Goal: Contribute content: Contribute content

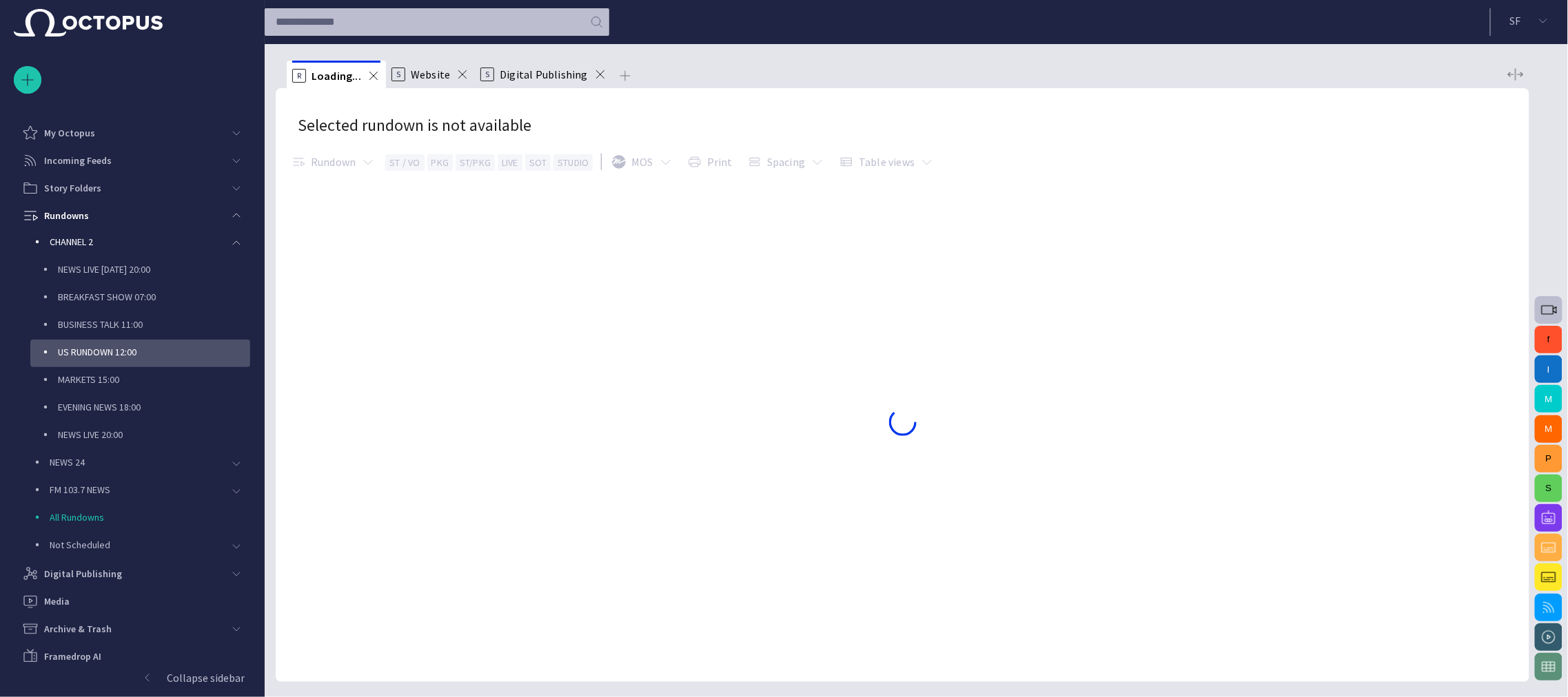
scroll to position [61, 0]
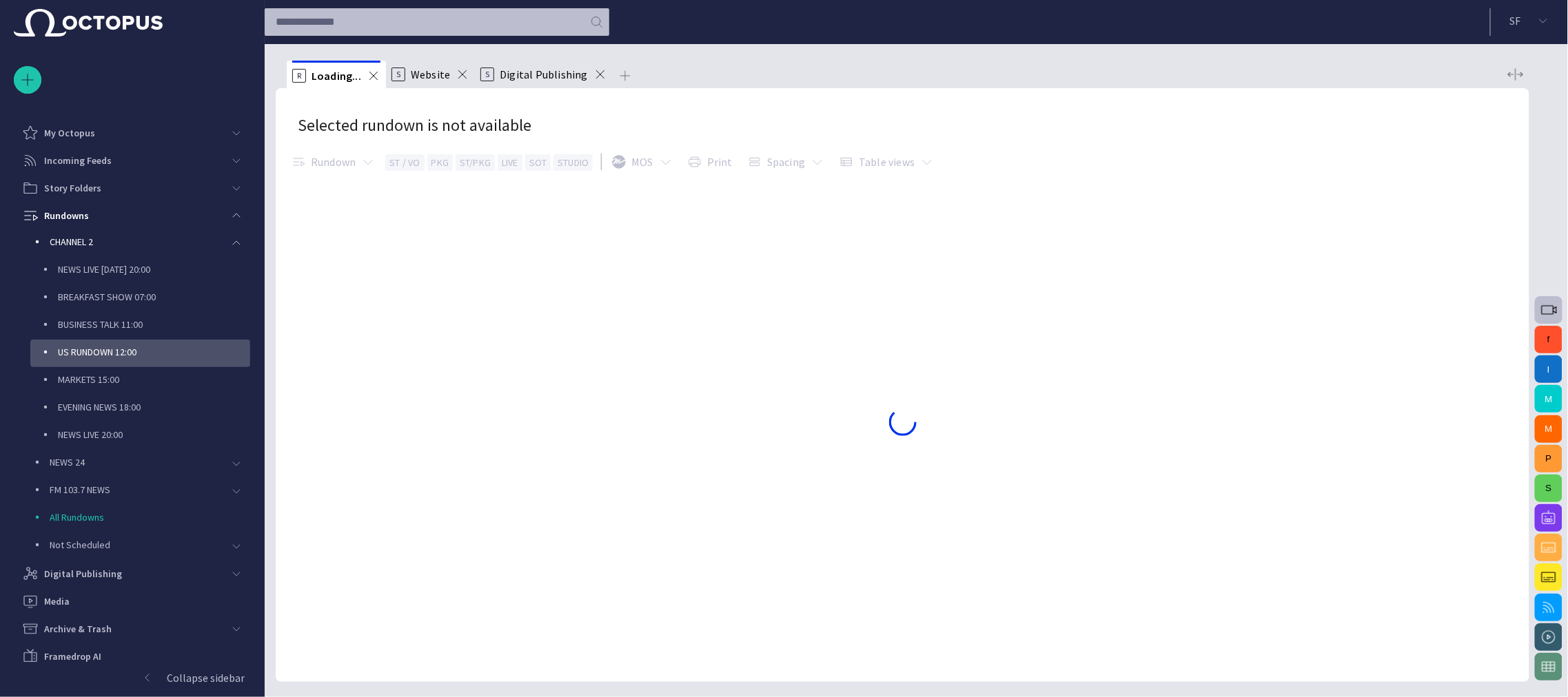
scroll to position [61, 0]
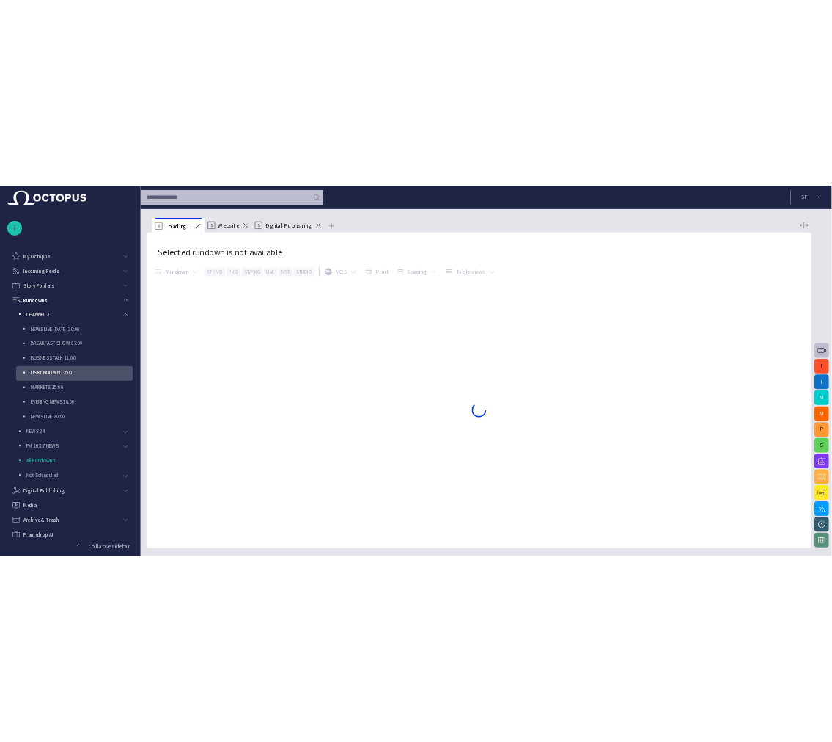
scroll to position [65, 0]
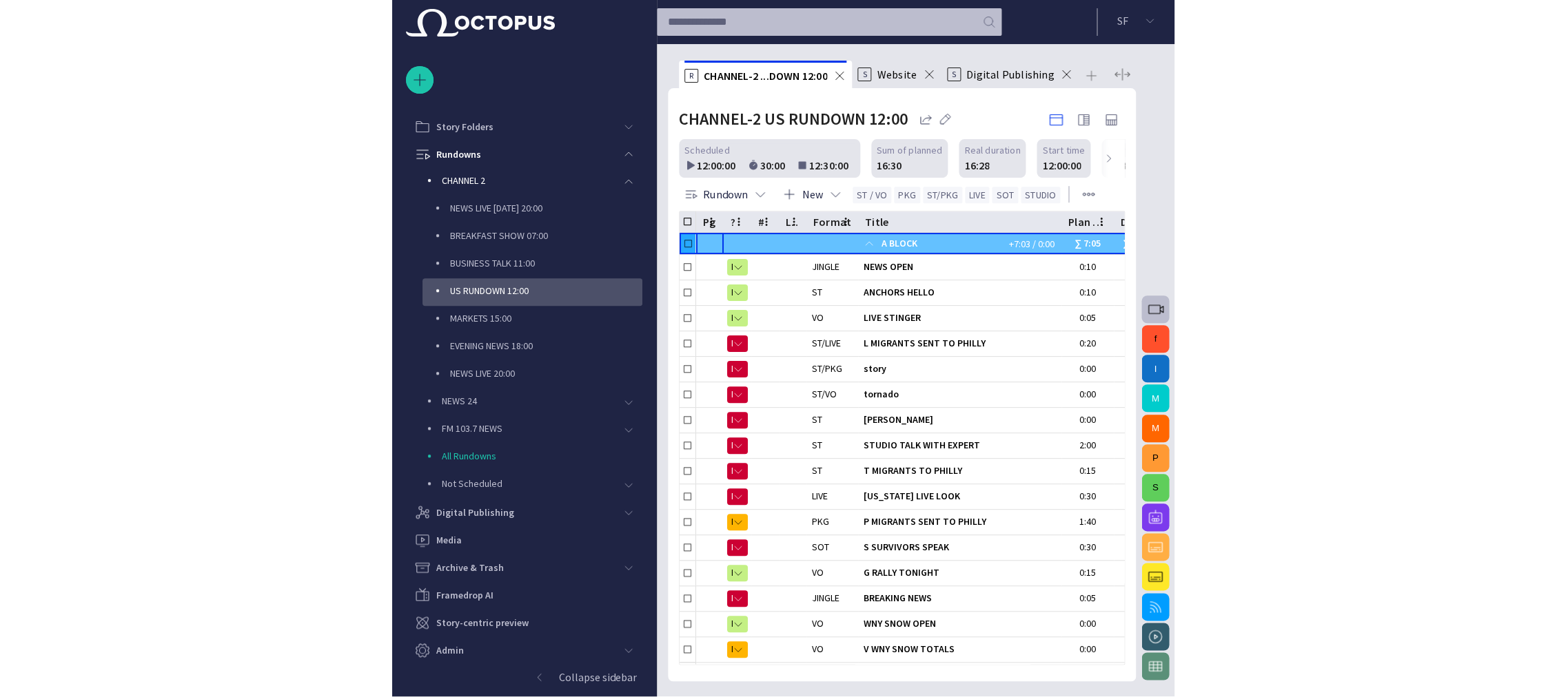
scroll to position [61, 0]
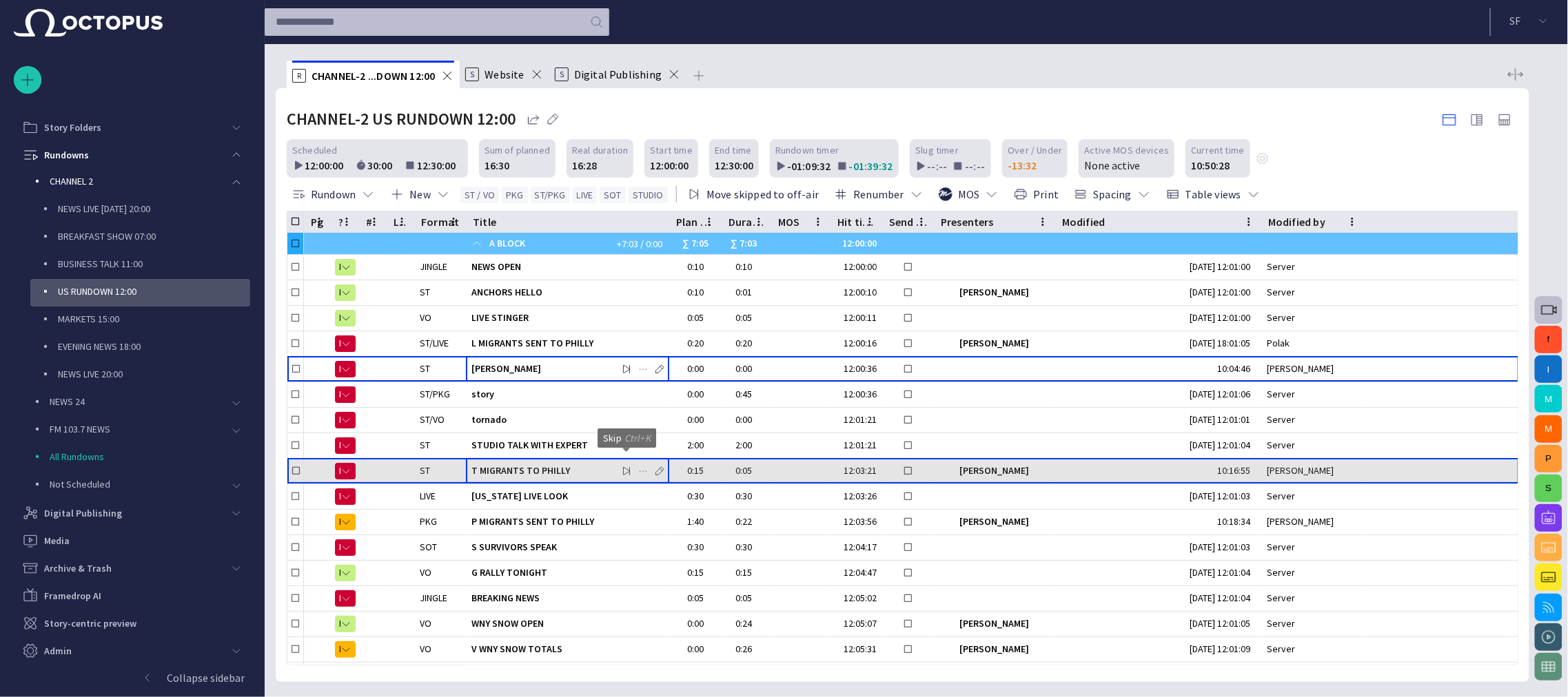
click at [626, 467] on span "button" at bounding box center [627, 472] width 11 height 11
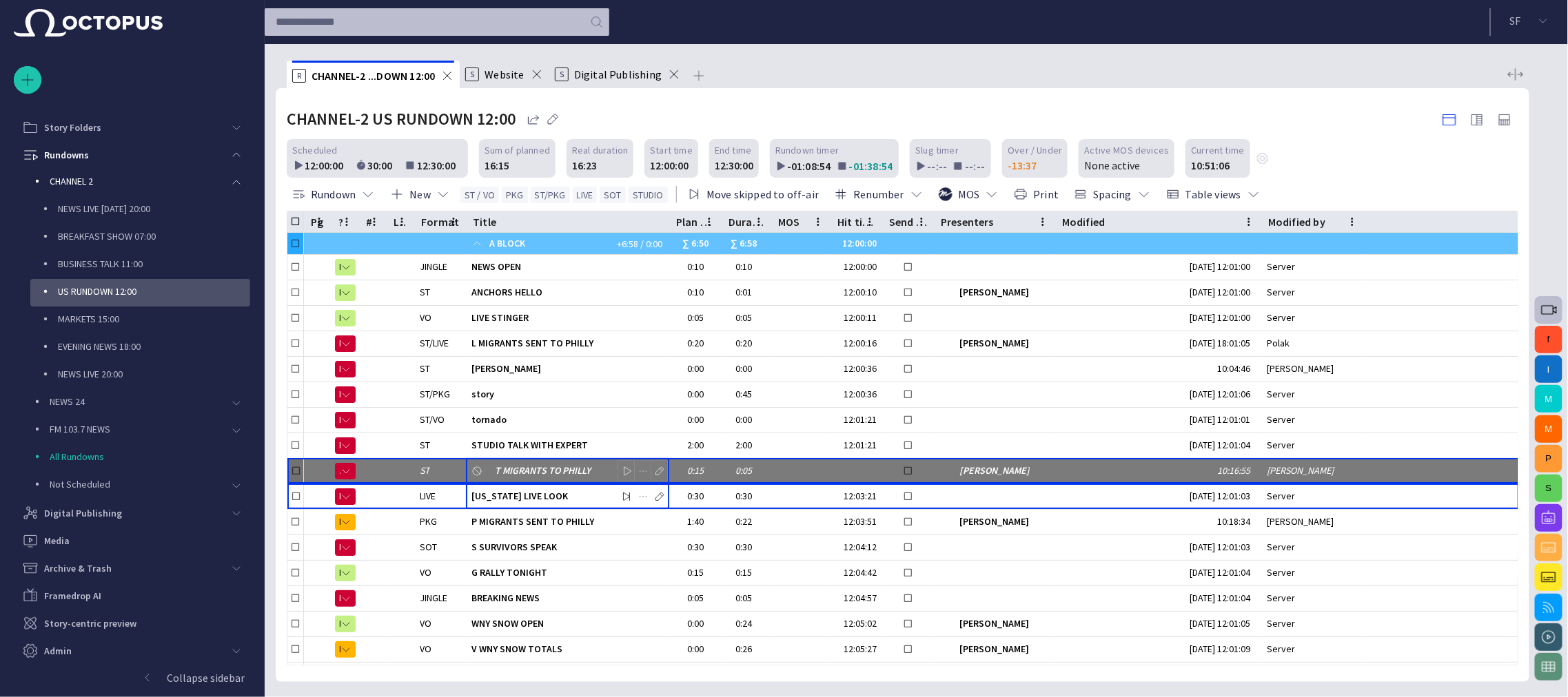
click at [623, 467] on span "button" at bounding box center [627, 472] width 11 height 11
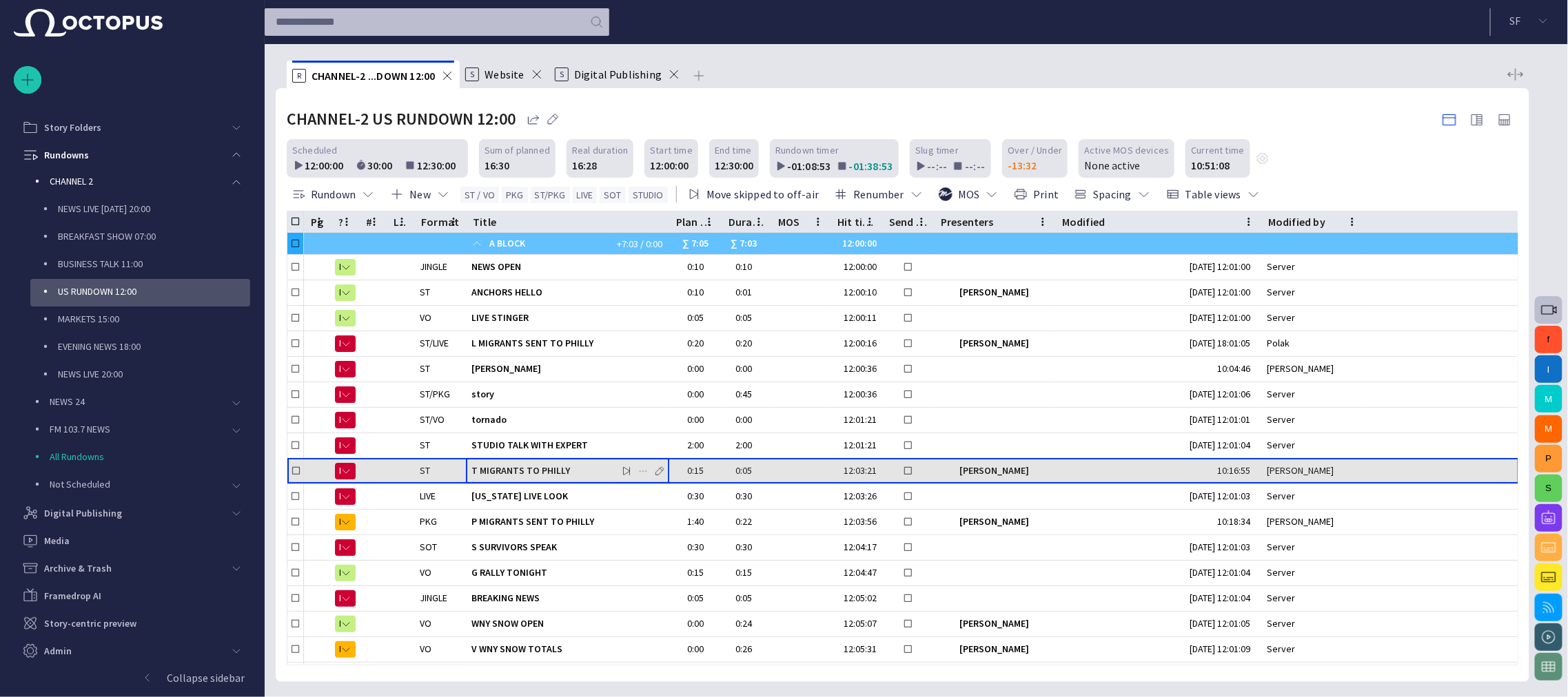
click at [572, 464] on span "T MIGRANTS TO PHILLY" at bounding box center [567, 471] width 193 height 13
click at [573, 464] on span "T MIGRANTS TO PHILLY" at bounding box center [567, 471] width 193 height 13
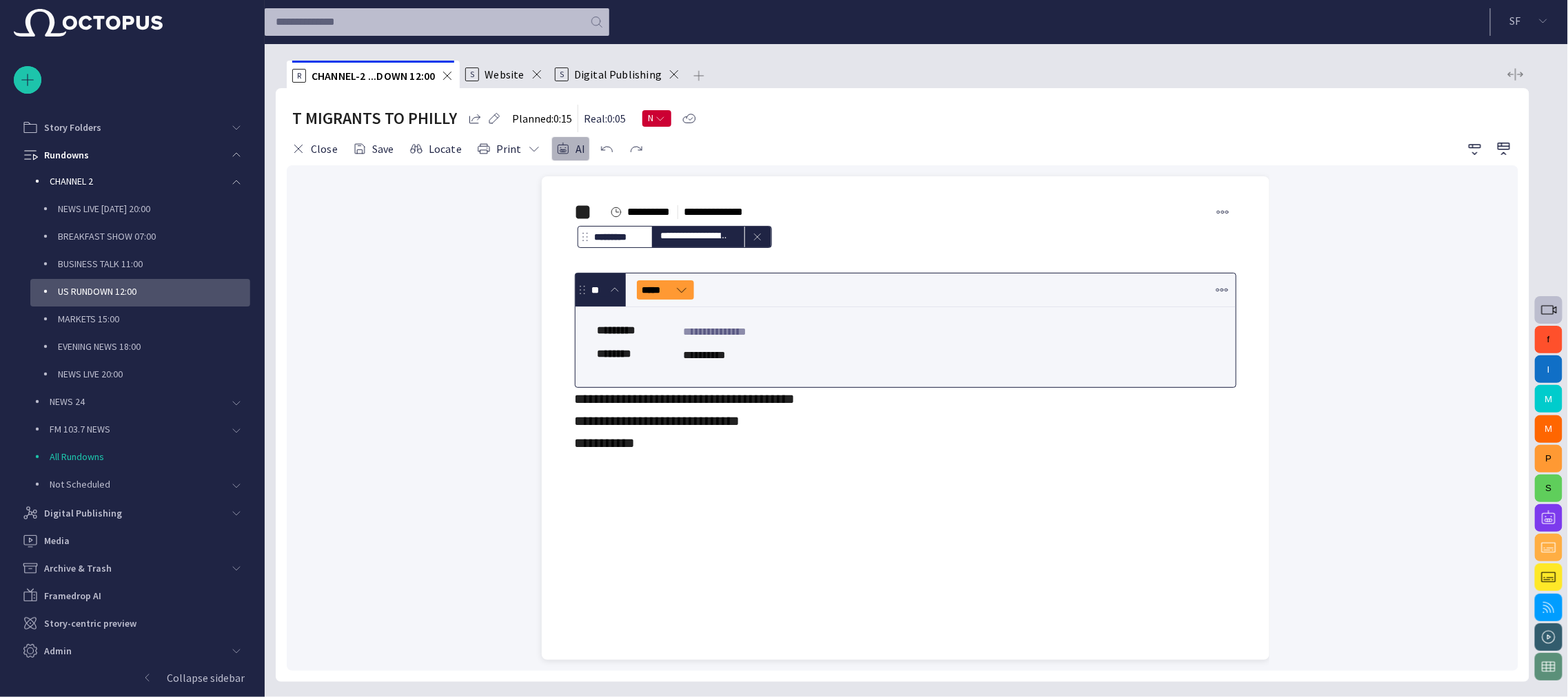
click at [558, 146] on span "button" at bounding box center [563, 148] width 14 height 14
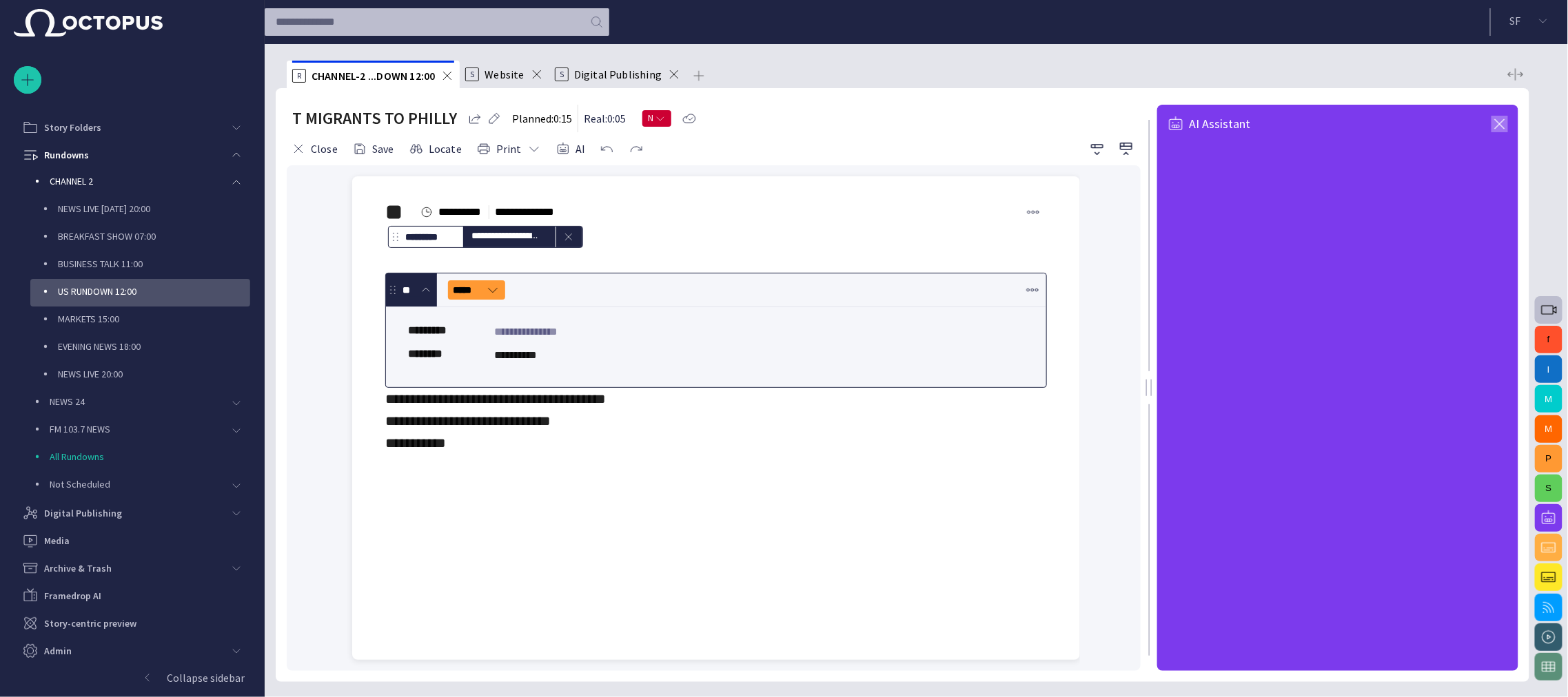
click at [782, 118] on span "button" at bounding box center [1499, 124] width 17 height 17
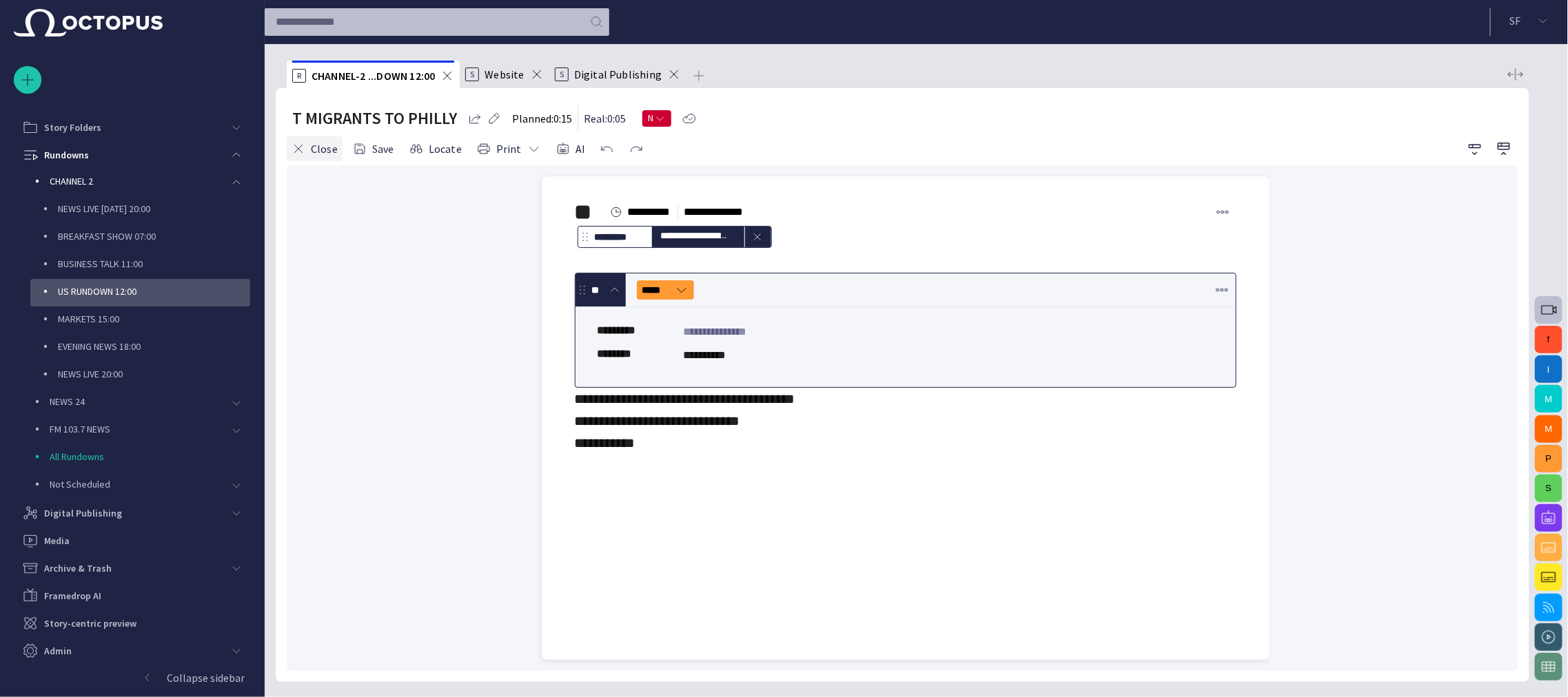
click at [320, 148] on button "Close" at bounding box center [314, 148] width 55 height 24
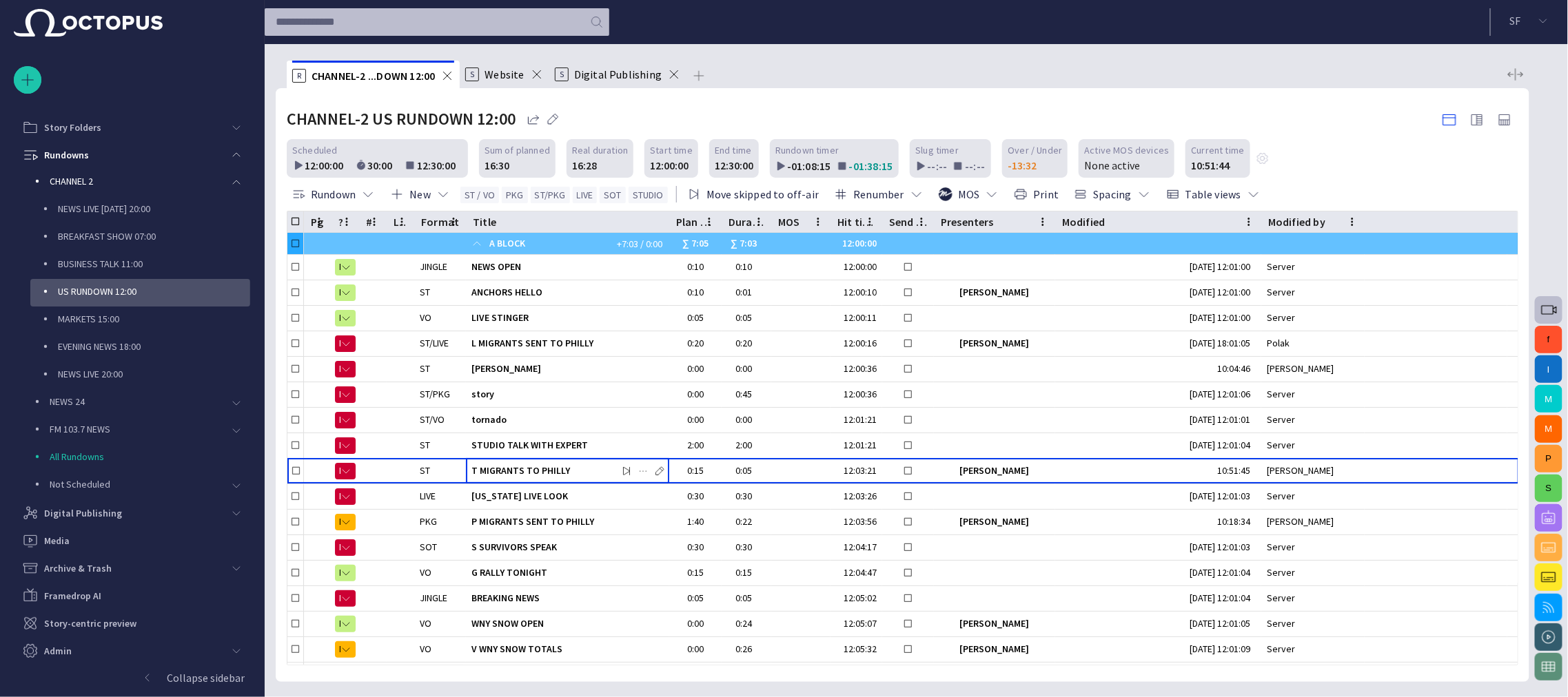
click at [782, 513] on span "button" at bounding box center [1548, 519] width 17 height 17
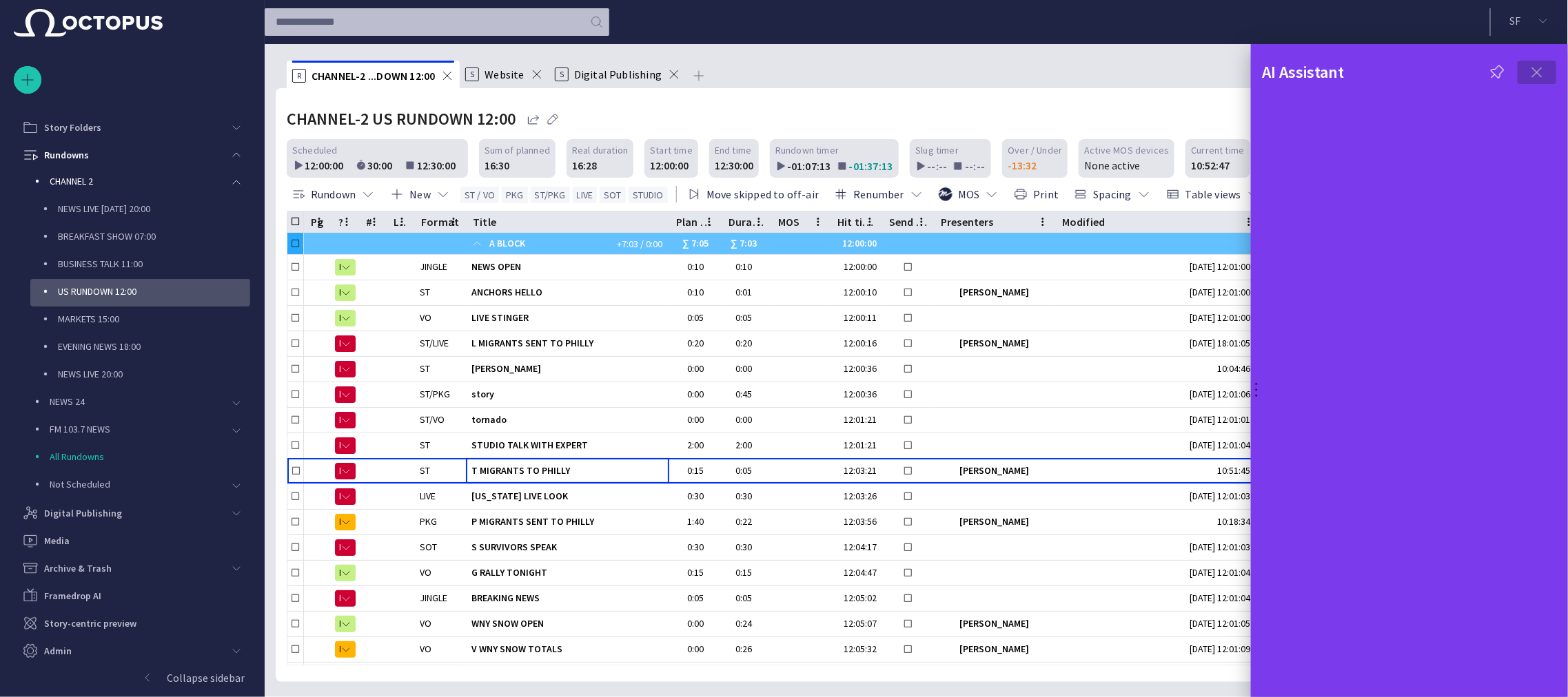
click at [782, 63] on button "button" at bounding box center [1536, 72] width 40 height 24
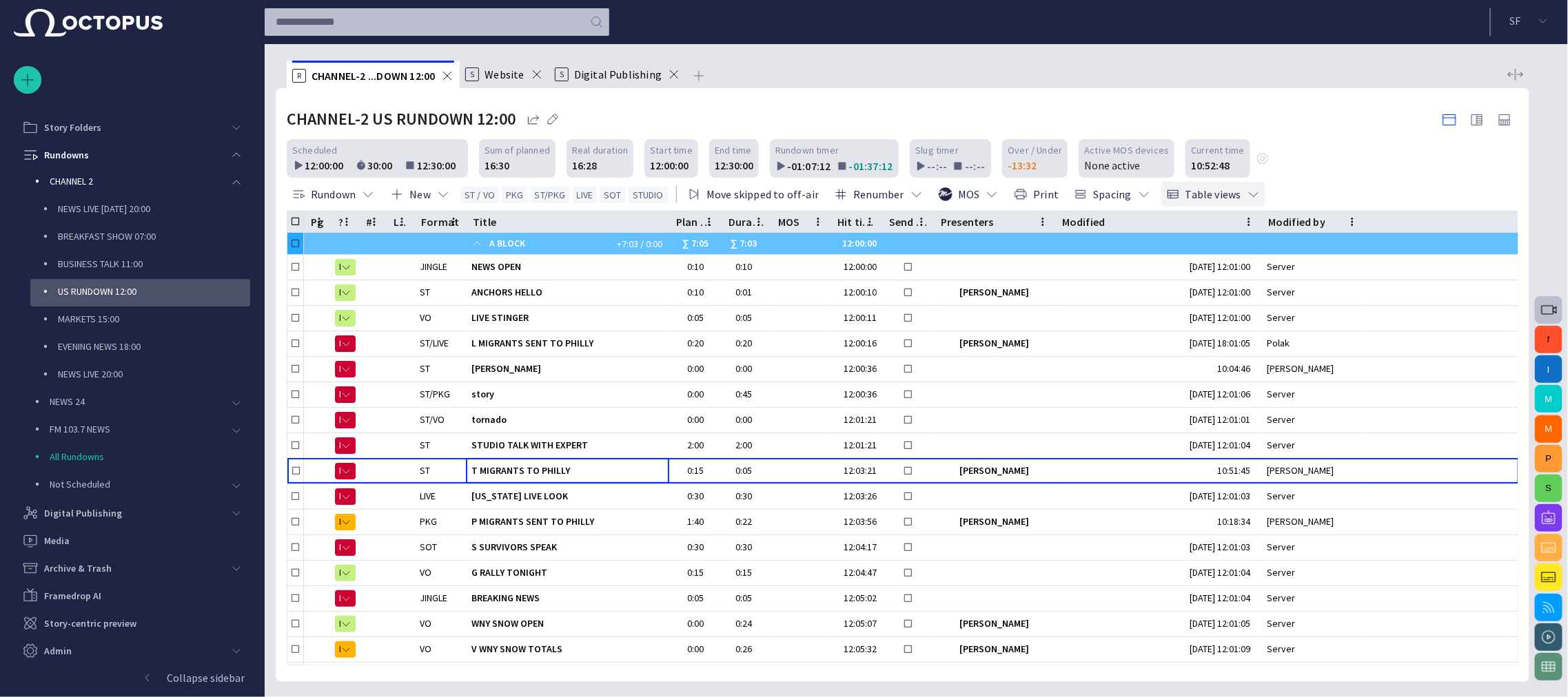
click at [782, 195] on button "Table views" at bounding box center [1213, 194] width 104 height 24
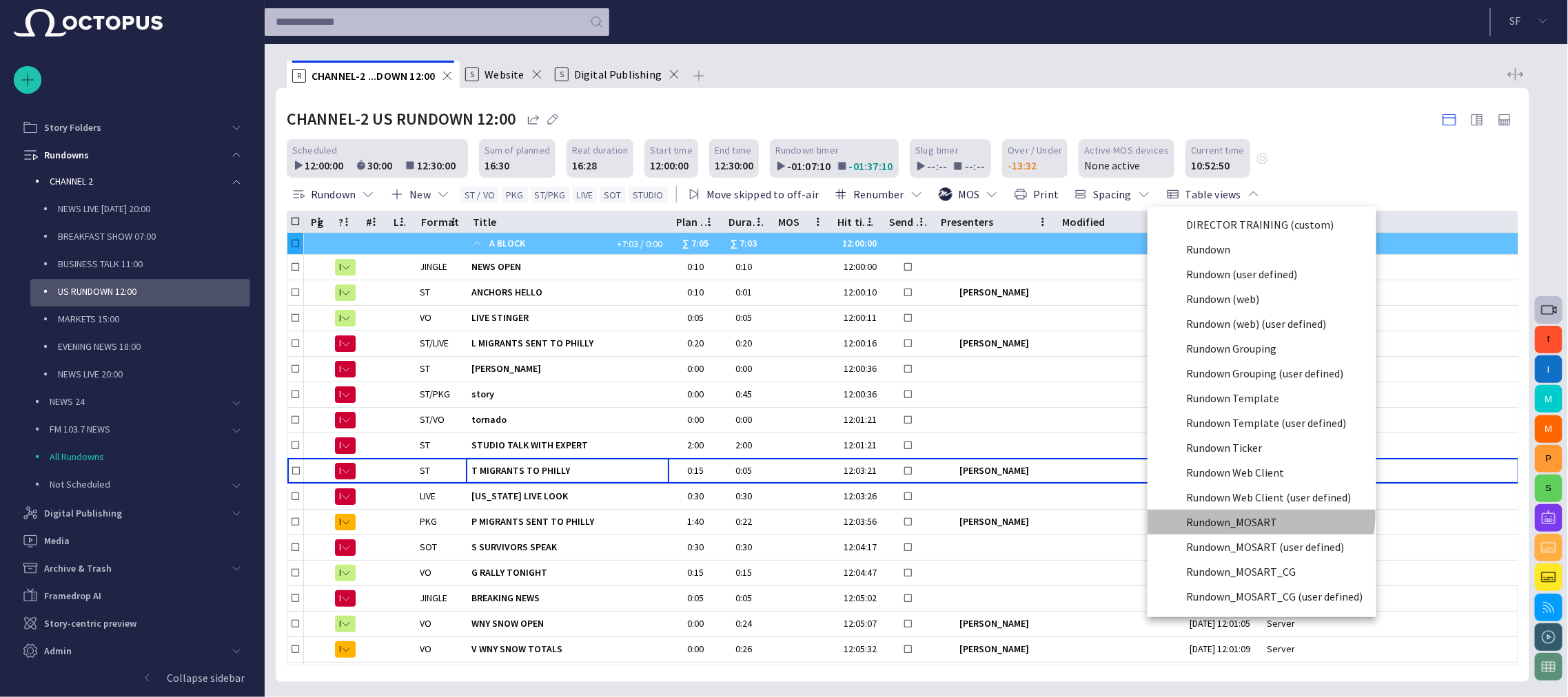
click at [782, 514] on li "Rundown_MOSART" at bounding box center [1262, 522] width 229 height 24
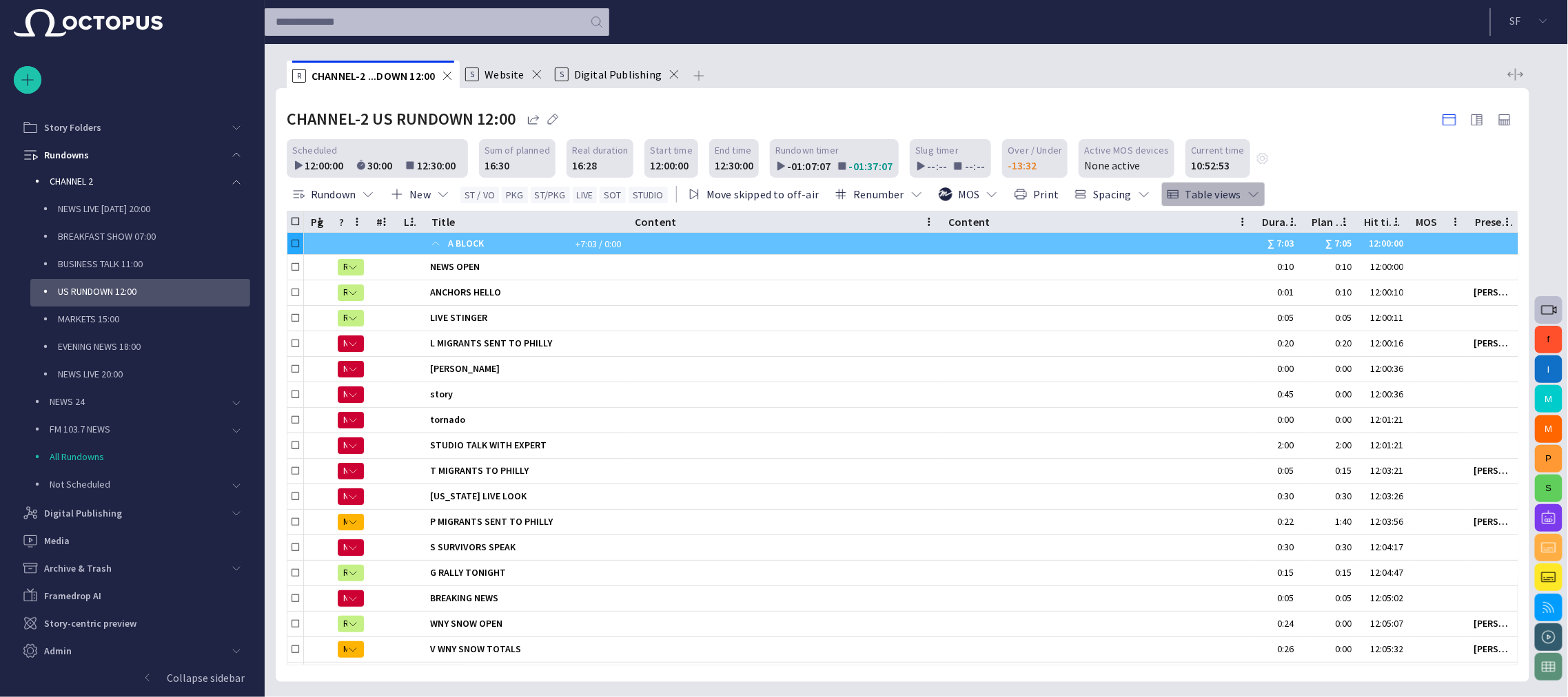
drag, startPoint x: 1175, startPoint y: 226, endPoint x: 1238, endPoint y: 196, distance: 69.8
click at [782, 196] on span "button" at bounding box center [1253, 194] width 14 height 14
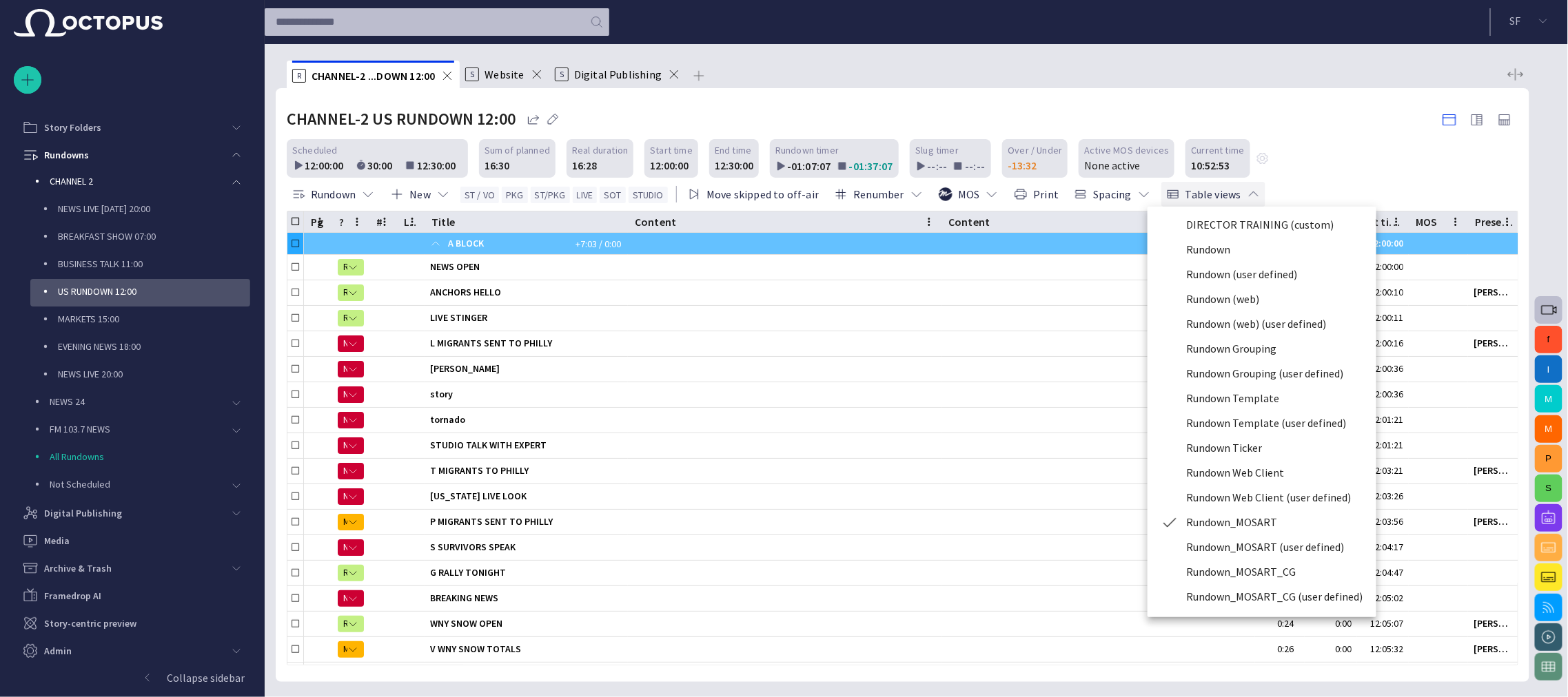
click at [782, 195] on div at bounding box center [784, 348] width 1568 height 697
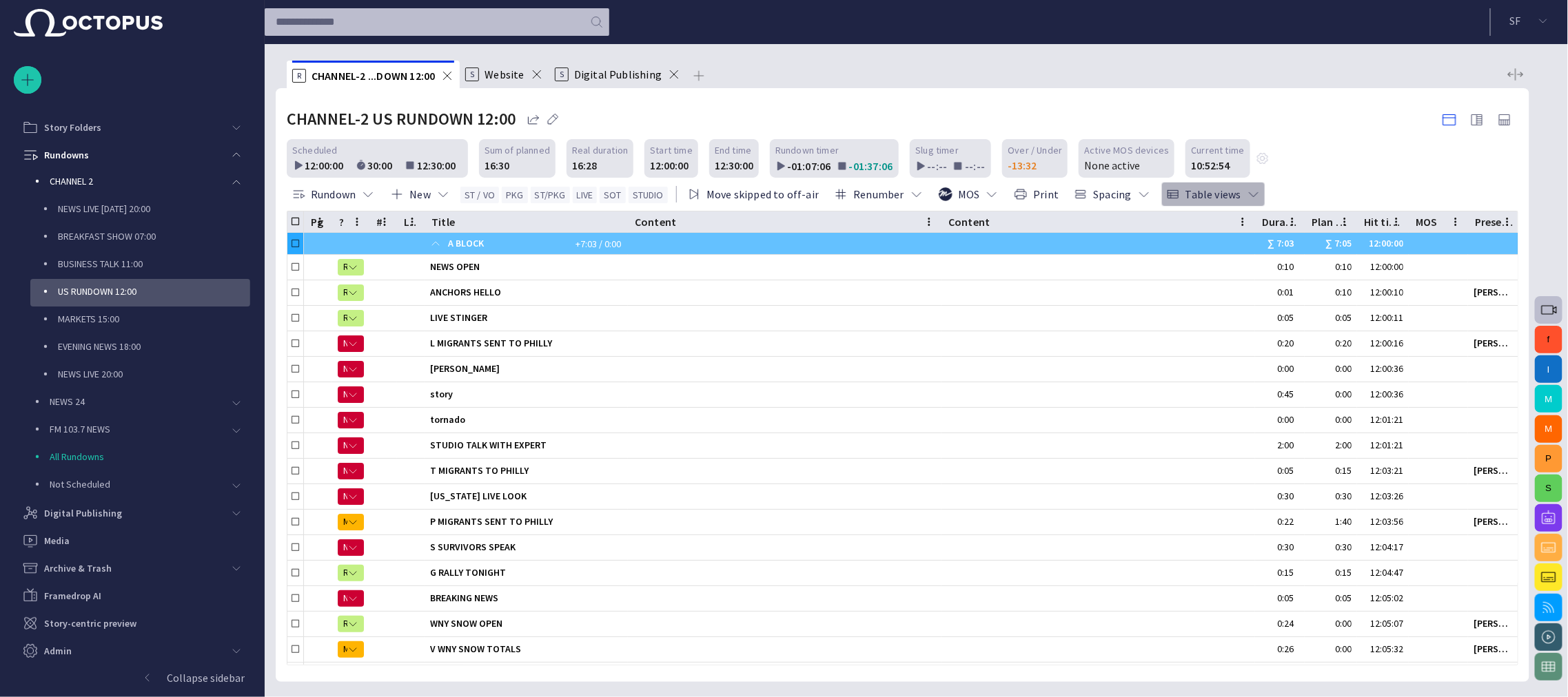
click at [782, 195] on span "button" at bounding box center [1253, 194] width 14 height 14
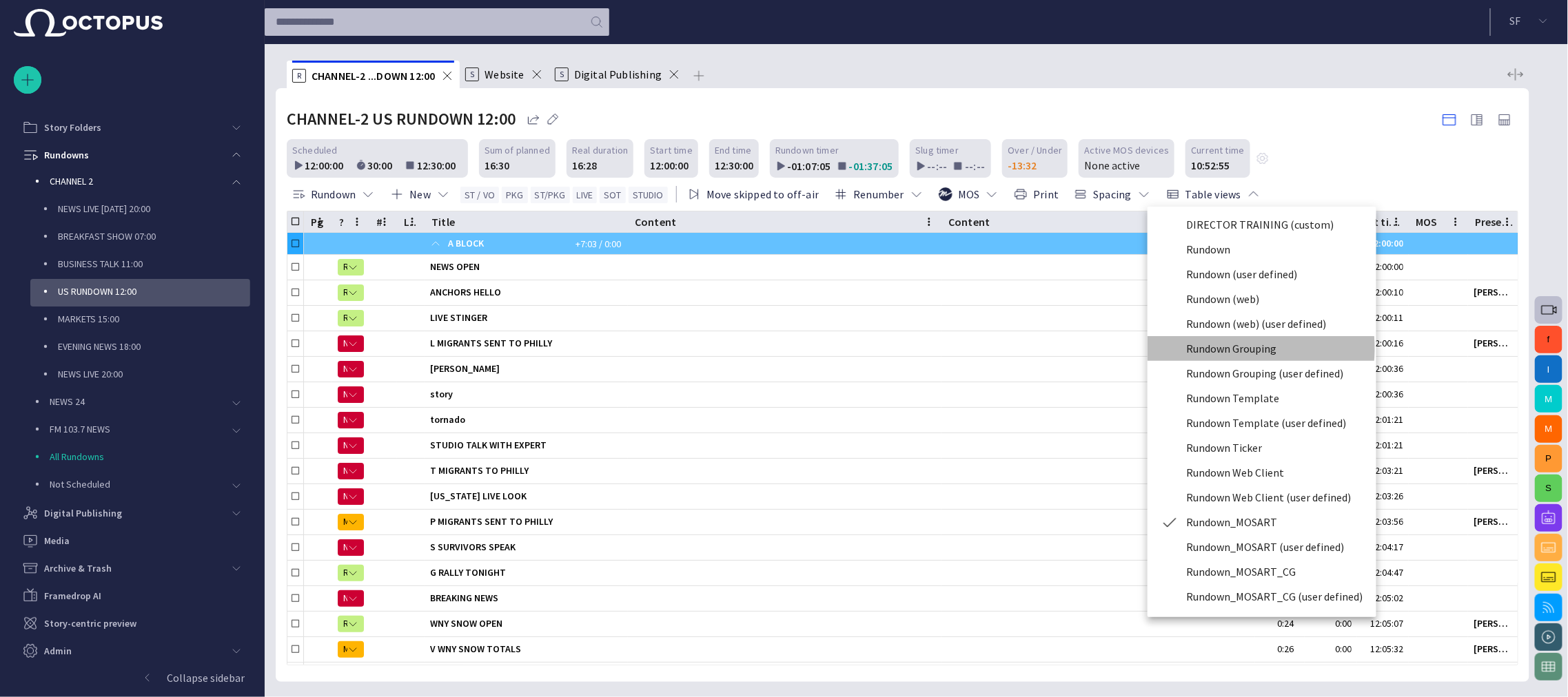
click at [782, 348] on li "Rundown Grouping" at bounding box center [1262, 348] width 229 height 24
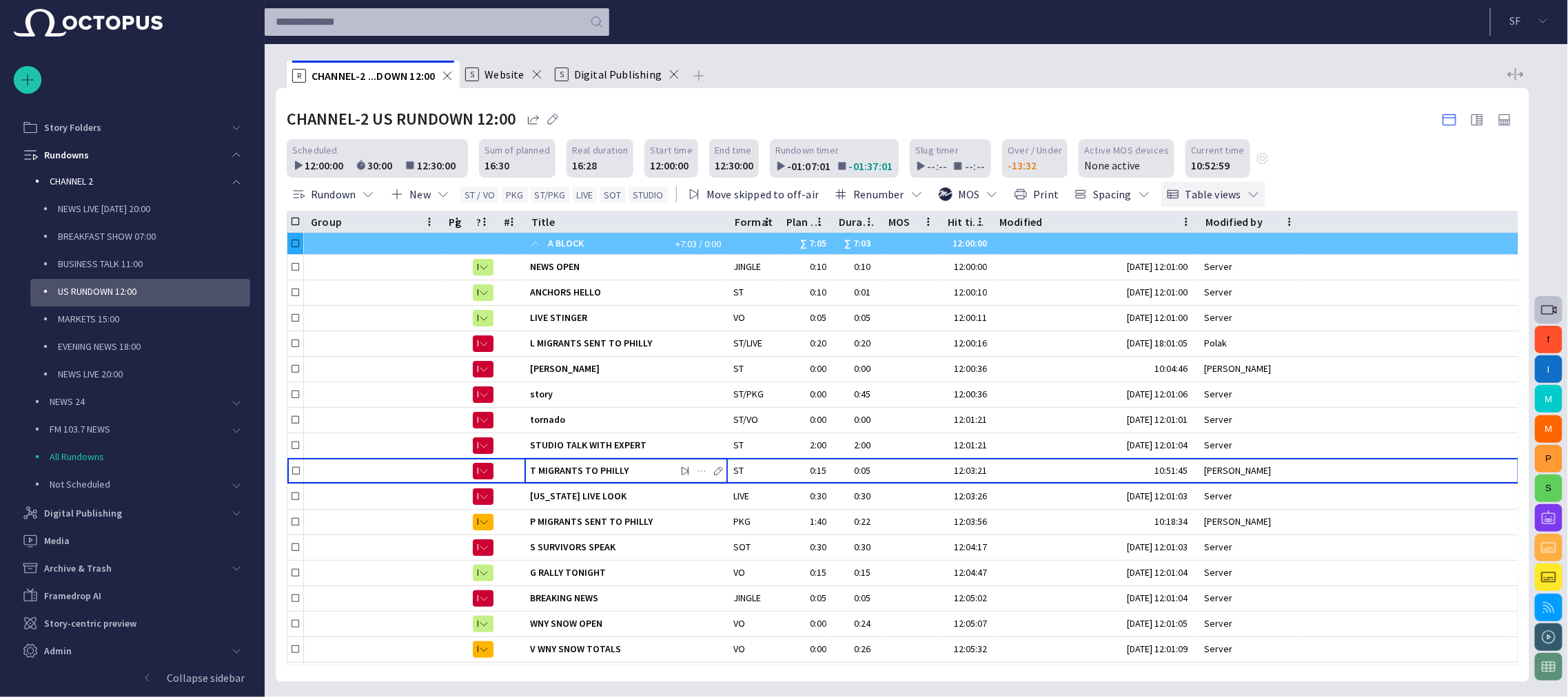
click at [782, 193] on span "button" at bounding box center [1253, 194] width 14 height 14
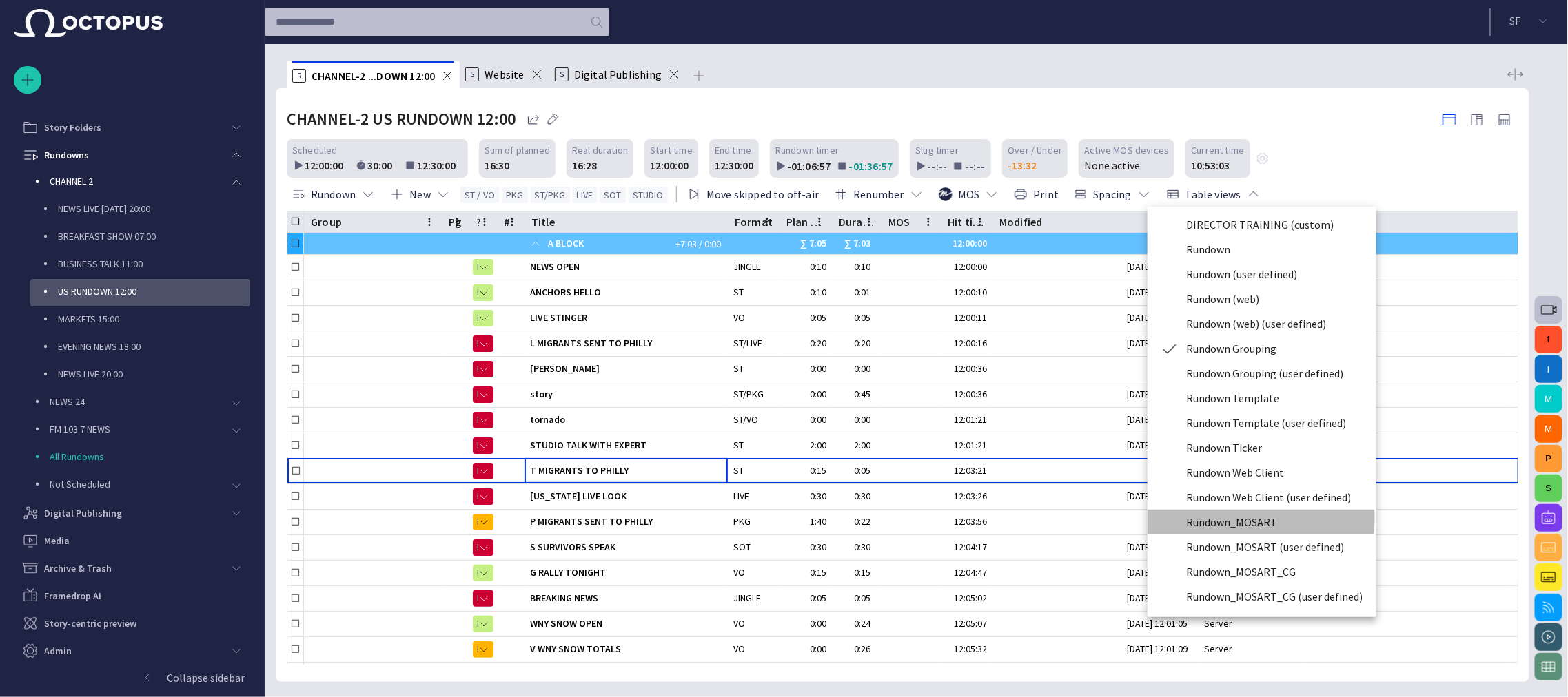
click at [782, 519] on li "Rundown_MOSART" at bounding box center [1262, 522] width 229 height 24
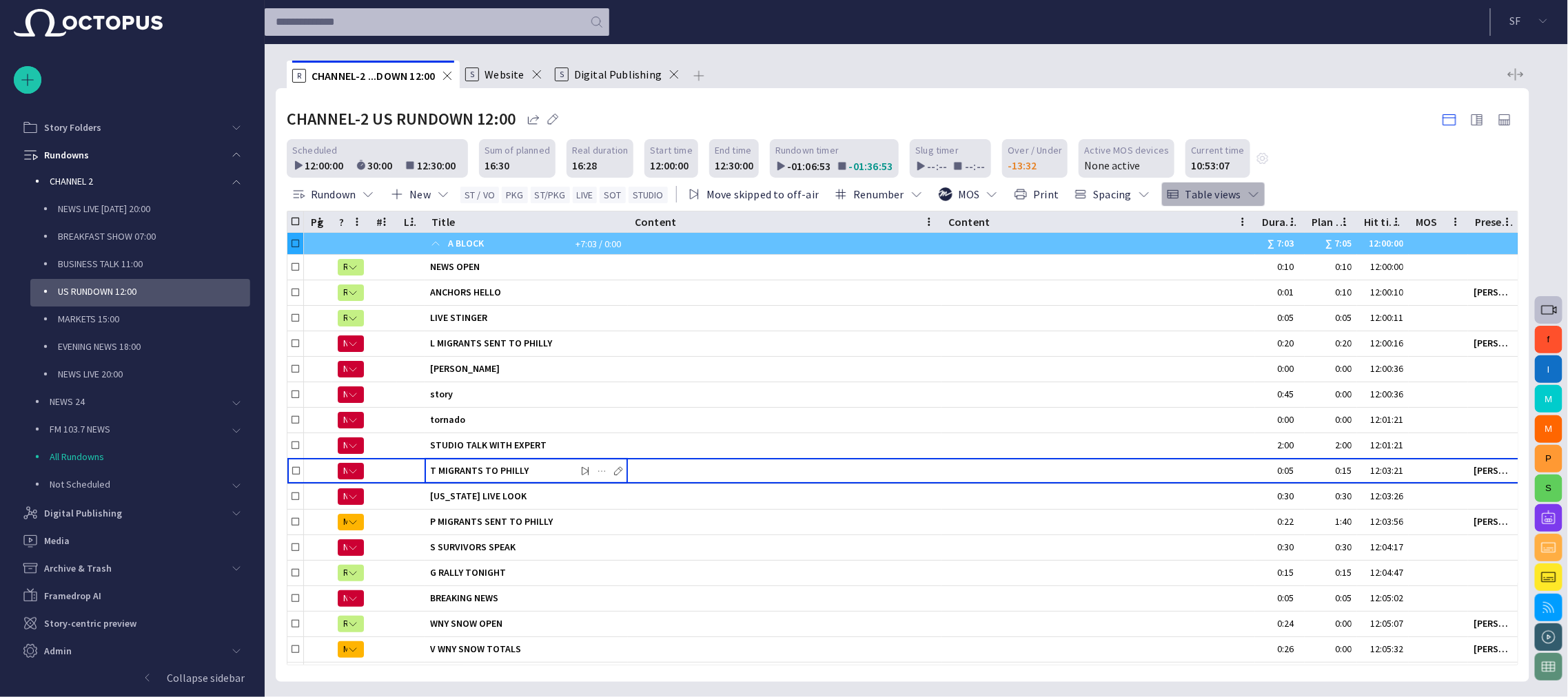
click at [782, 197] on button "Table views" at bounding box center [1213, 194] width 104 height 24
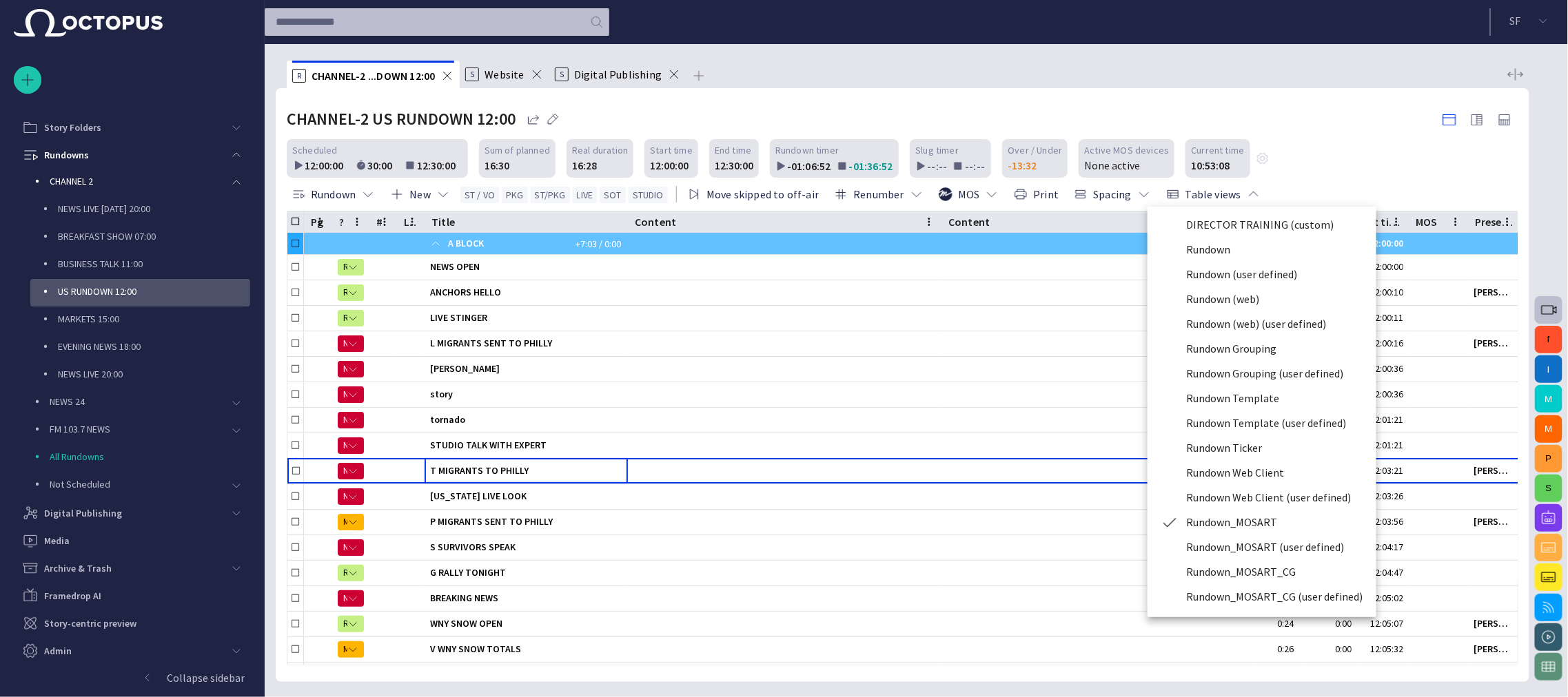
click at [782, 251] on li "Rundown" at bounding box center [1262, 249] width 229 height 24
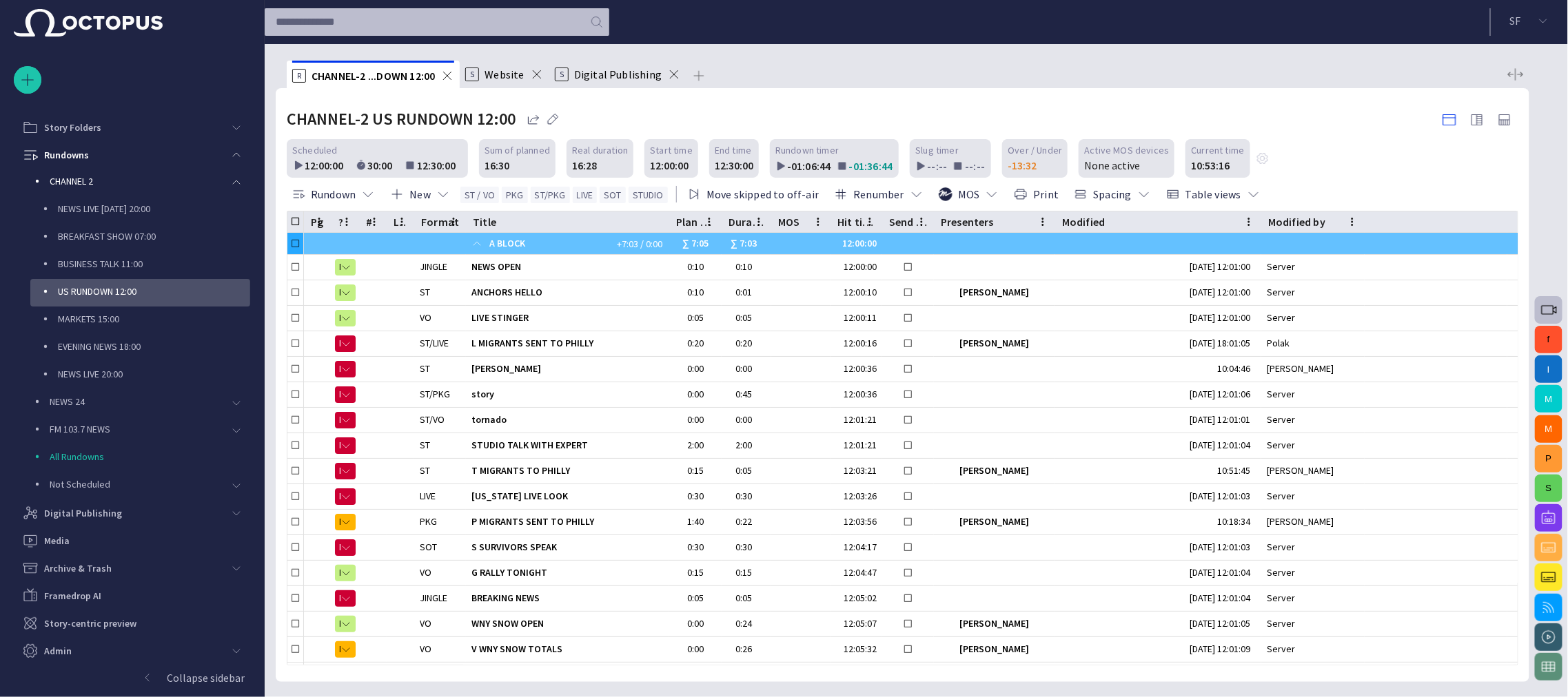
click at [782, 147] on div "Scheduled 12:00:00 30:00 12:30:00 Sum of planned 16:30 Real duration 16:28 Star…" at bounding box center [902, 158] width 1232 height 39
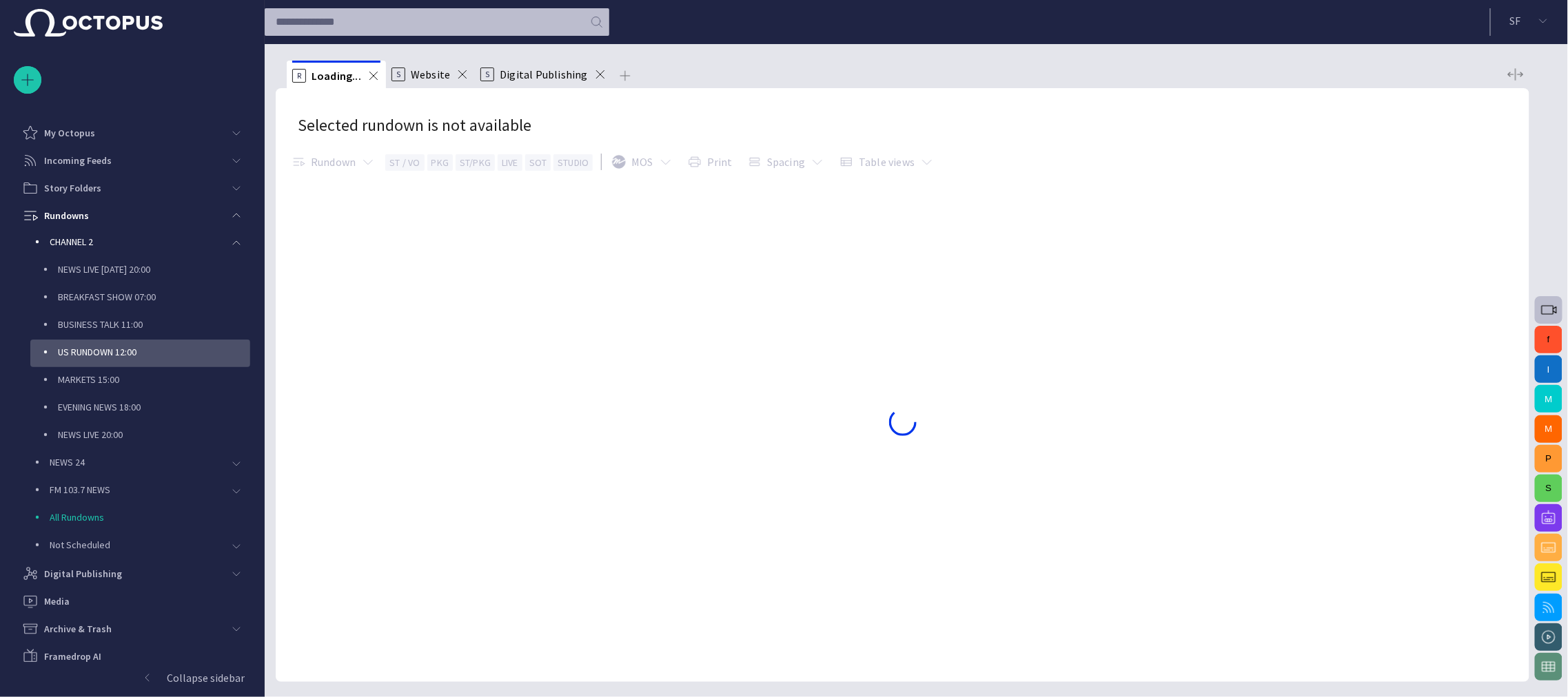
scroll to position [61, 0]
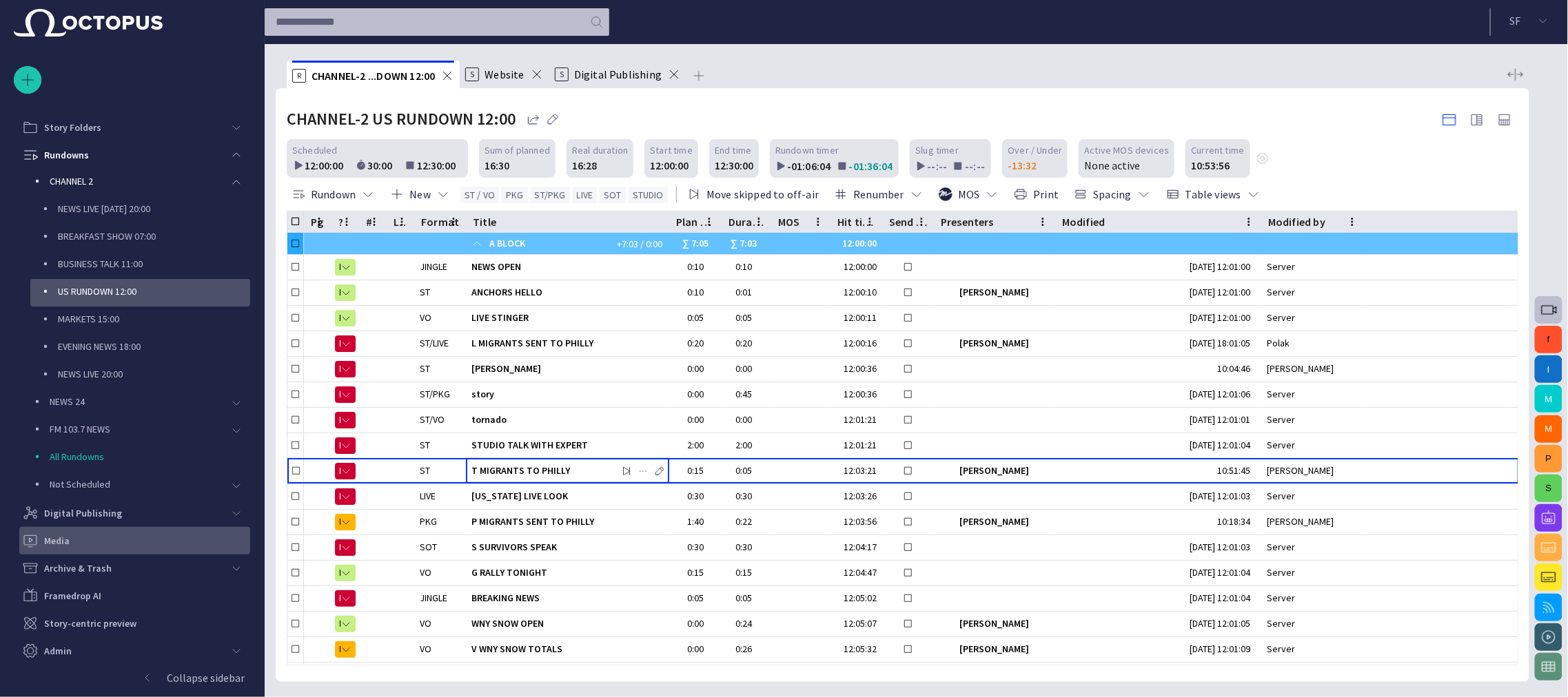
click at [115, 550] on div "Media" at bounding box center [135, 540] width 228 height 22
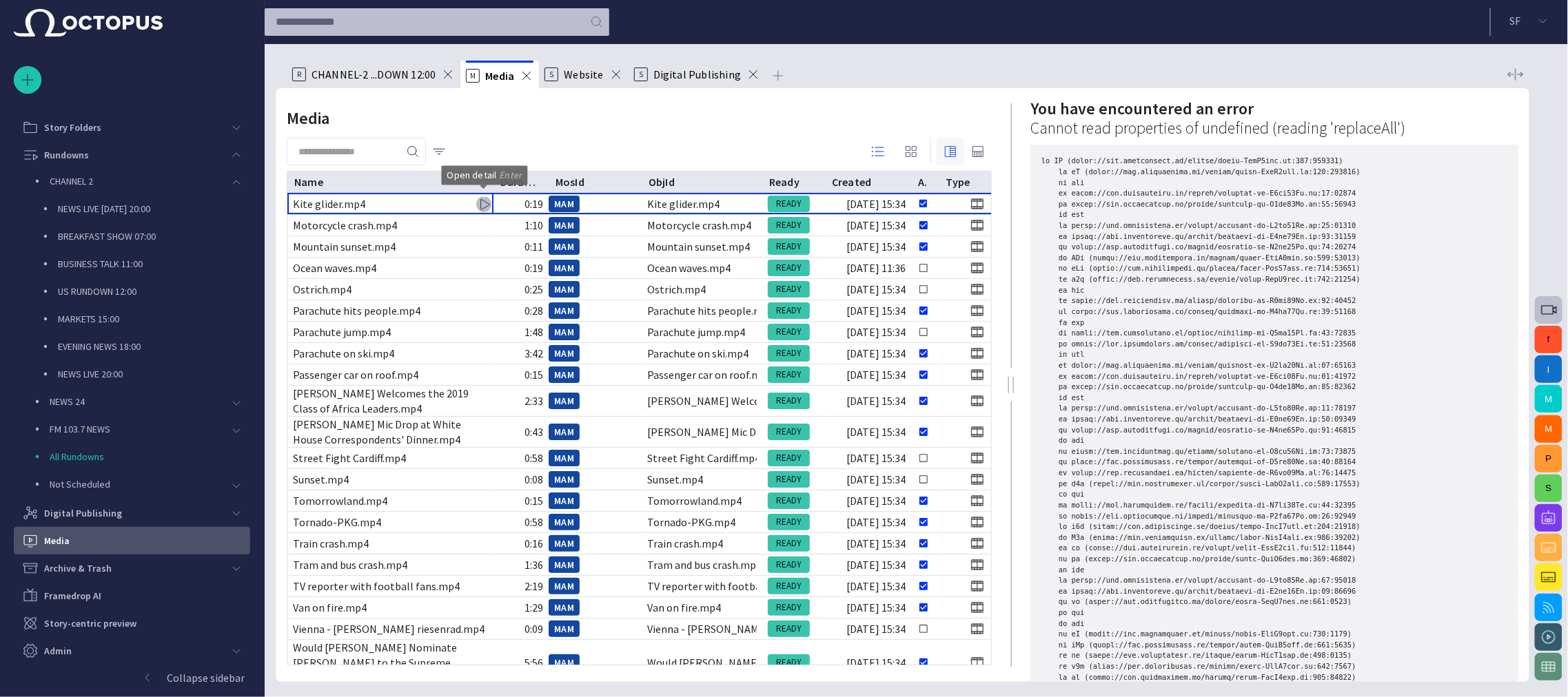
click at [949, 149] on span "button" at bounding box center [951, 152] width 17 height 17
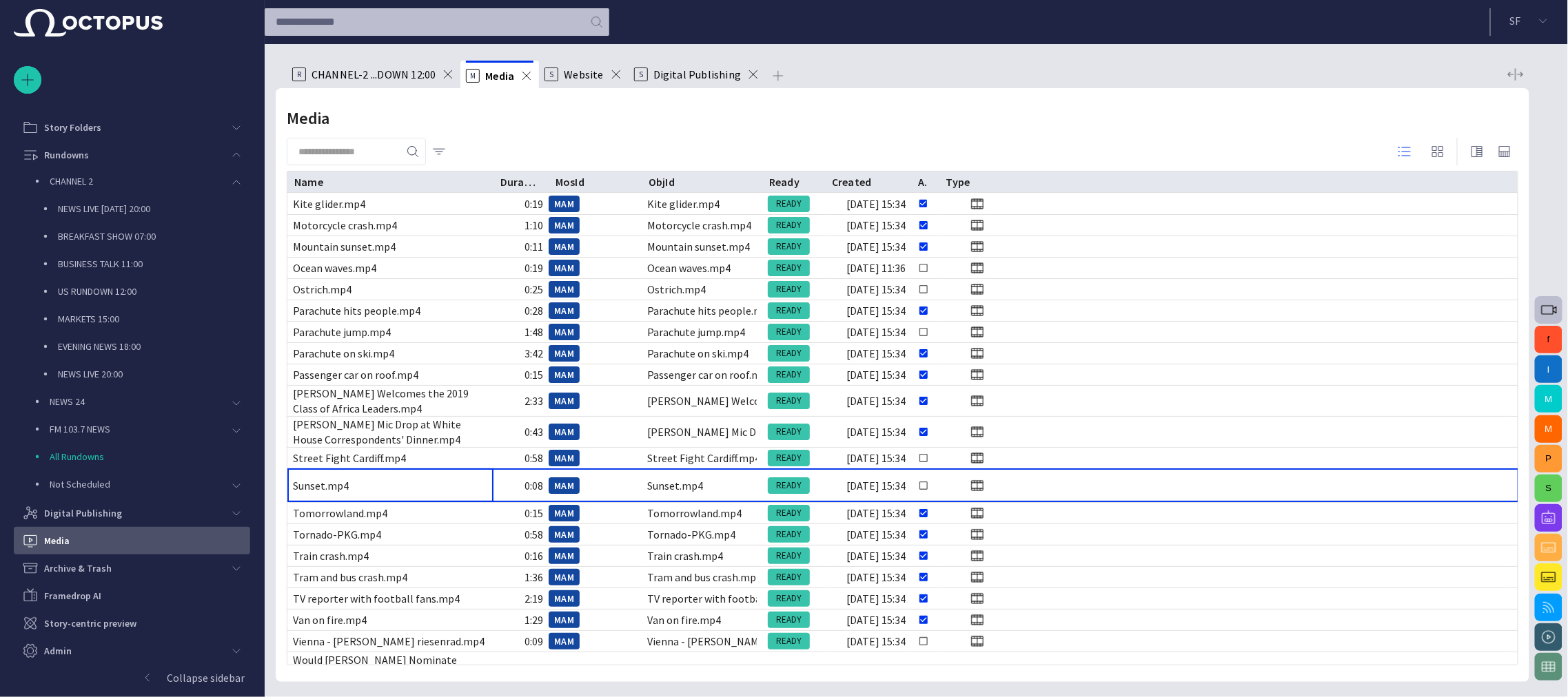
drag, startPoint x: 384, startPoint y: 477, endPoint x: 771, endPoint y: 140, distance: 513.2
click at [771, 140] on div at bounding box center [902, 151] width 1232 height 27
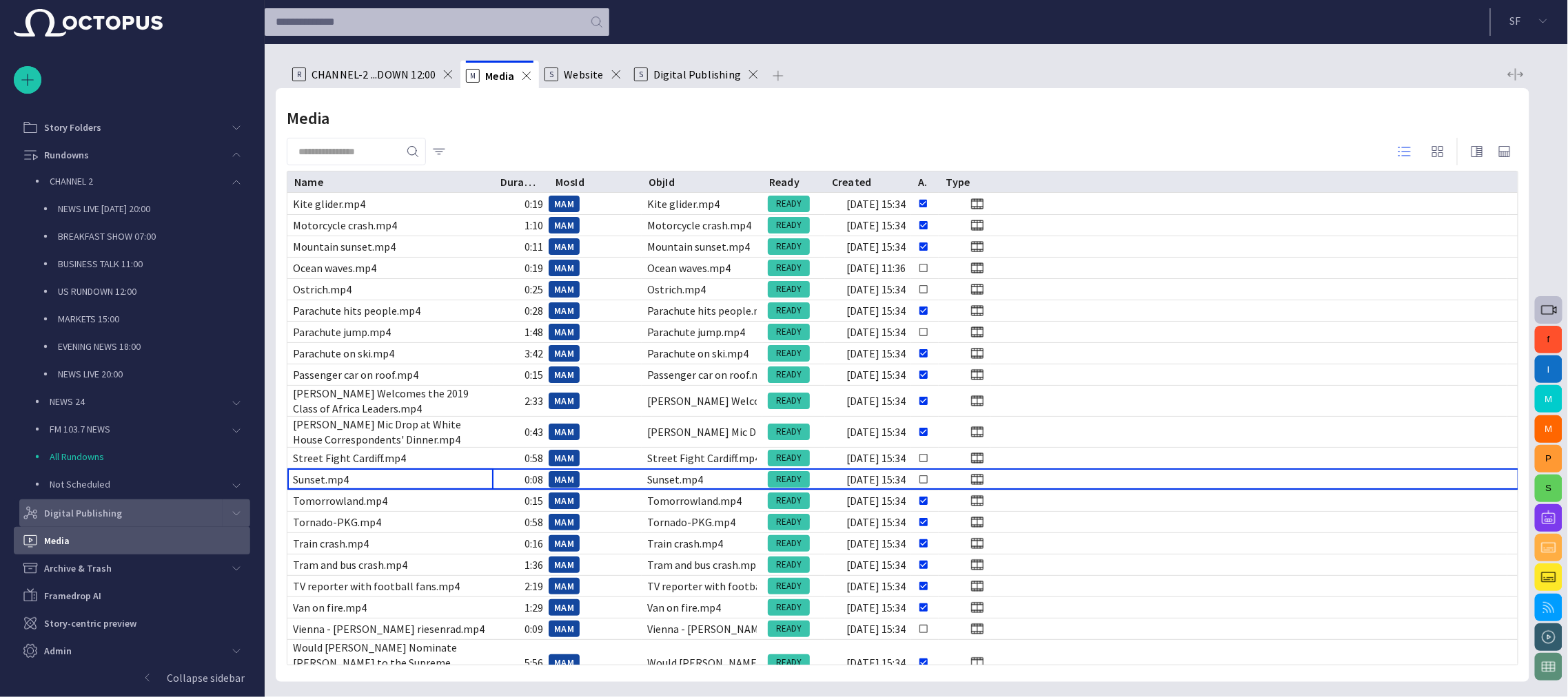
click at [155, 516] on div "Digital Publishing" at bounding box center [121, 513] width 200 height 22
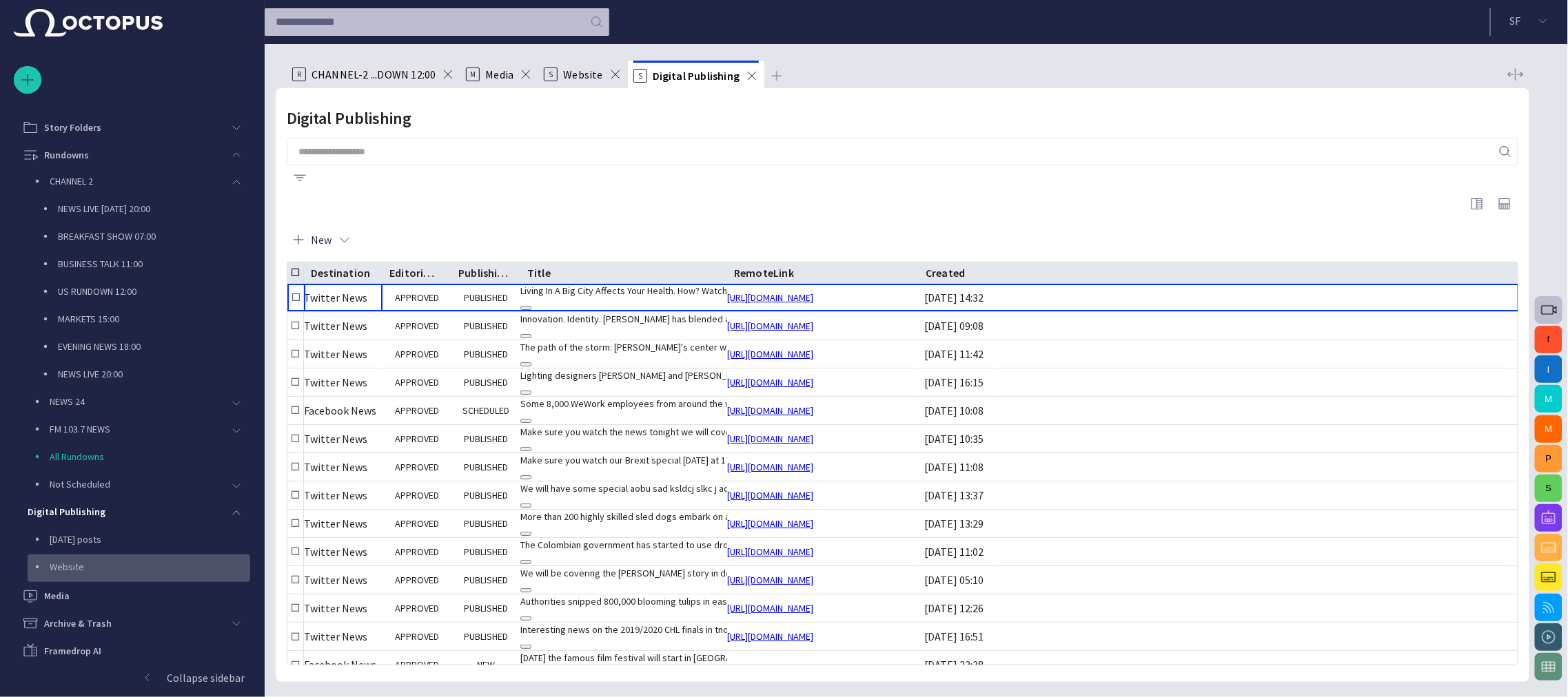
click at [159, 557] on div "Website" at bounding box center [140, 566] width 220 height 20
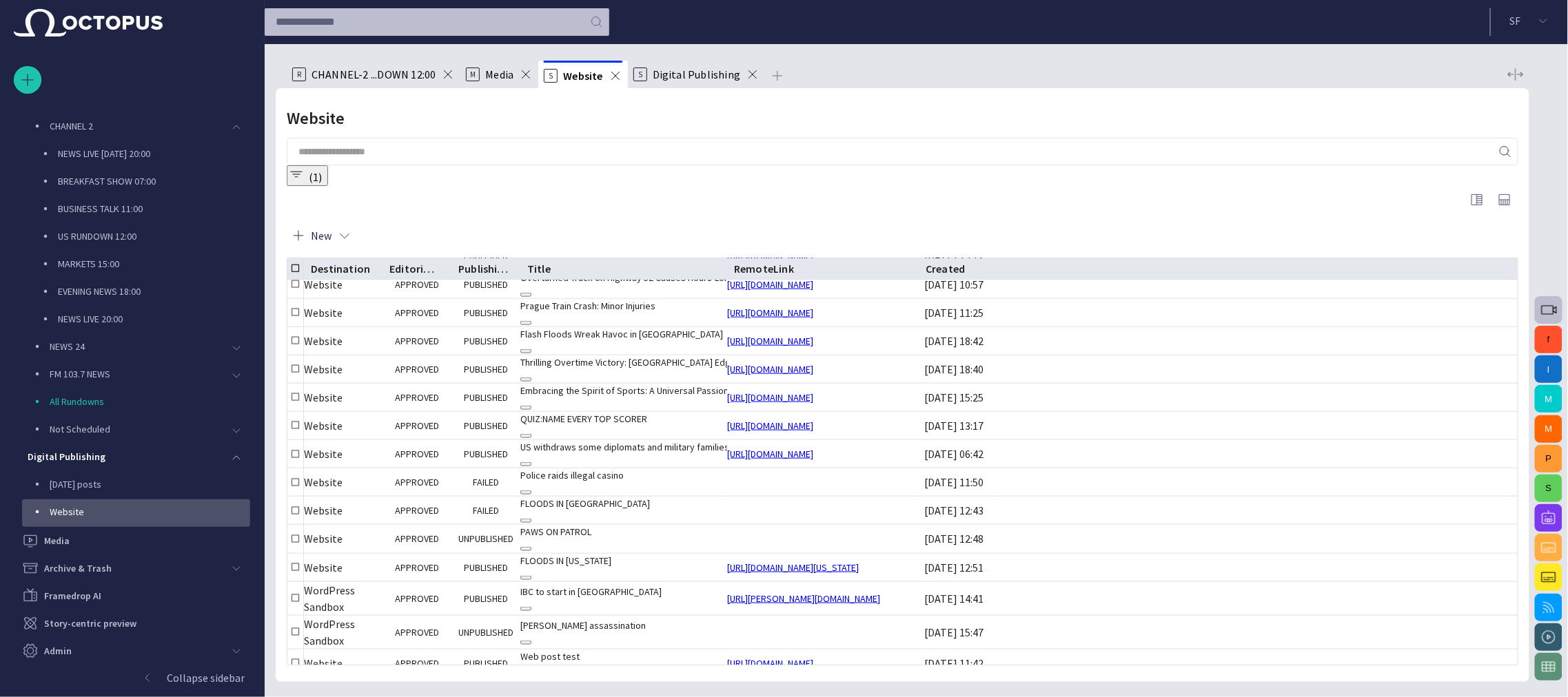
scroll to position [291, 0]
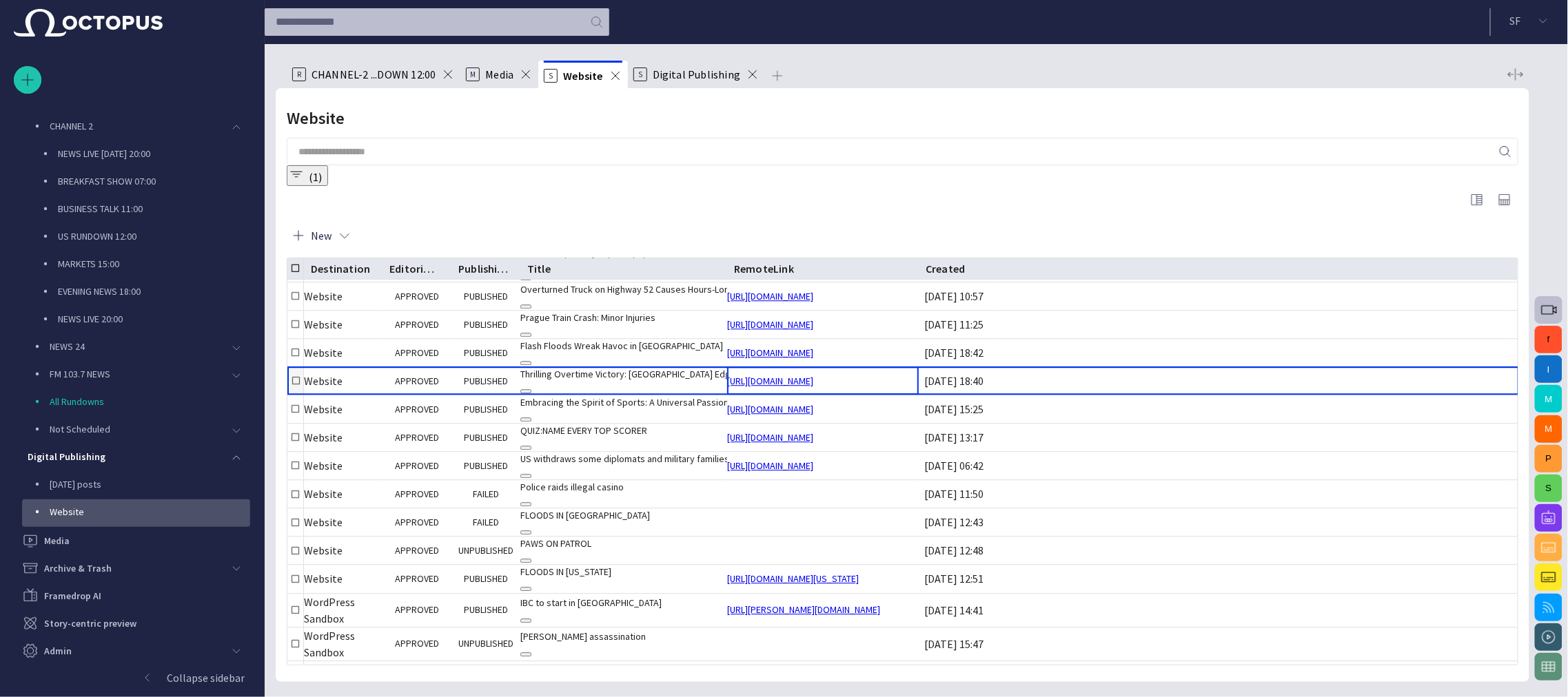
click at [800, 375] on link "http://exhibition.octopus-news.com/thrilling-overtime-victory-slovenia-edges-ou…" at bounding box center [770, 381] width 86 height 14
click at [170, 296] on p "EVENING NEWS 18:00" at bounding box center [154, 291] width 193 height 14
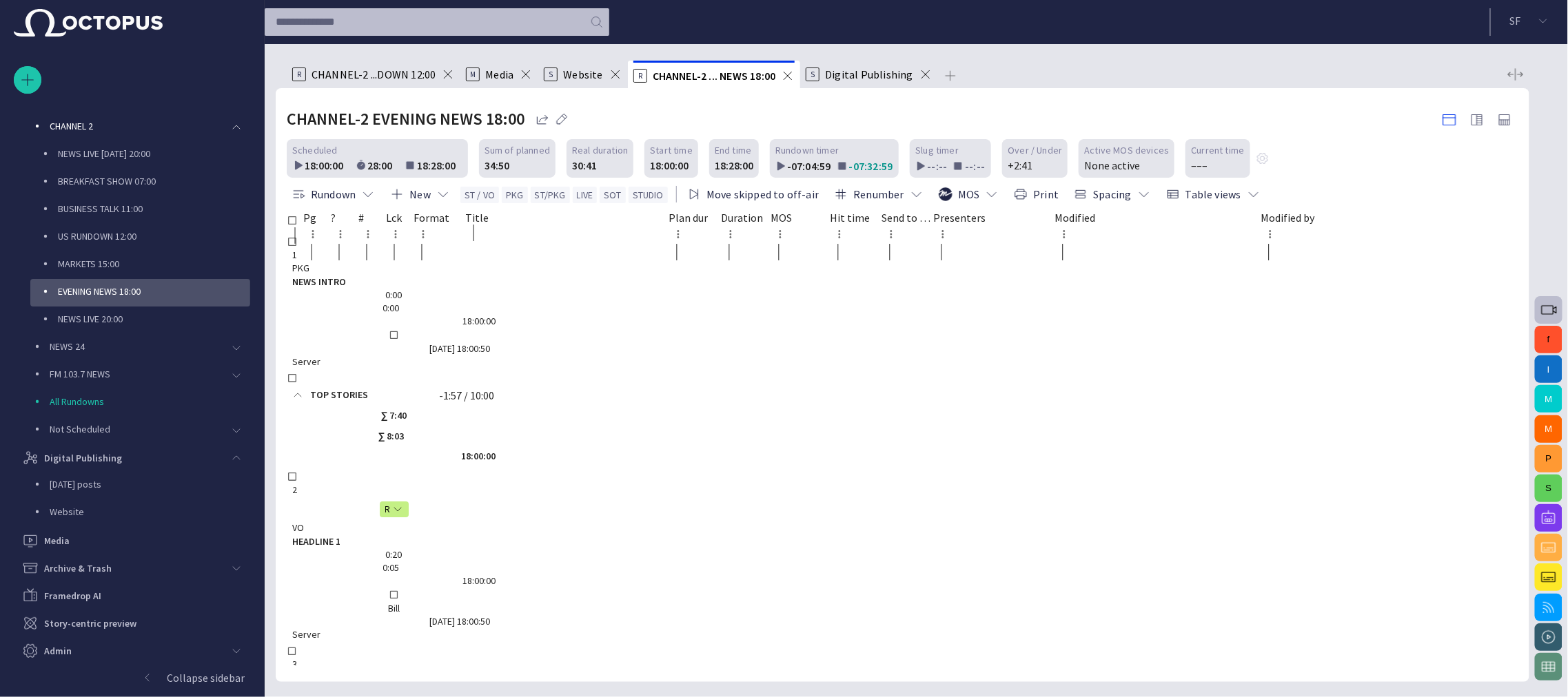
scroll to position [83, 0]
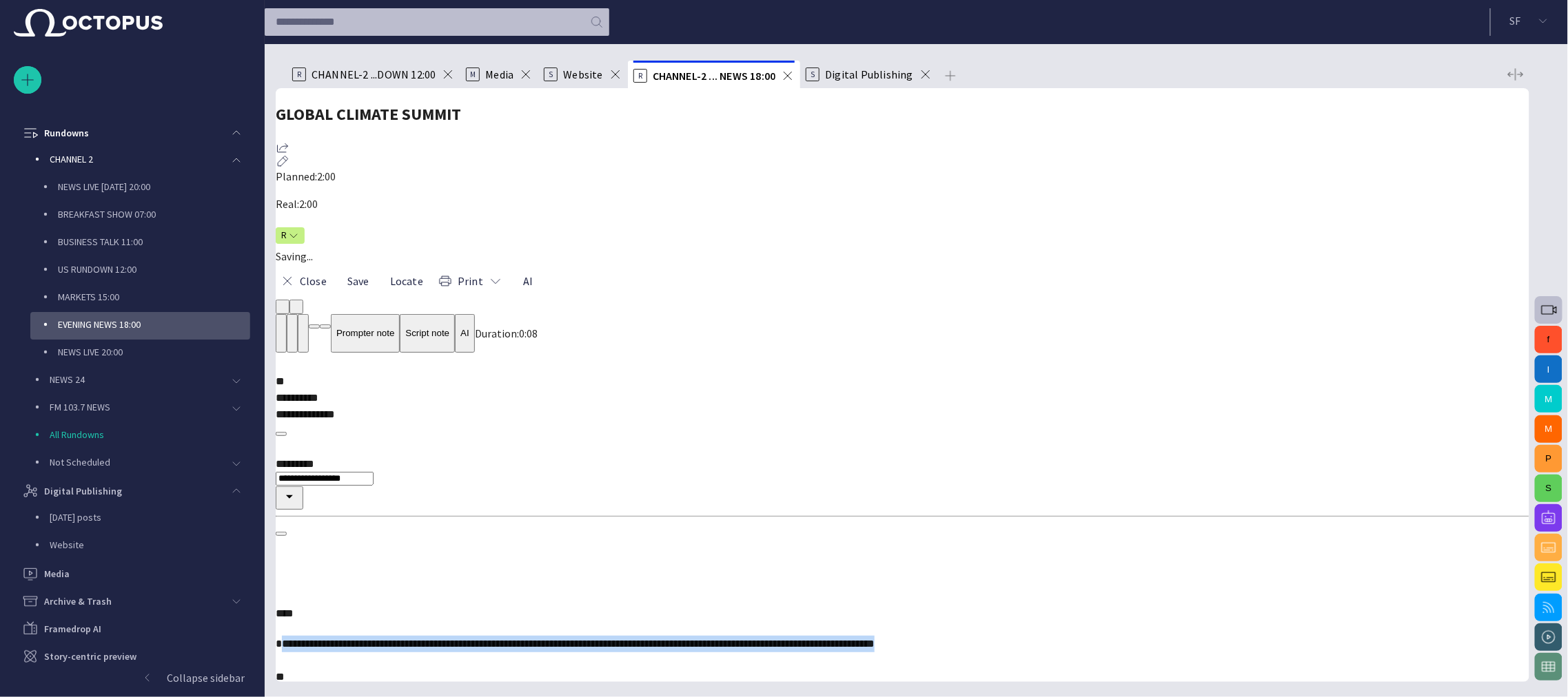
drag, startPoint x: 574, startPoint y: 281, endPoint x: 891, endPoint y: 299, distance: 317.5
drag, startPoint x: 797, startPoint y: 307, endPoint x: 935, endPoint y: 291, distance: 138.9
click at [875, 639] on span "**********" at bounding box center [574, 643] width 598 height 10
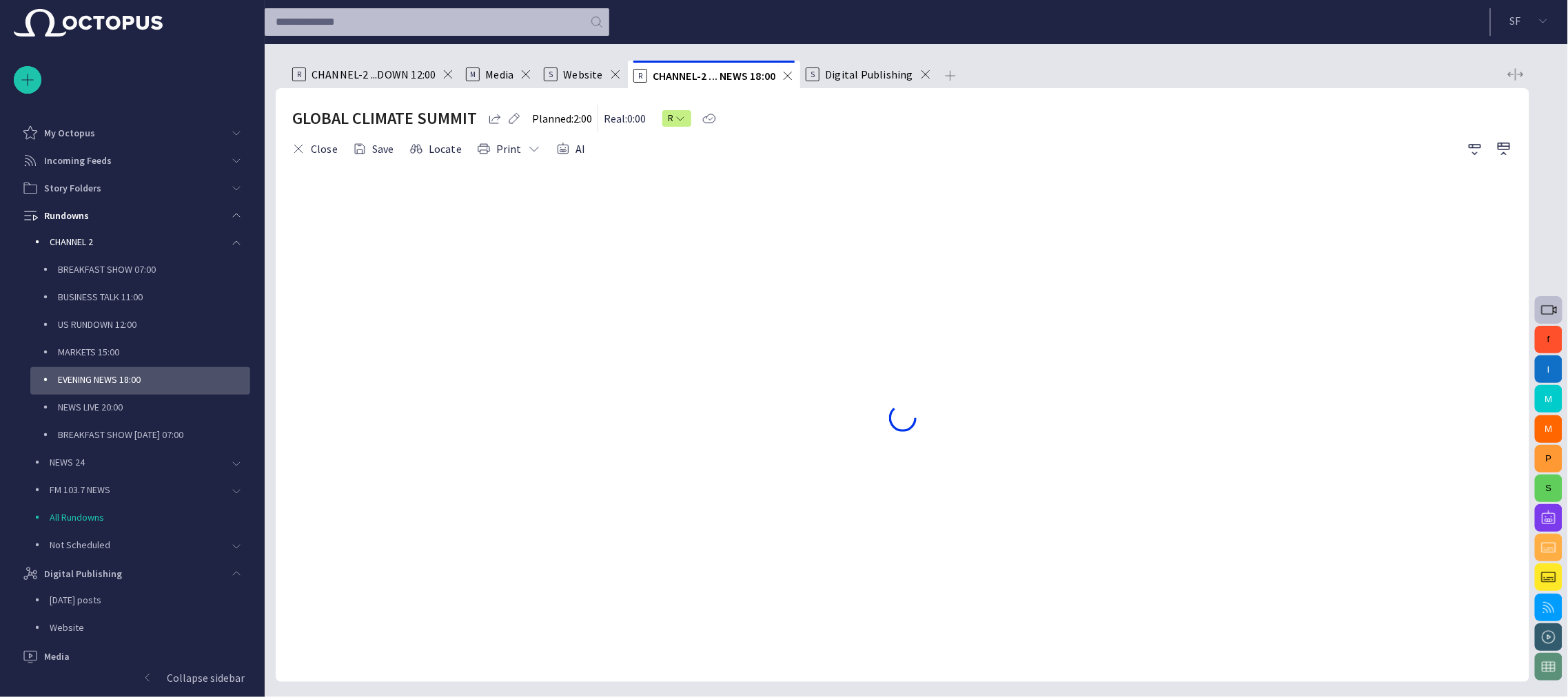
scroll to position [83, 0]
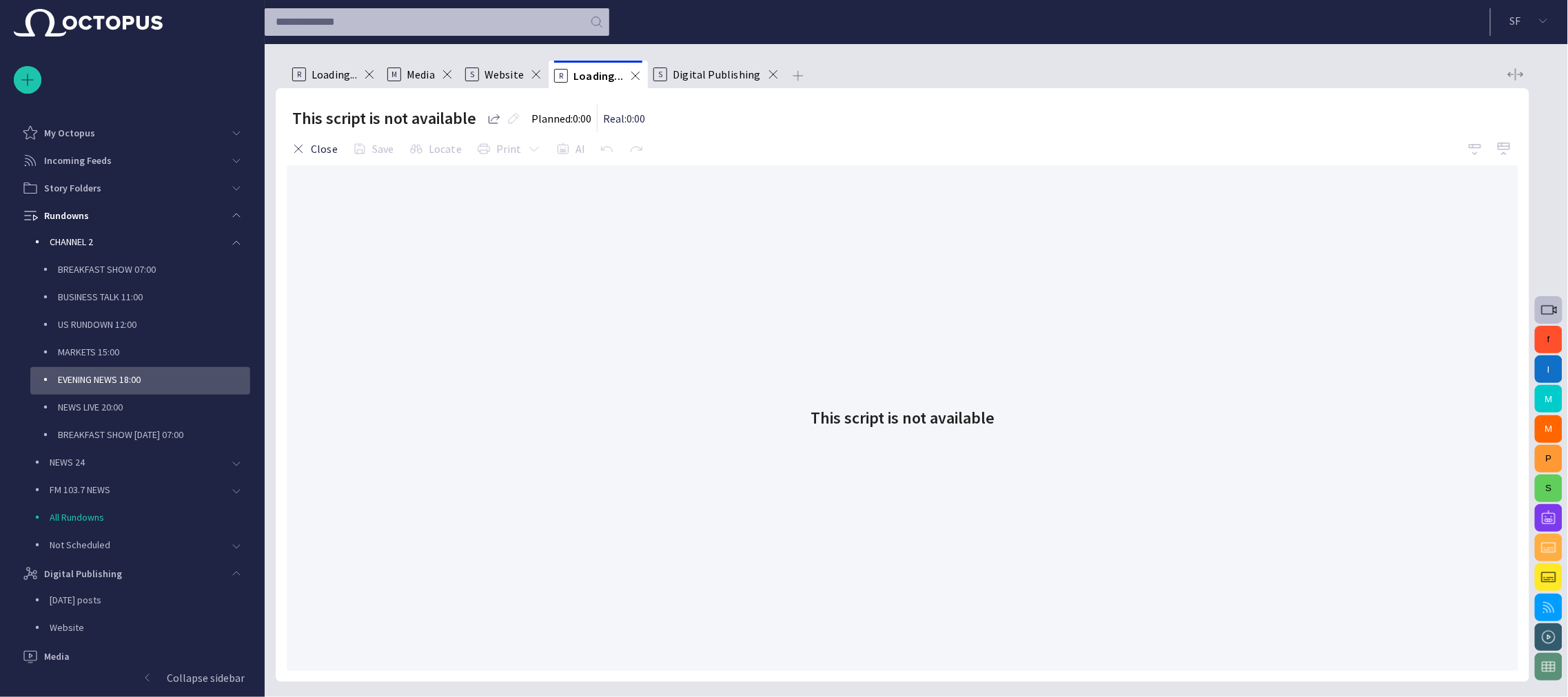
scroll to position [83, 0]
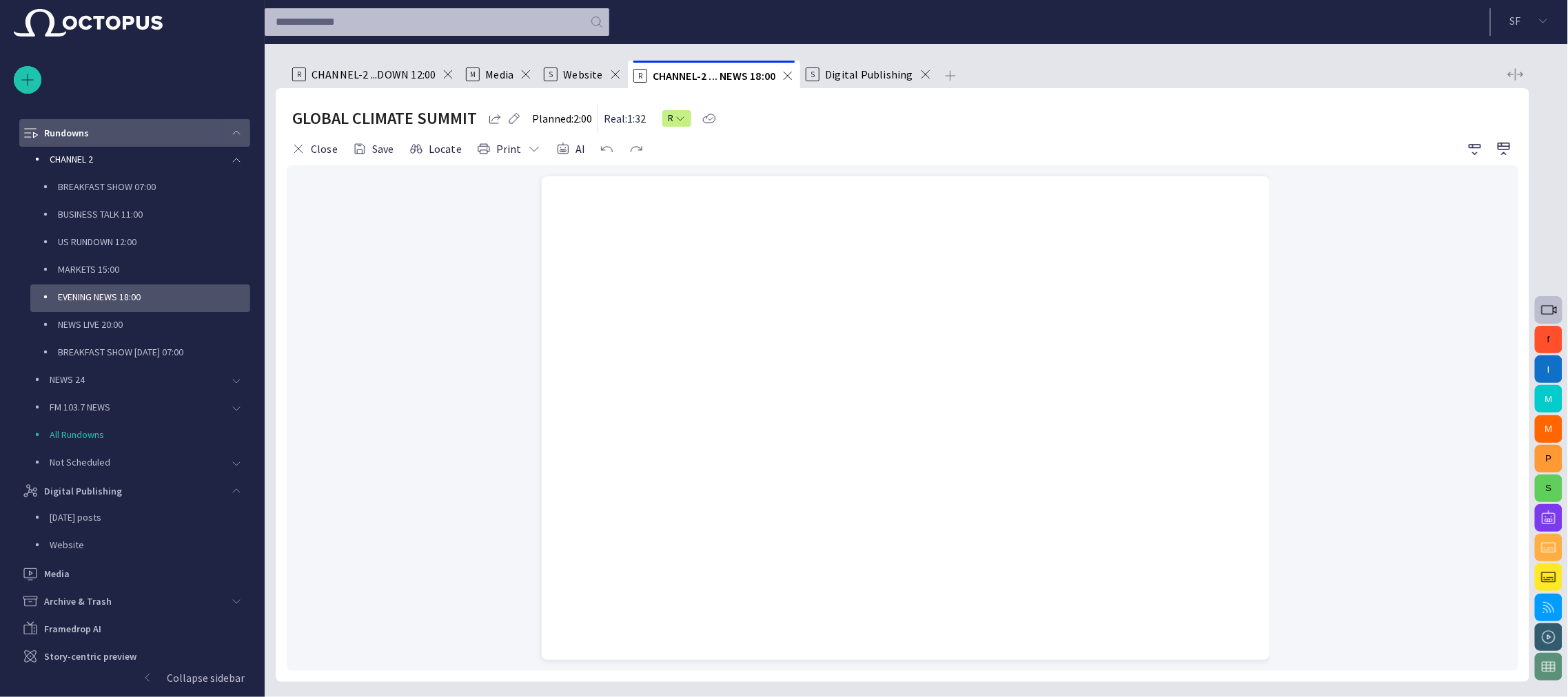
click at [235, 129] on span "main menu" at bounding box center [237, 133] width 11 height 11
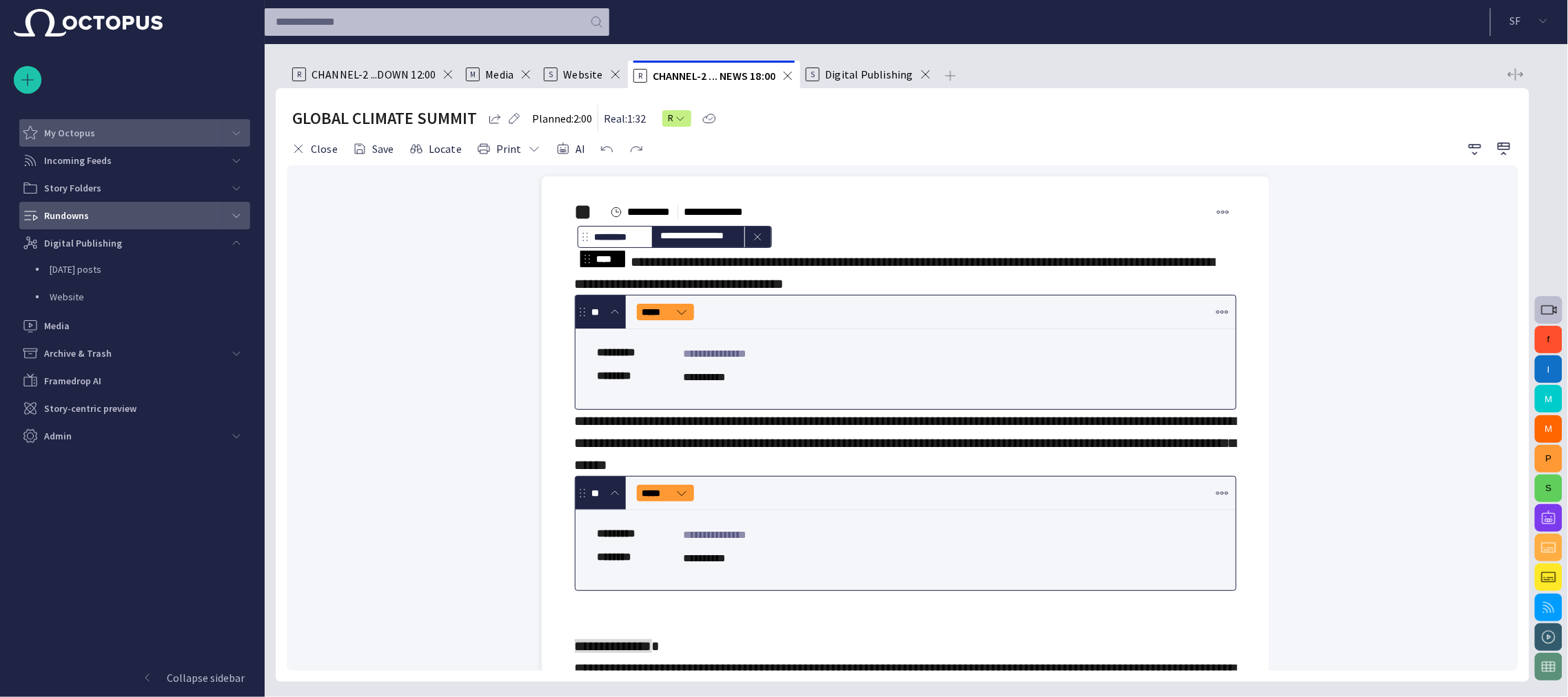
scroll to position [0, 0]
click at [321, 148] on button "Close" at bounding box center [314, 148] width 55 height 24
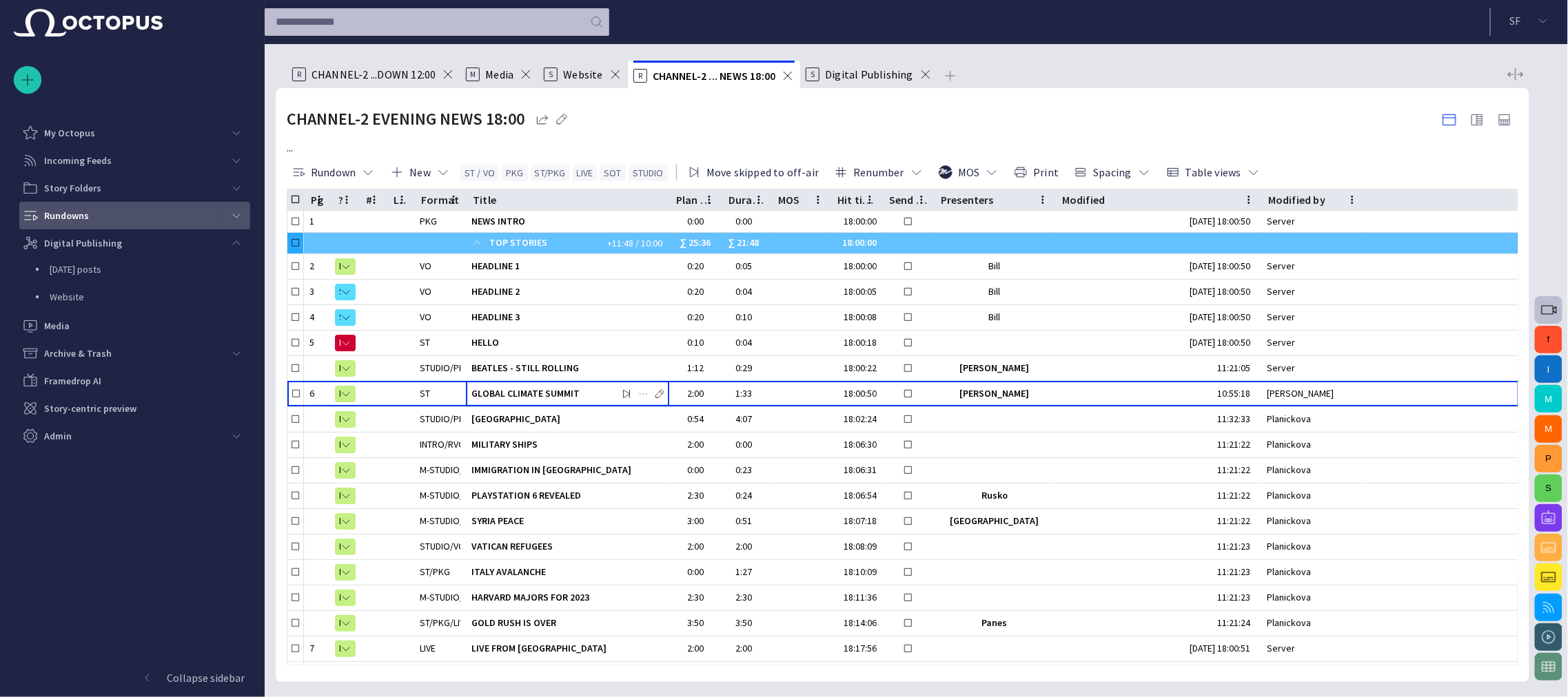
click at [920, 76] on span at bounding box center [925, 74] width 14 height 14
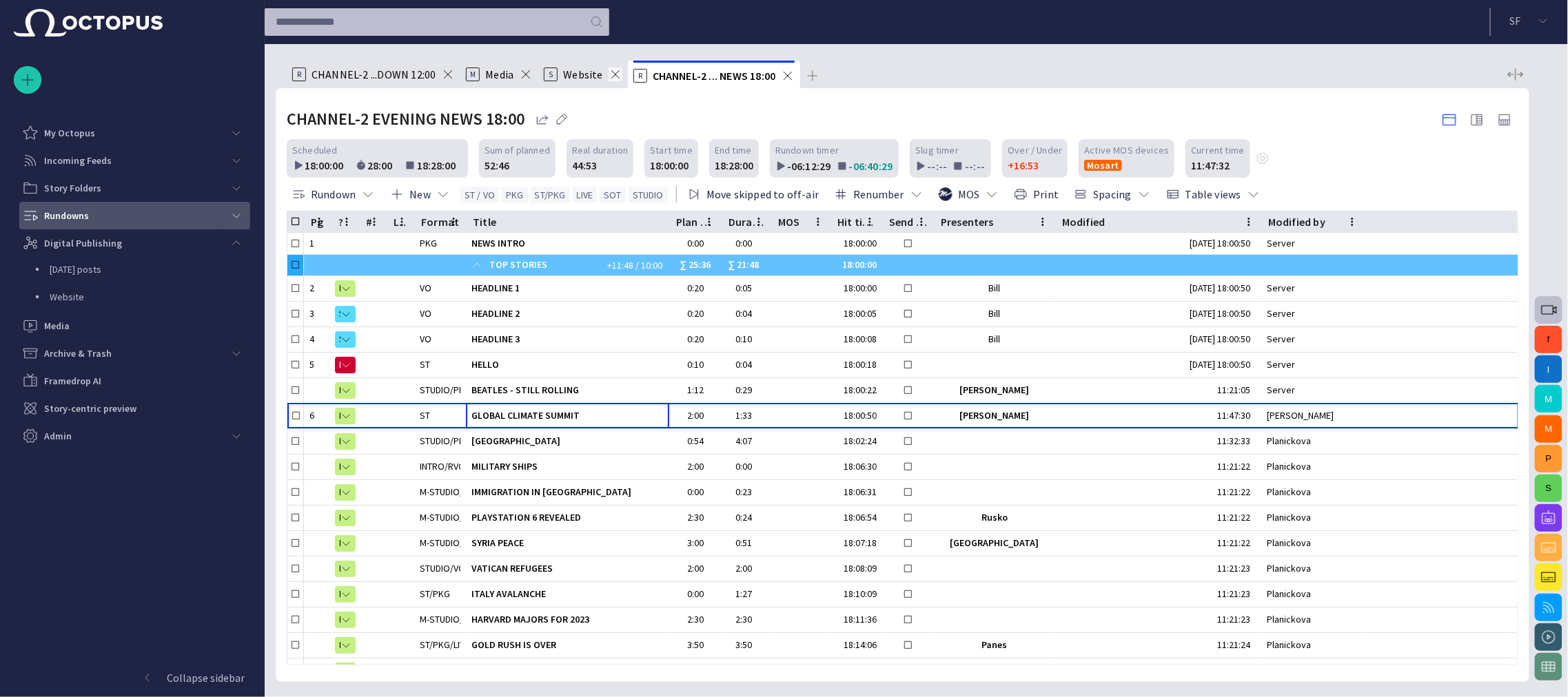
click at [612, 72] on span at bounding box center [615, 74] width 14 height 14
click at [528, 78] on span at bounding box center [525, 74] width 14 height 14
click at [448, 76] on span at bounding box center [447, 74] width 14 height 14
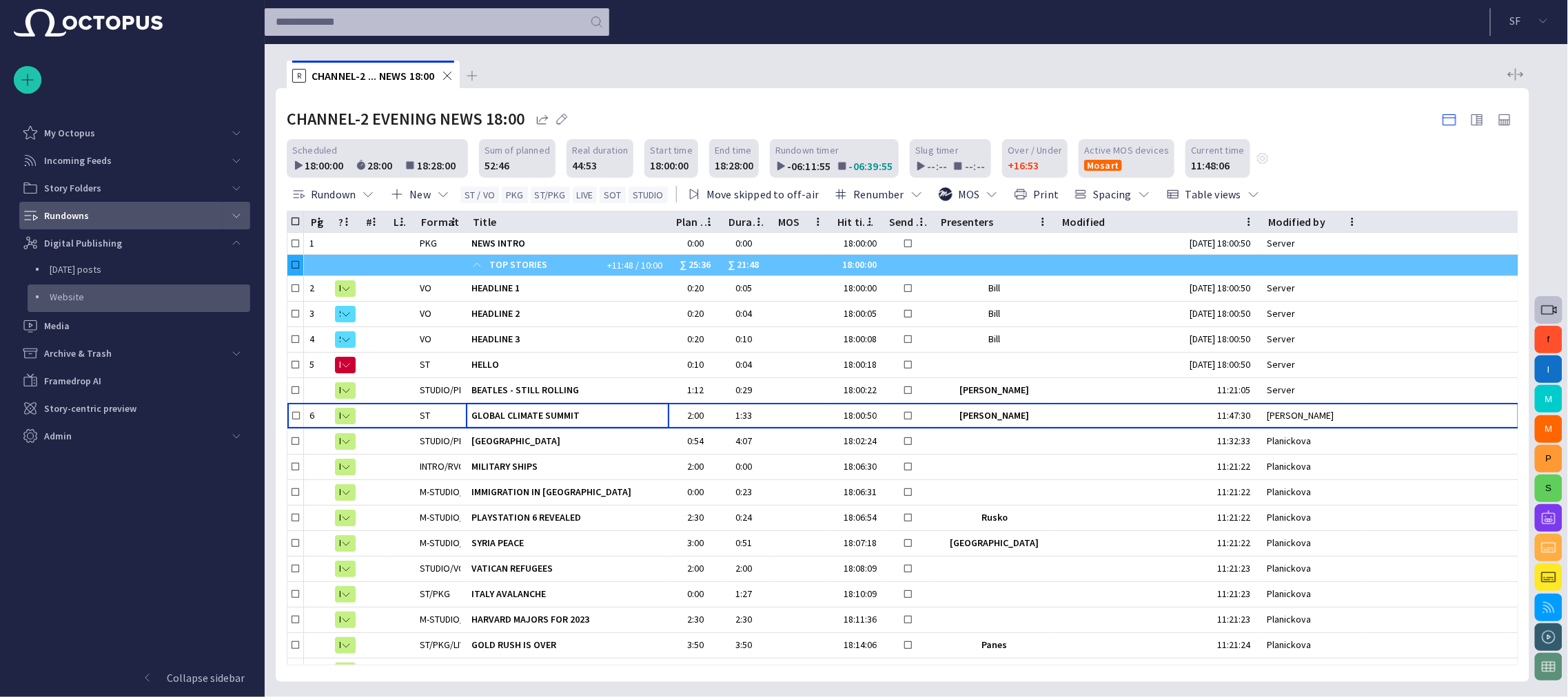
click at [146, 302] on p "Website" at bounding box center [149, 297] width 200 height 14
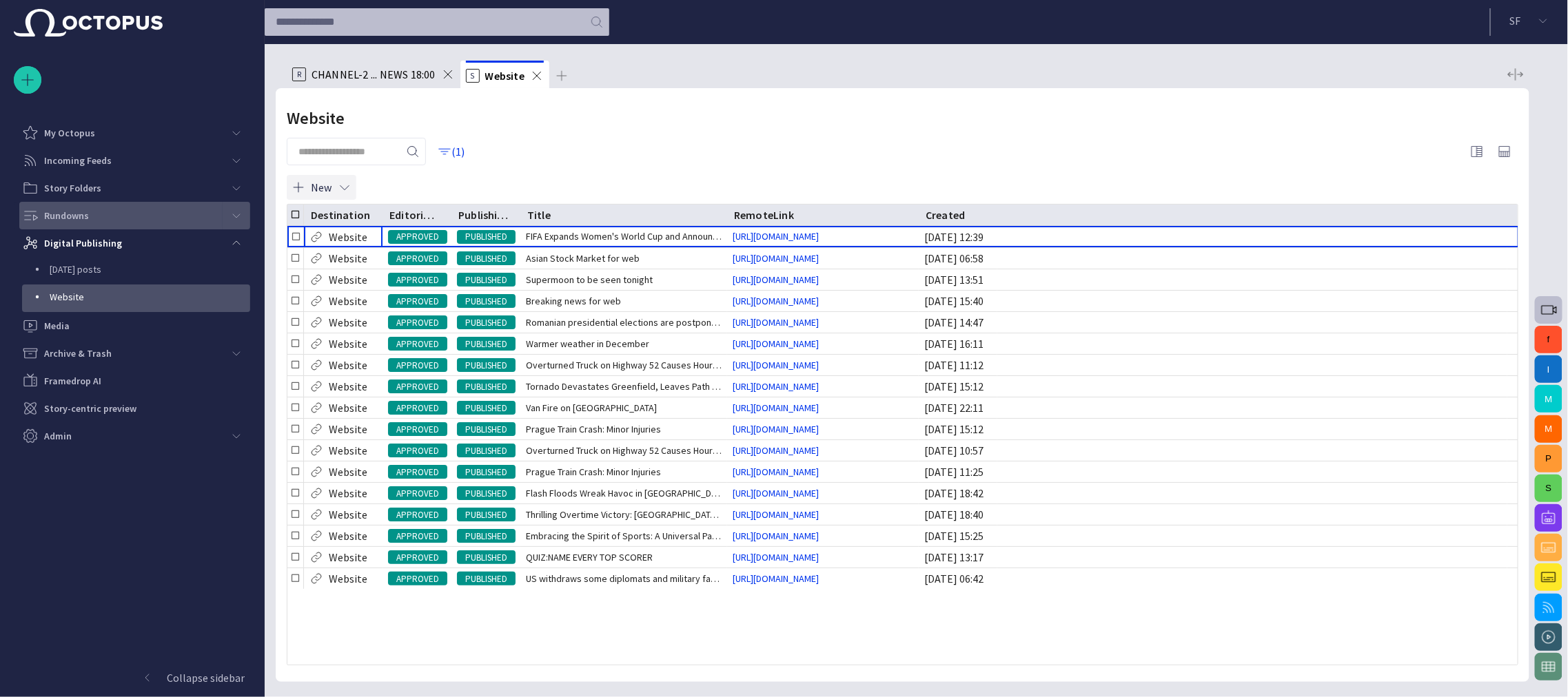
click at [312, 182] on button "New" at bounding box center [321, 187] width 70 height 24
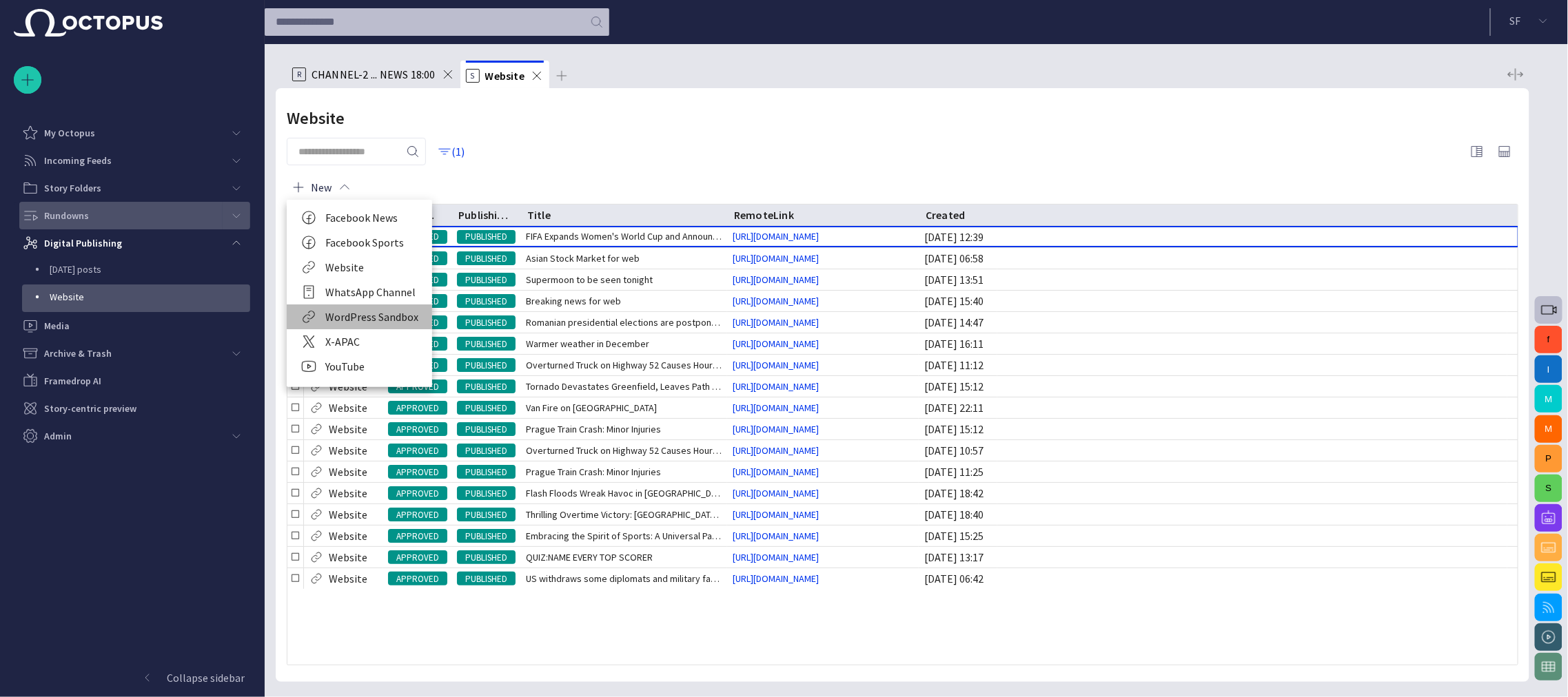
click at [353, 321] on li "WordPress Sandbox" at bounding box center [359, 317] width 146 height 24
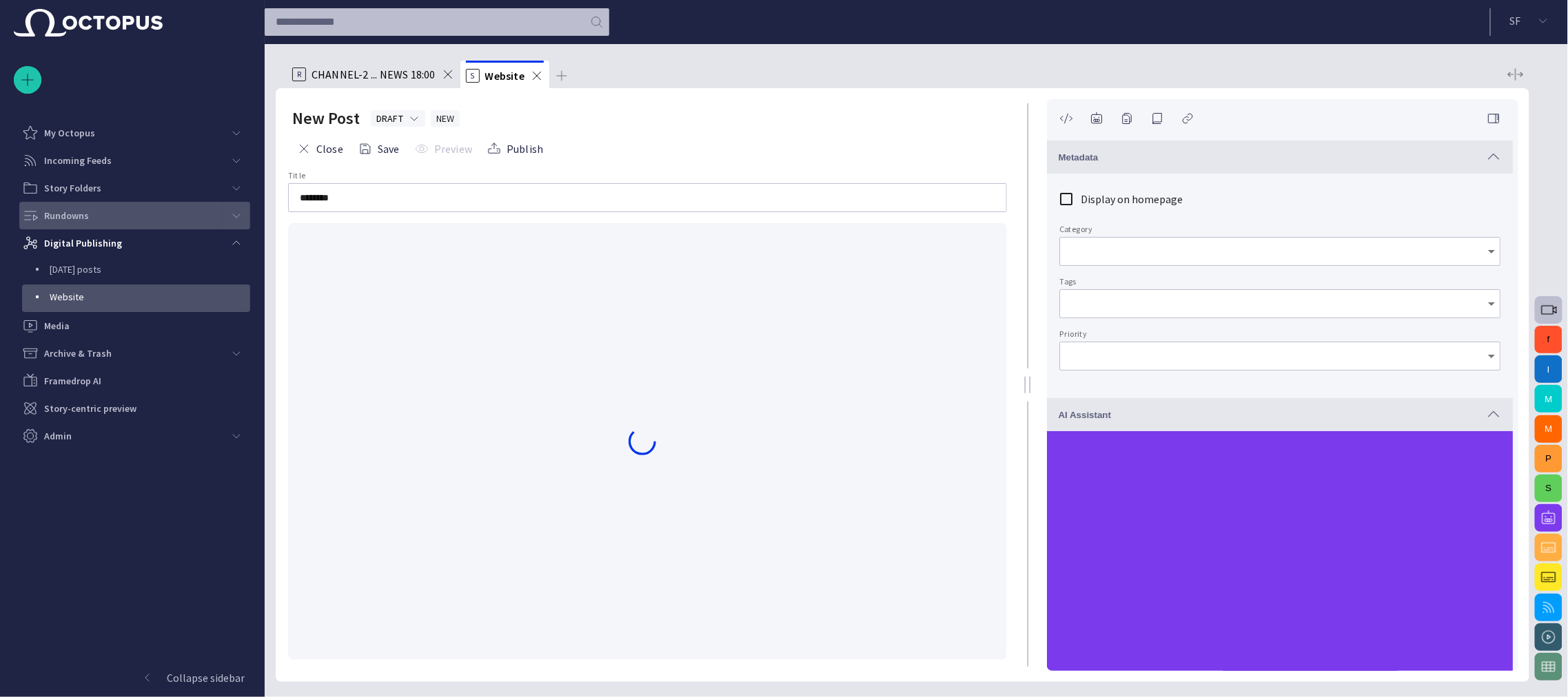
type input "*"
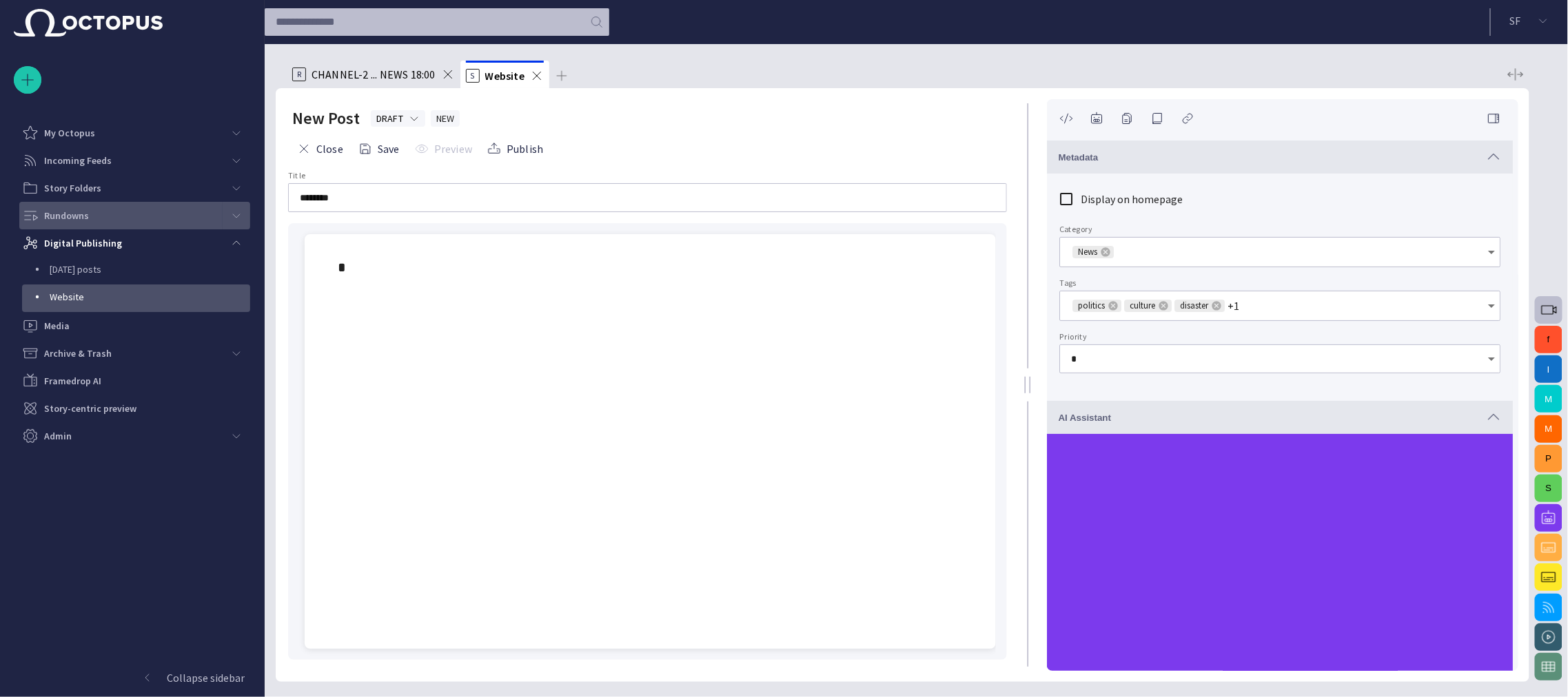
click at [443, 280] on div at bounding box center [650, 267] width 669 height 66
click at [1488, 359] on icon "Open" at bounding box center [1491, 360] width 7 height 4
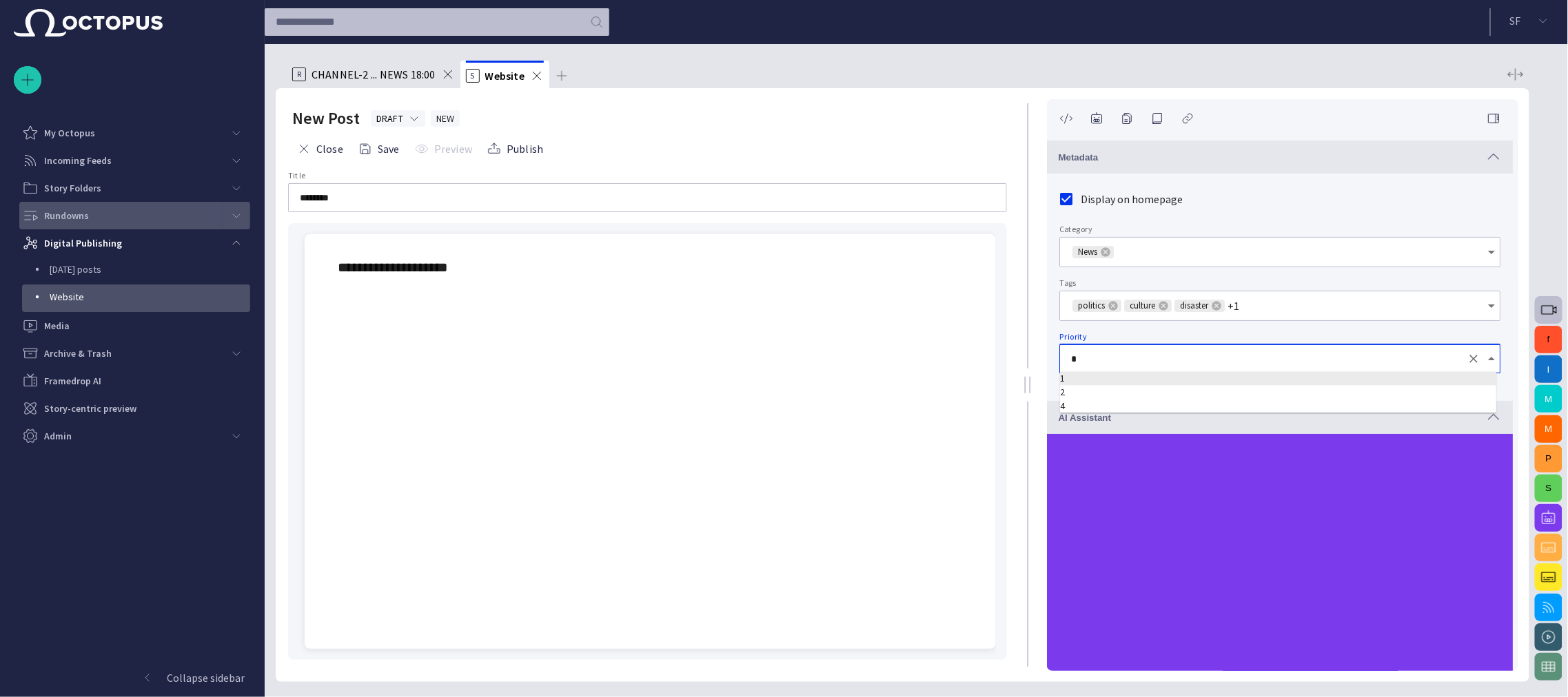
click at [1073, 380] on td "1" at bounding box center [1278, 378] width 436 height 14
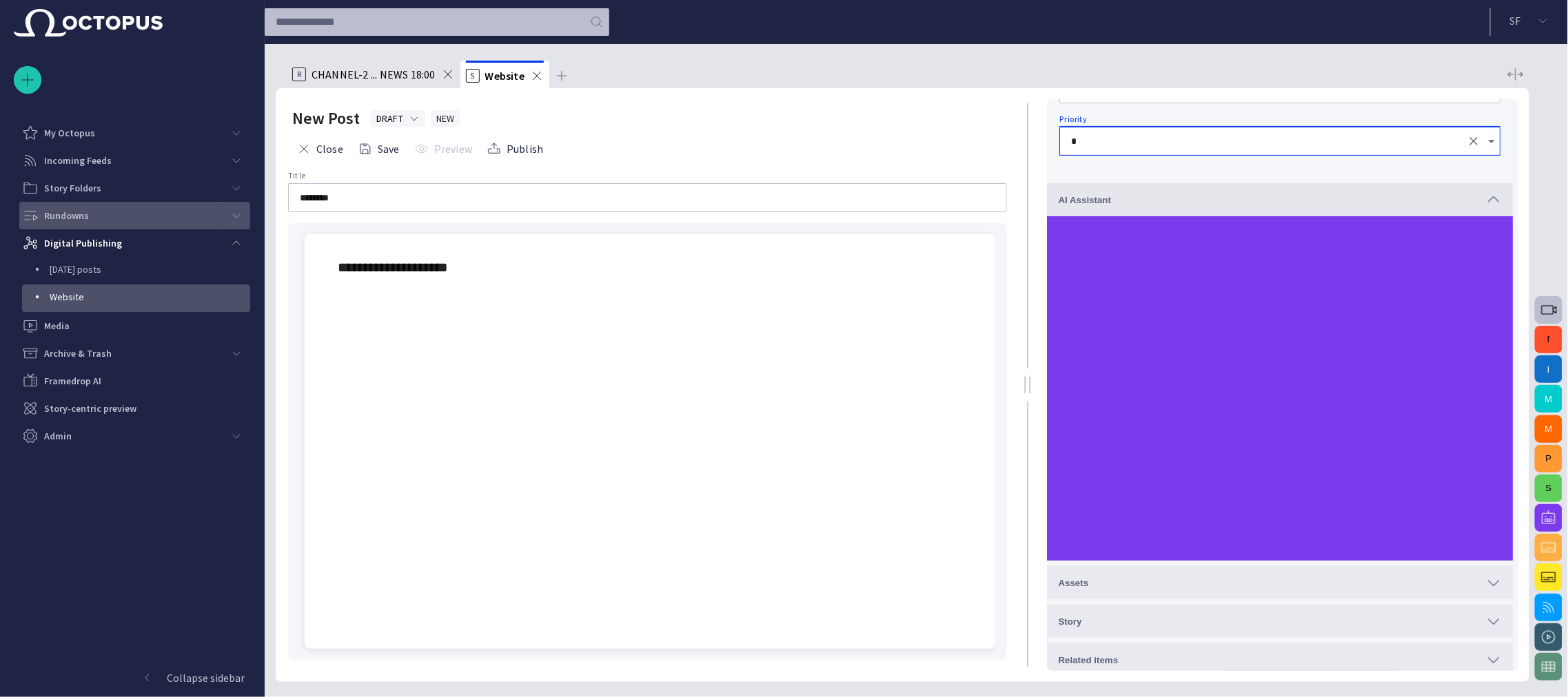
scroll to position [221, 0]
type input "*"
click at [1352, 584] on div "Assets" at bounding box center [1280, 580] width 443 height 17
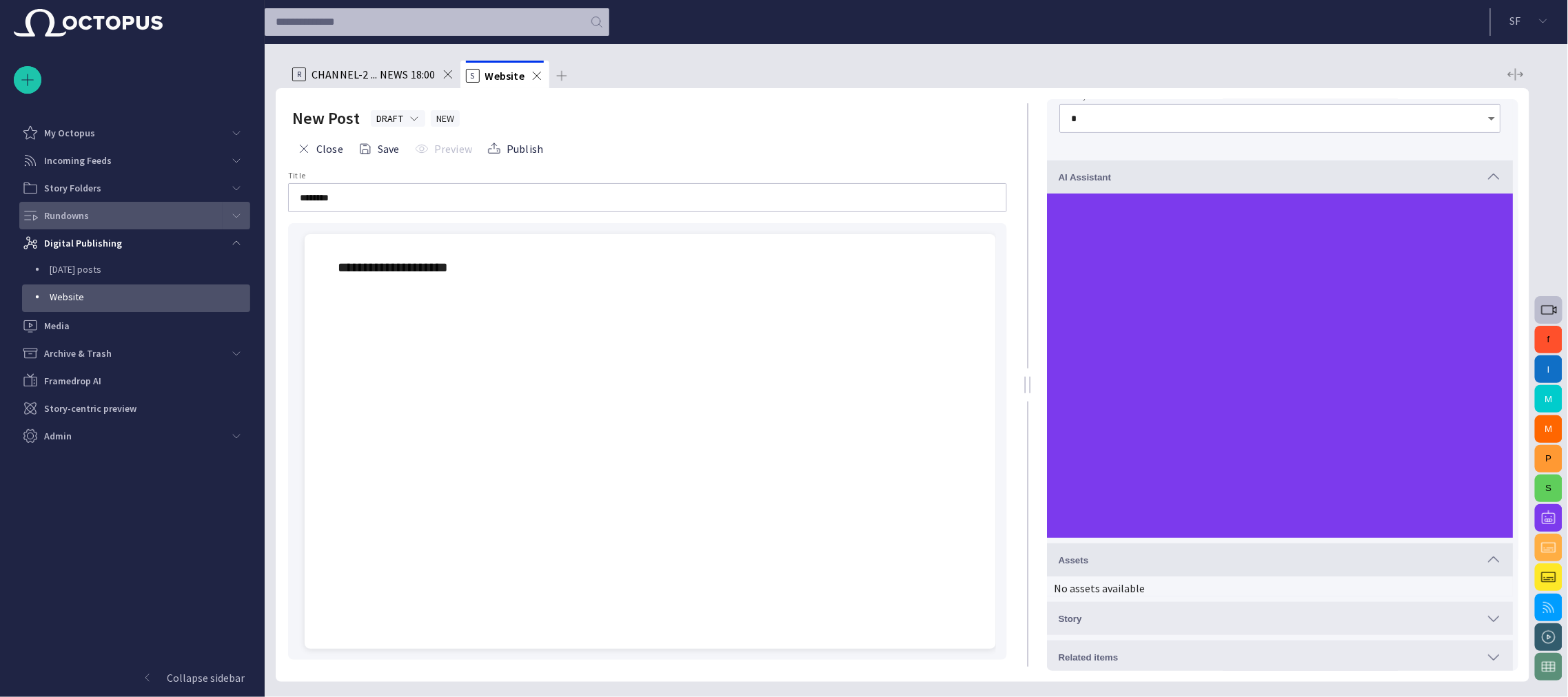
scroll to position [241, 0]
click at [1231, 622] on div "Story" at bounding box center [1280, 618] width 443 height 17
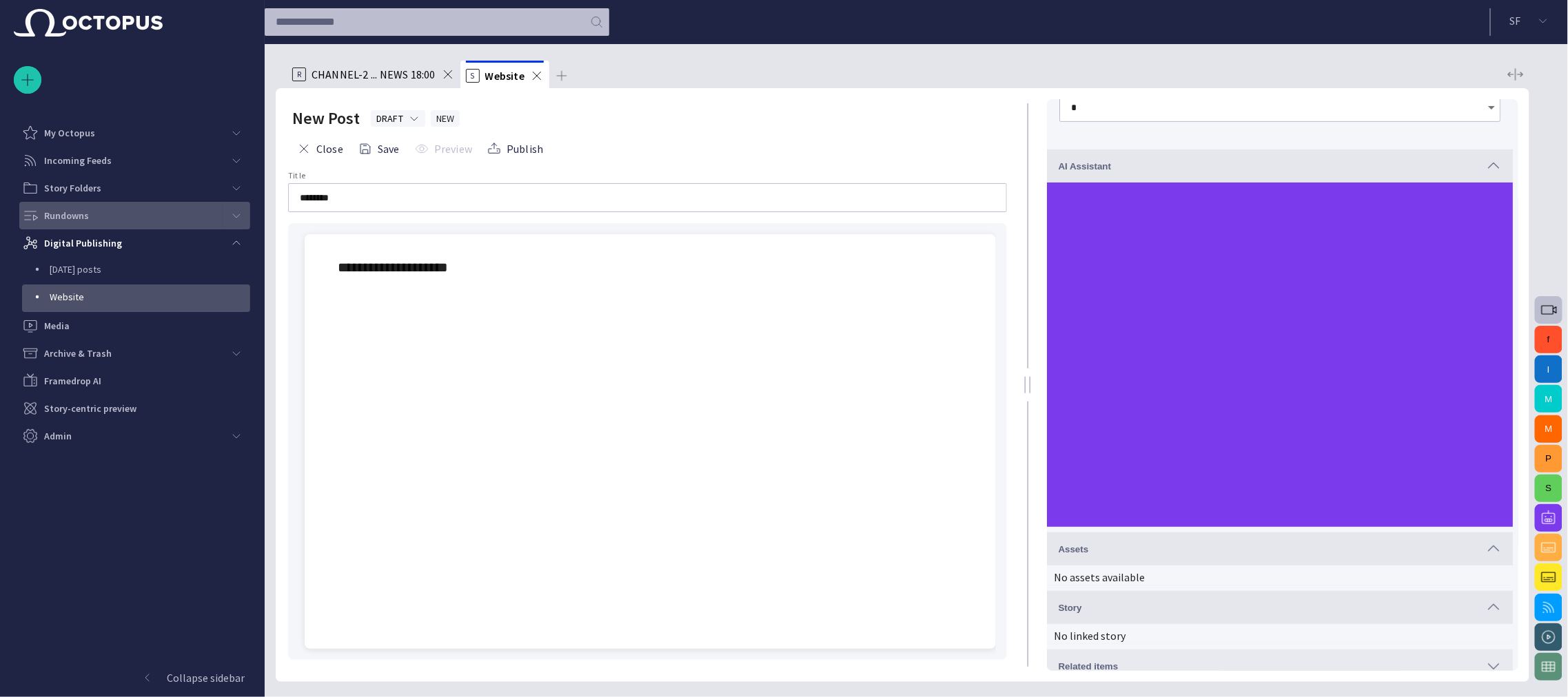
scroll to position [260, 0]
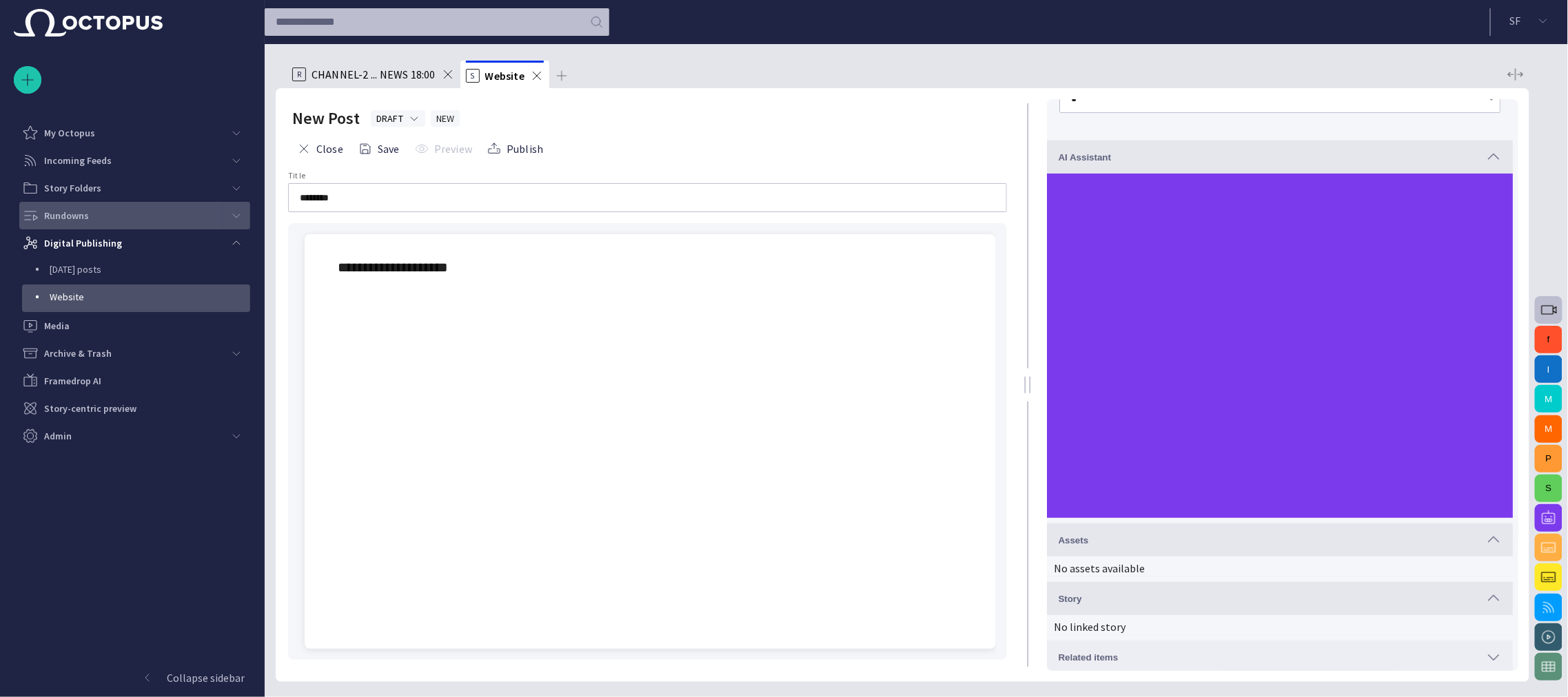
click at [1169, 657] on div "Related items" at bounding box center [1280, 658] width 443 height 17
click at [353, 193] on input "********" at bounding box center [647, 197] width 695 height 14
paste input "**********"
click at [334, 194] on input "**********" at bounding box center [647, 197] width 695 height 14
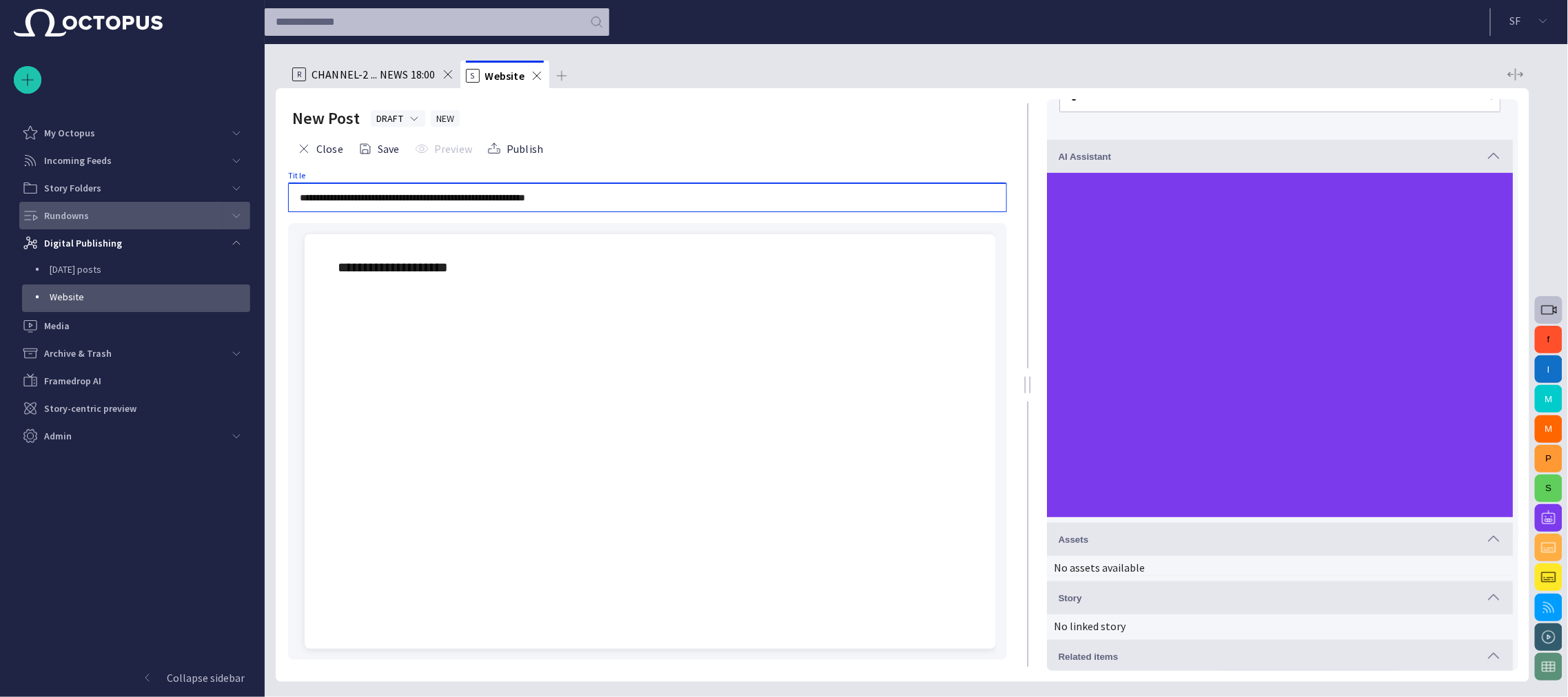
type input "**********"
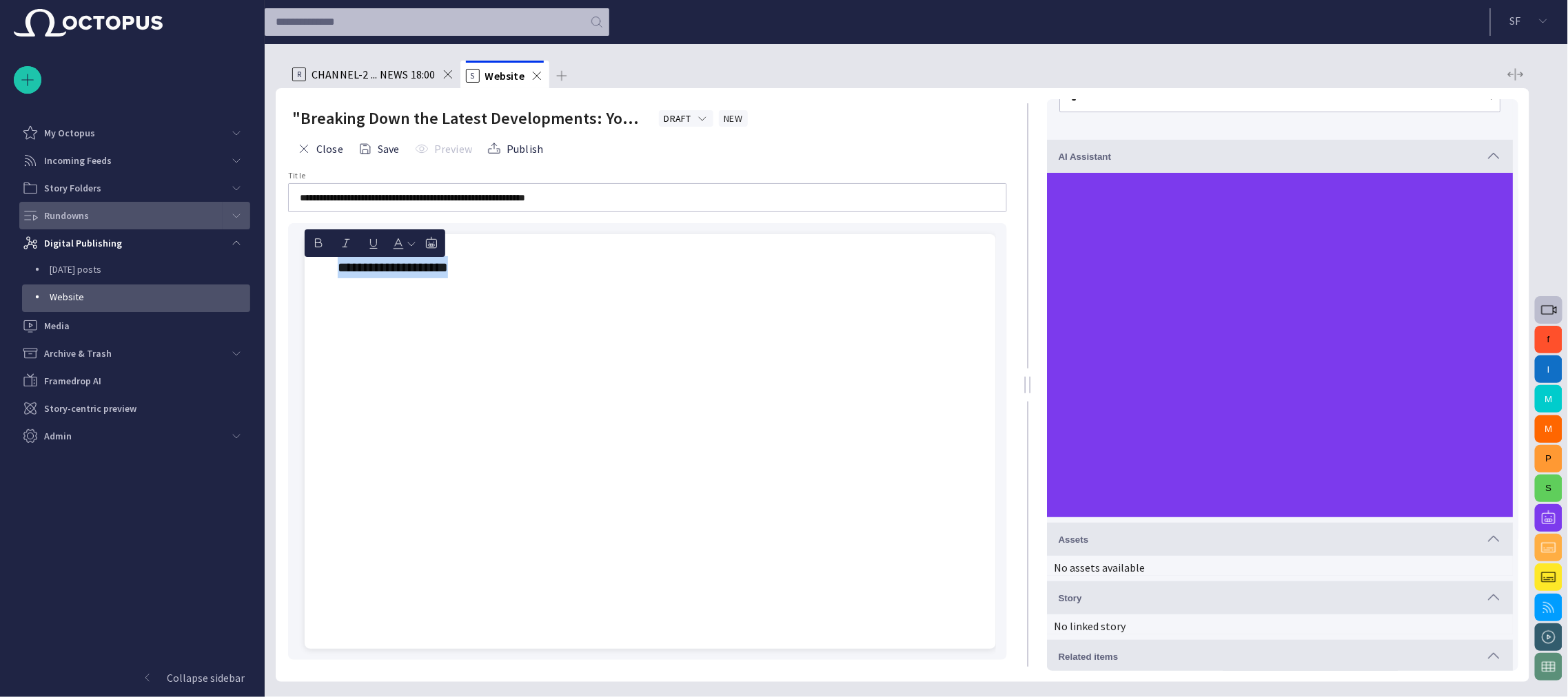
drag, startPoint x: 527, startPoint y: 272, endPoint x: 312, endPoint y: 266, distance: 215.1
click at [312, 266] on div "**********" at bounding box center [650, 441] width 691 height 415
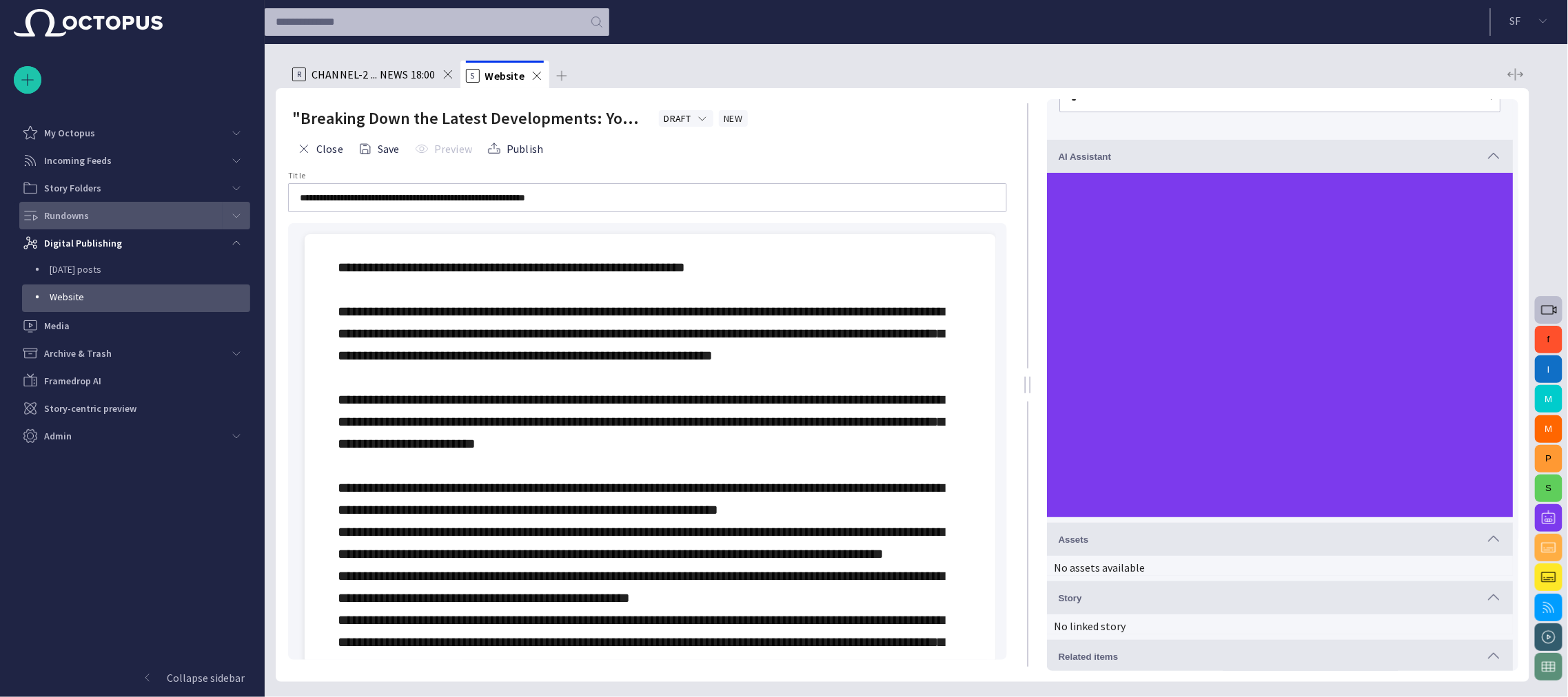
click at [500, 386] on div at bounding box center [649, 466] width 625 height 419
click at [402, 401] on div at bounding box center [649, 466] width 625 height 419
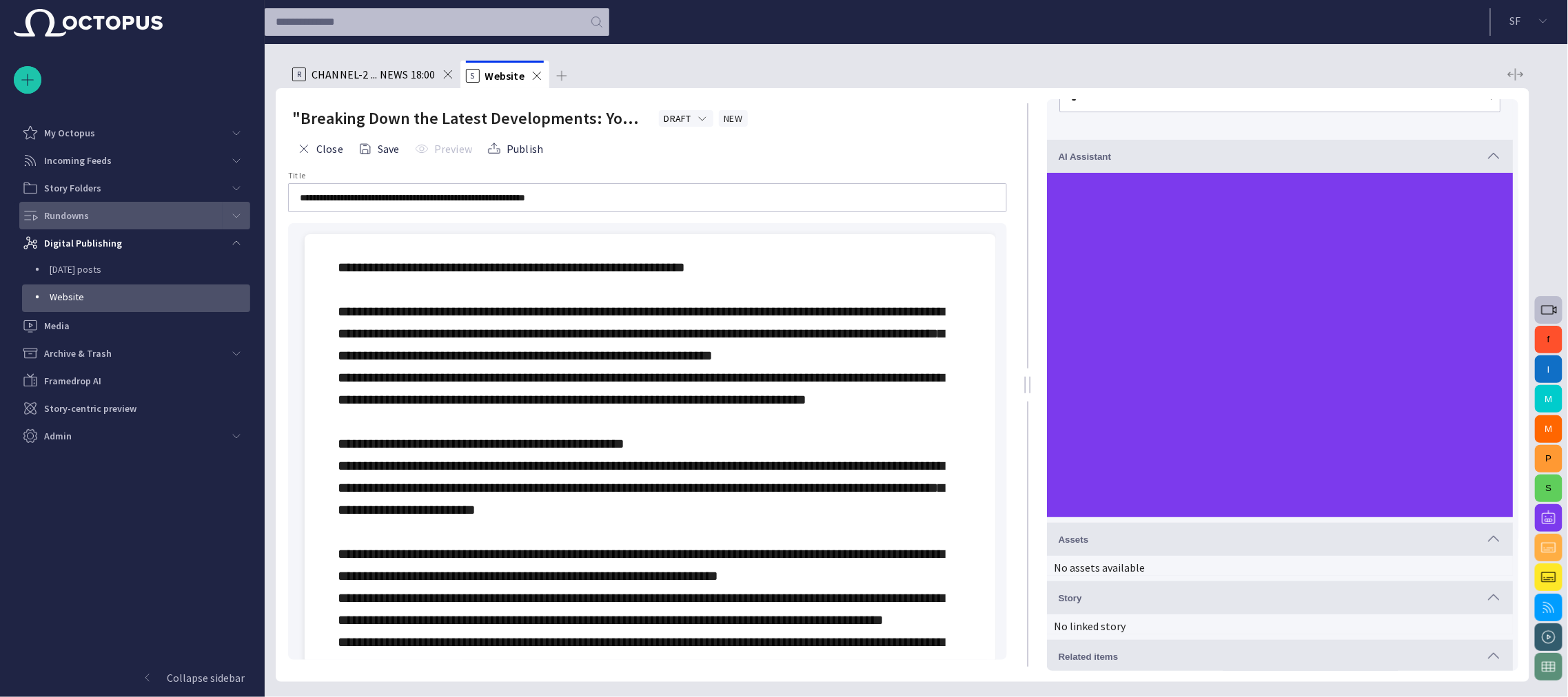
click at [355, 438] on div at bounding box center [649, 499] width 625 height 485
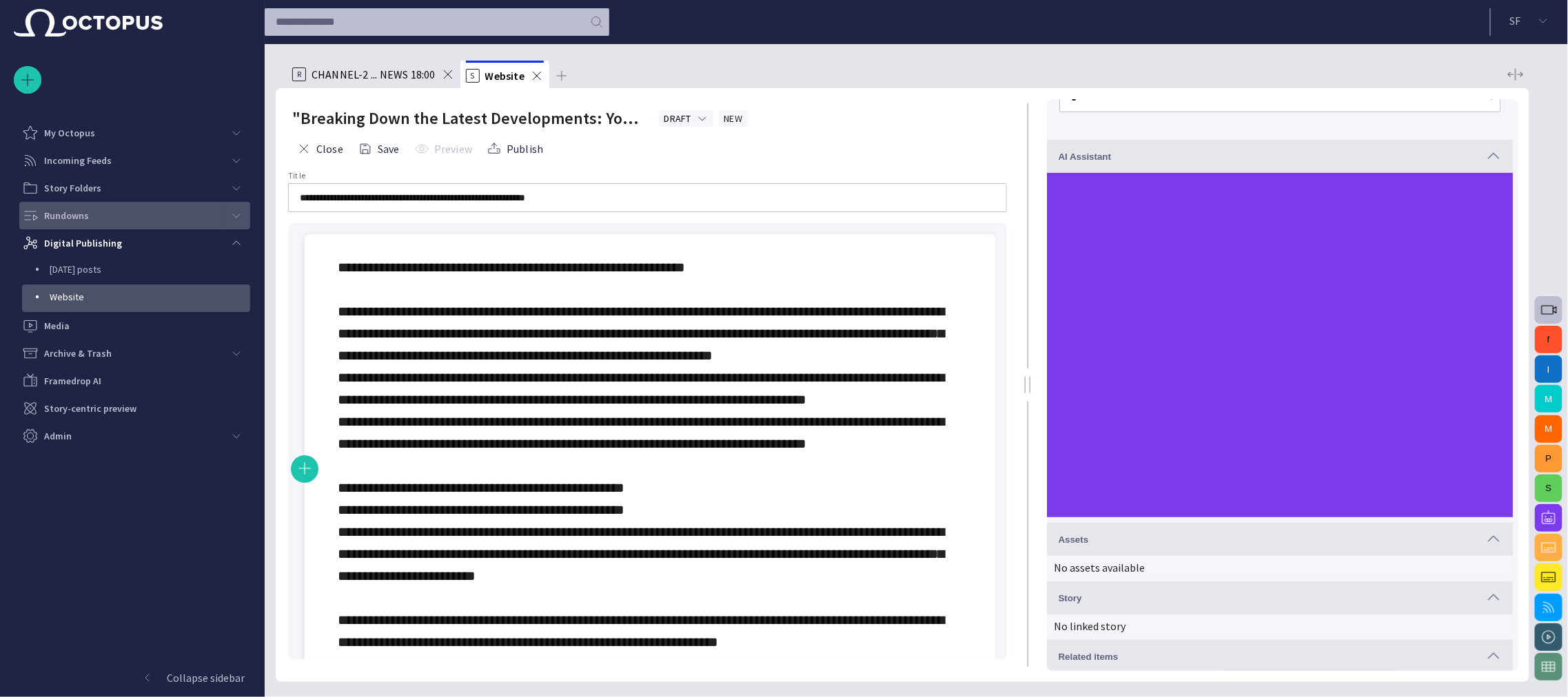
click at [937, 463] on div at bounding box center [649, 532] width 625 height 551
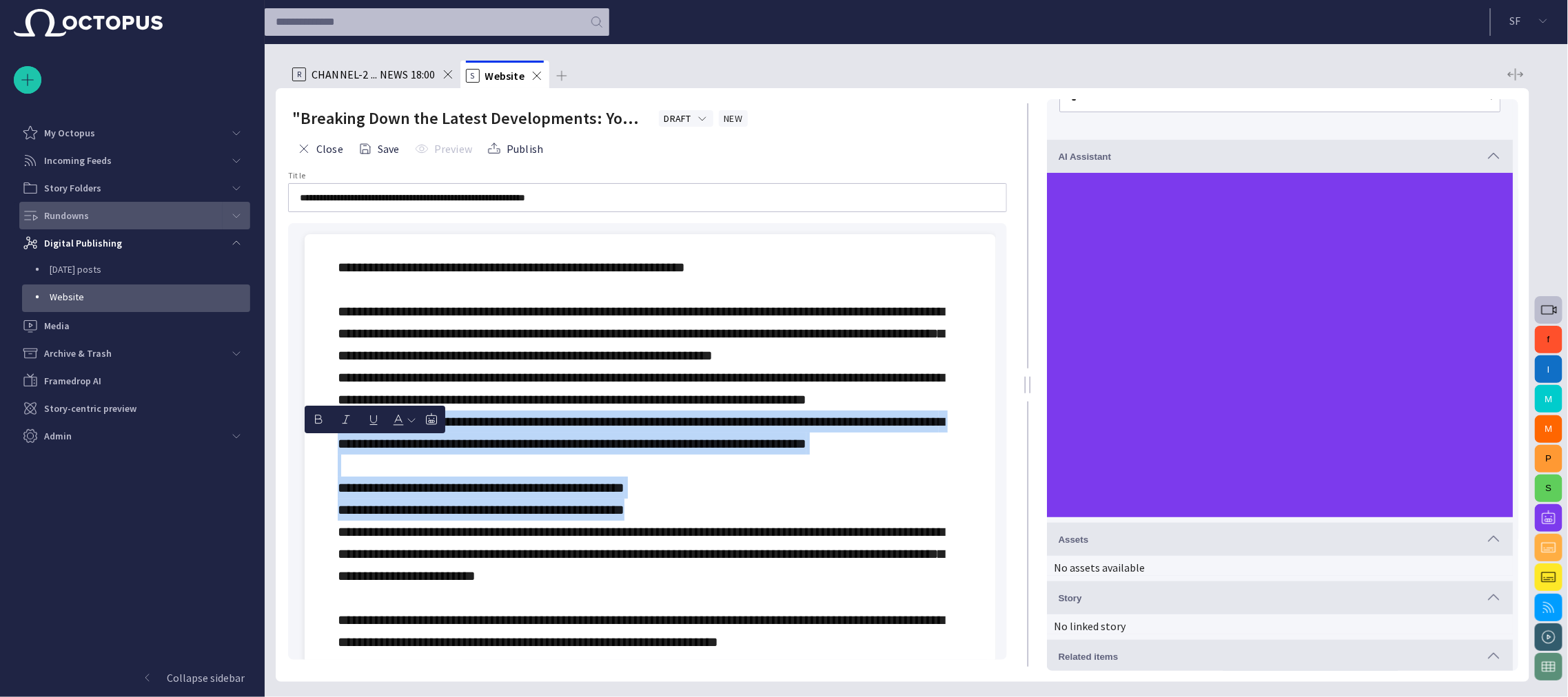
drag, startPoint x: 668, startPoint y: 533, endPoint x: 336, endPoint y: 434, distance: 346.4
click at [336, 434] on div at bounding box center [650, 532] width 669 height 596
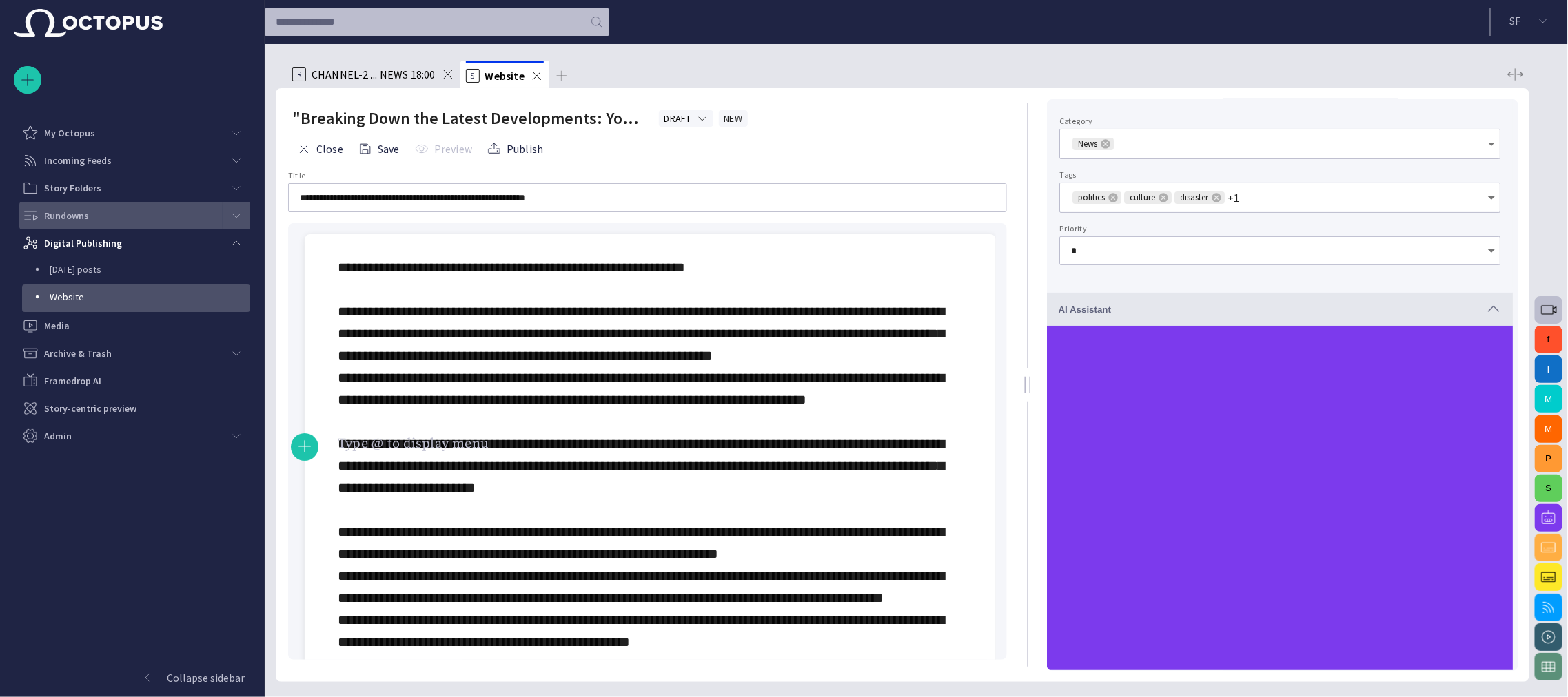
scroll to position [108, 0]
click at [426, 527] on div at bounding box center [649, 488] width 625 height 463
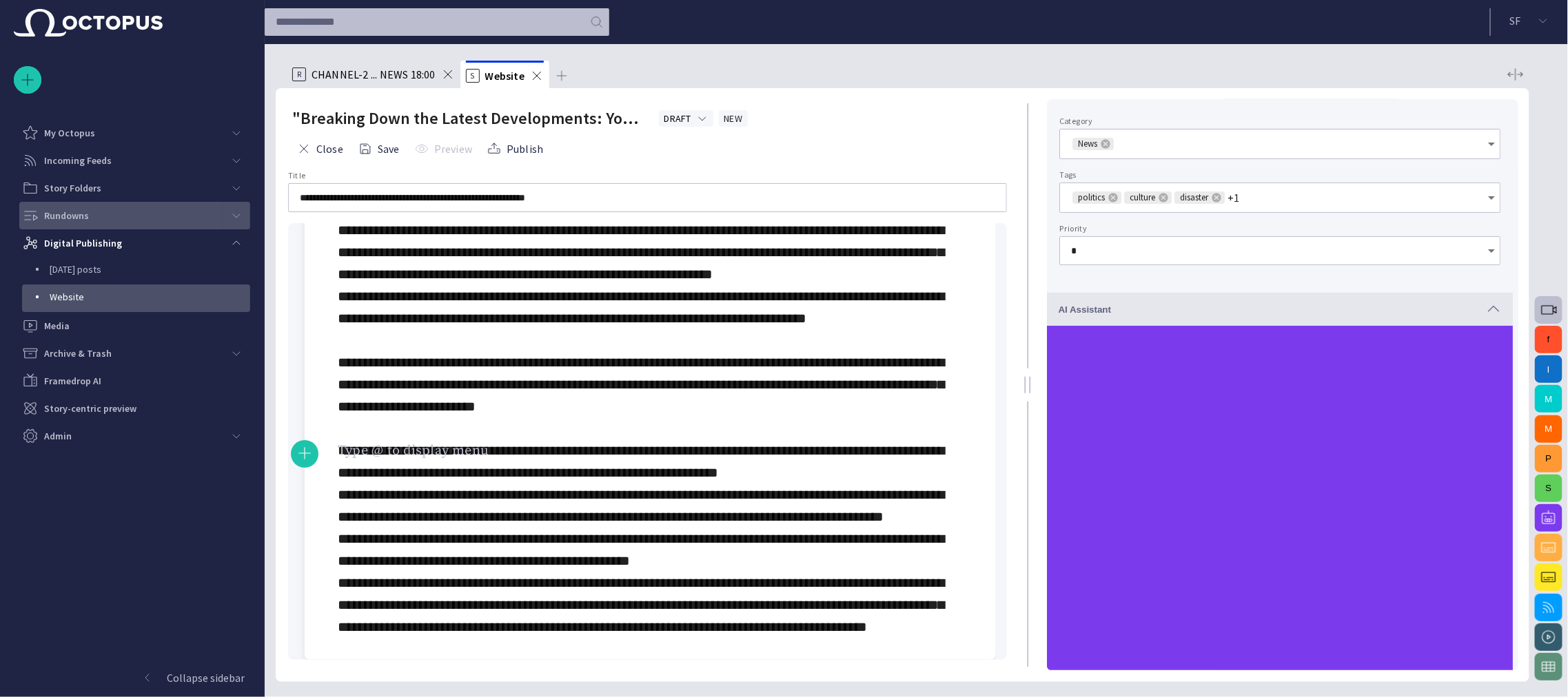
scroll to position [146, 0]
click at [691, 371] on div at bounding box center [649, 406] width 625 height 463
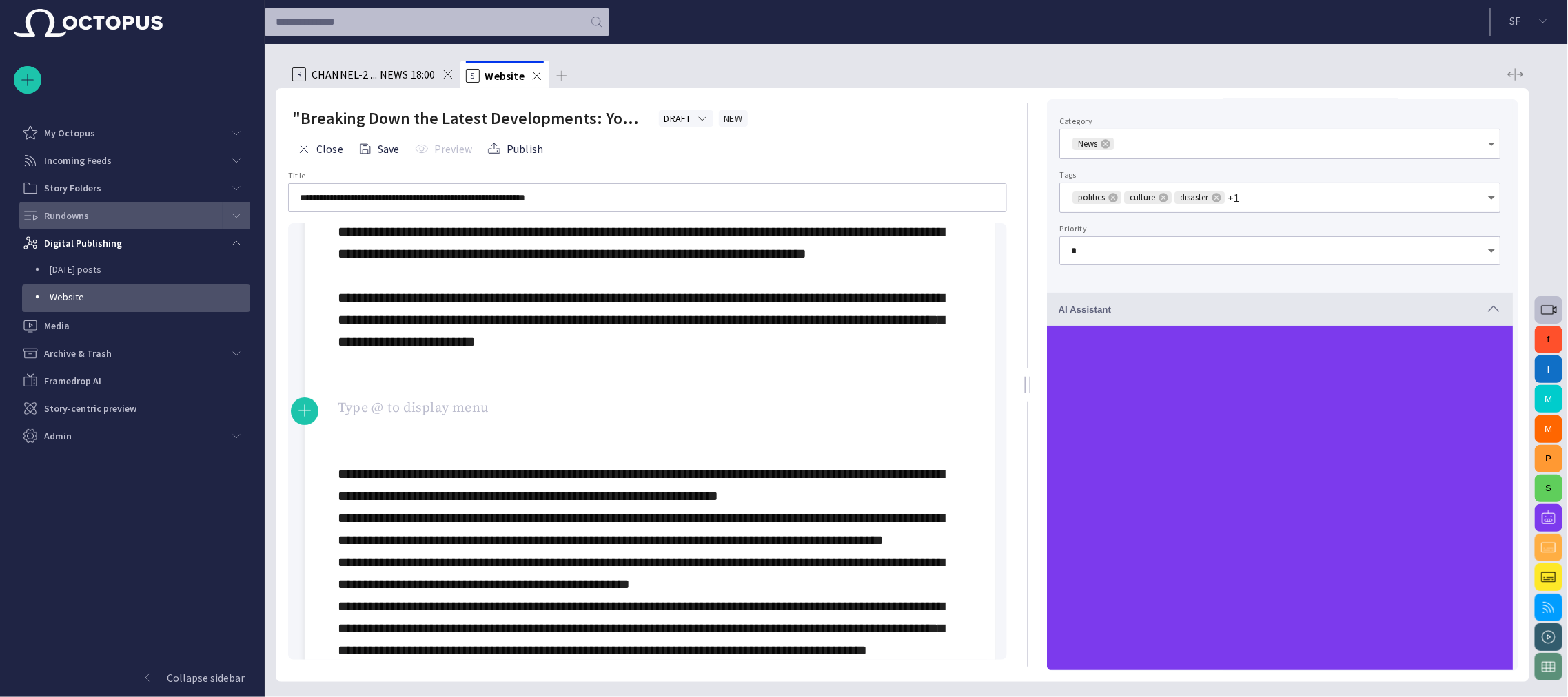
click at [373, 396] on div at bounding box center [649, 385] width 625 height 551
click at [345, 400] on div at bounding box center [649, 385] width 625 height 551
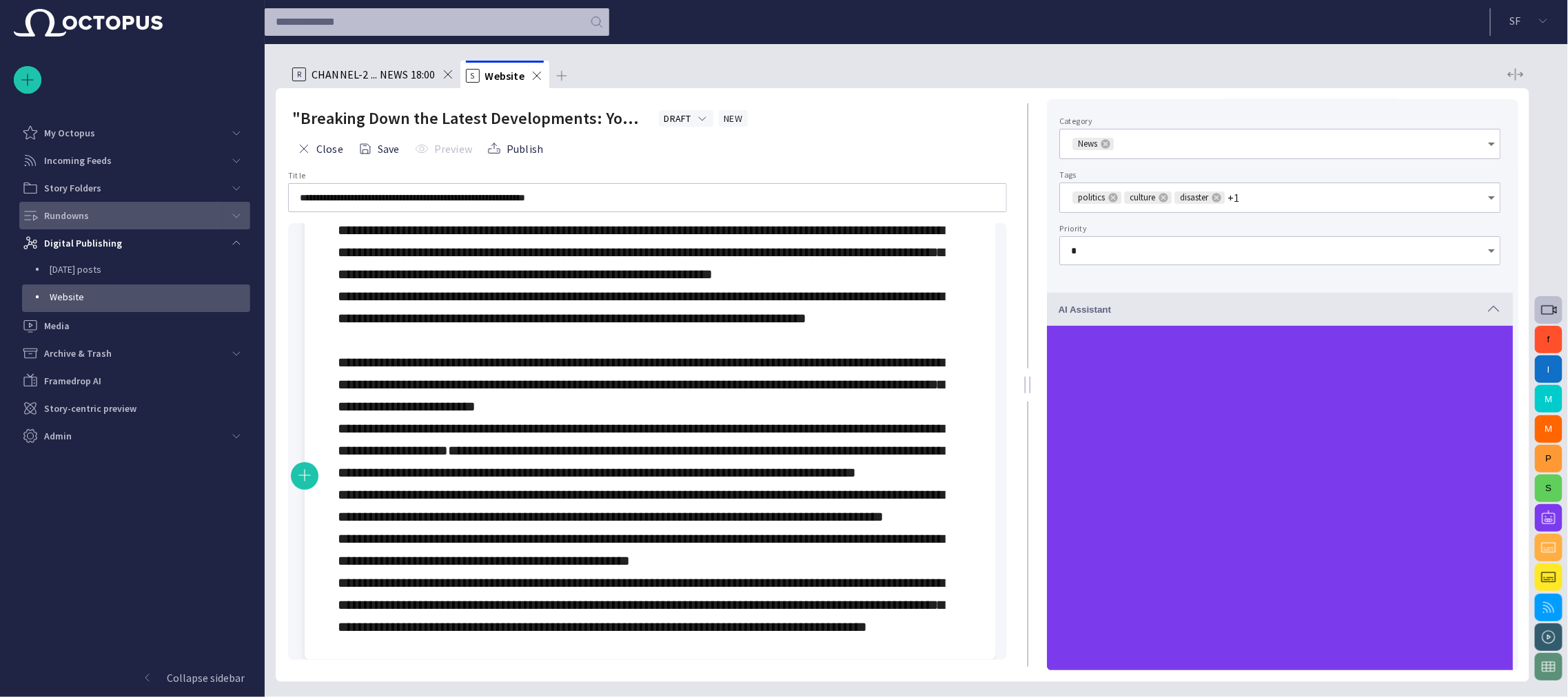
click at [680, 365] on div "**********" at bounding box center [649, 406] width 625 height 463
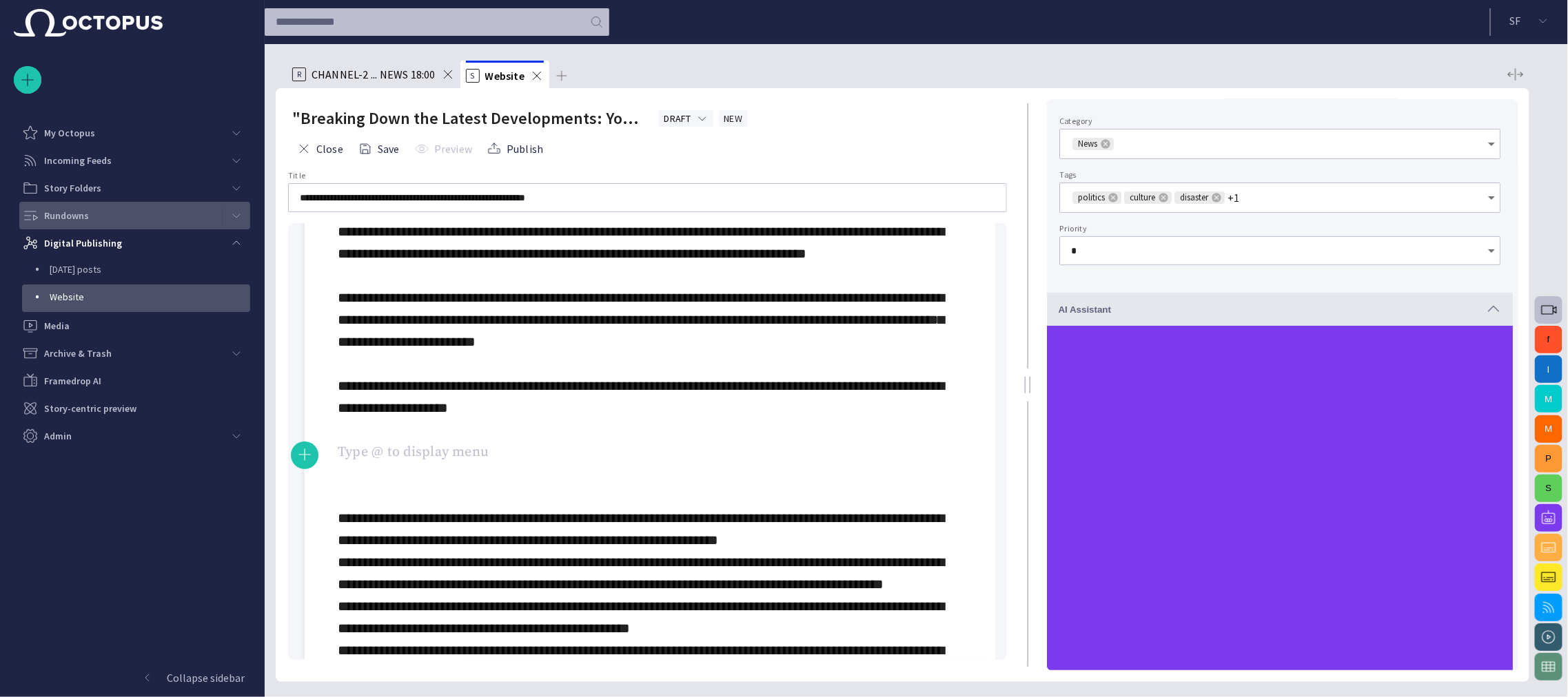
click at [409, 452] on div at bounding box center [649, 408] width 625 height 596
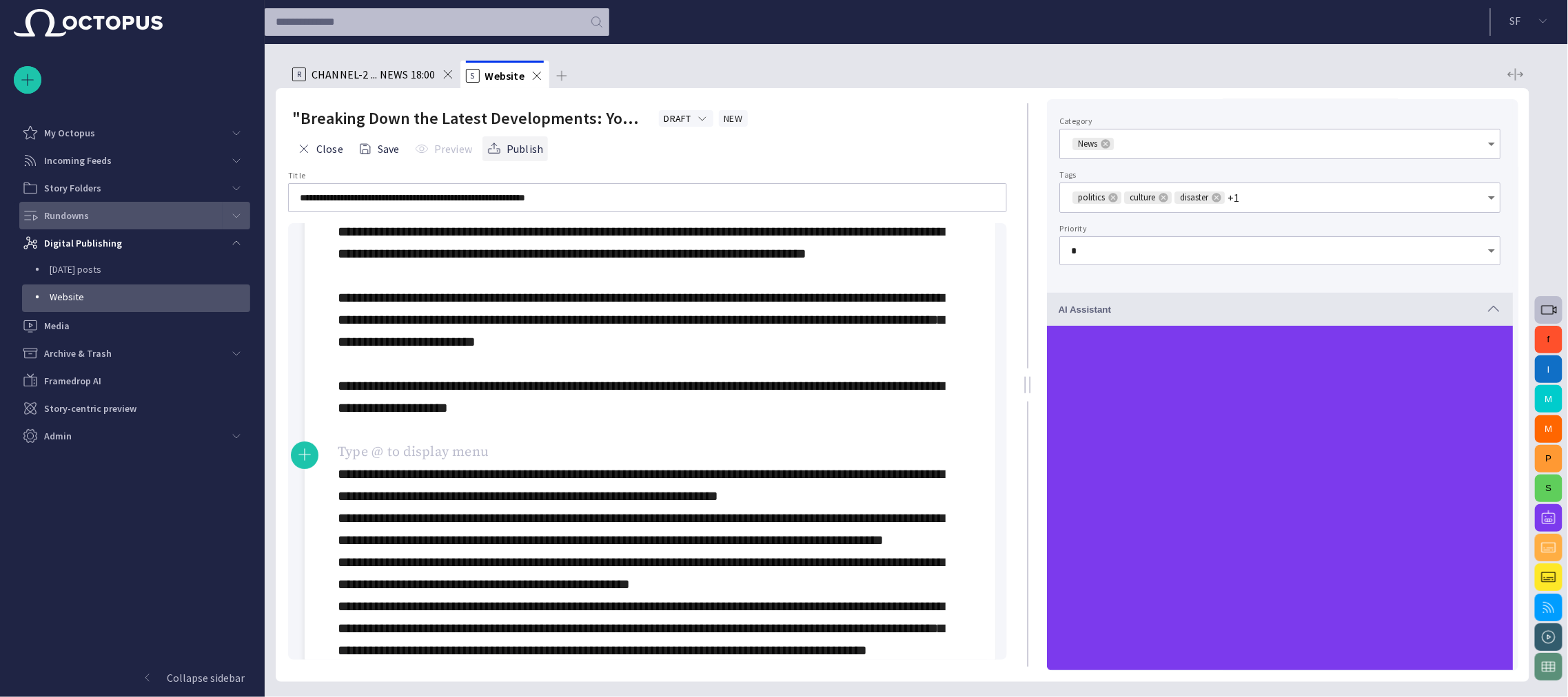
click at [532, 147] on button "Publish" at bounding box center [515, 148] width 66 height 24
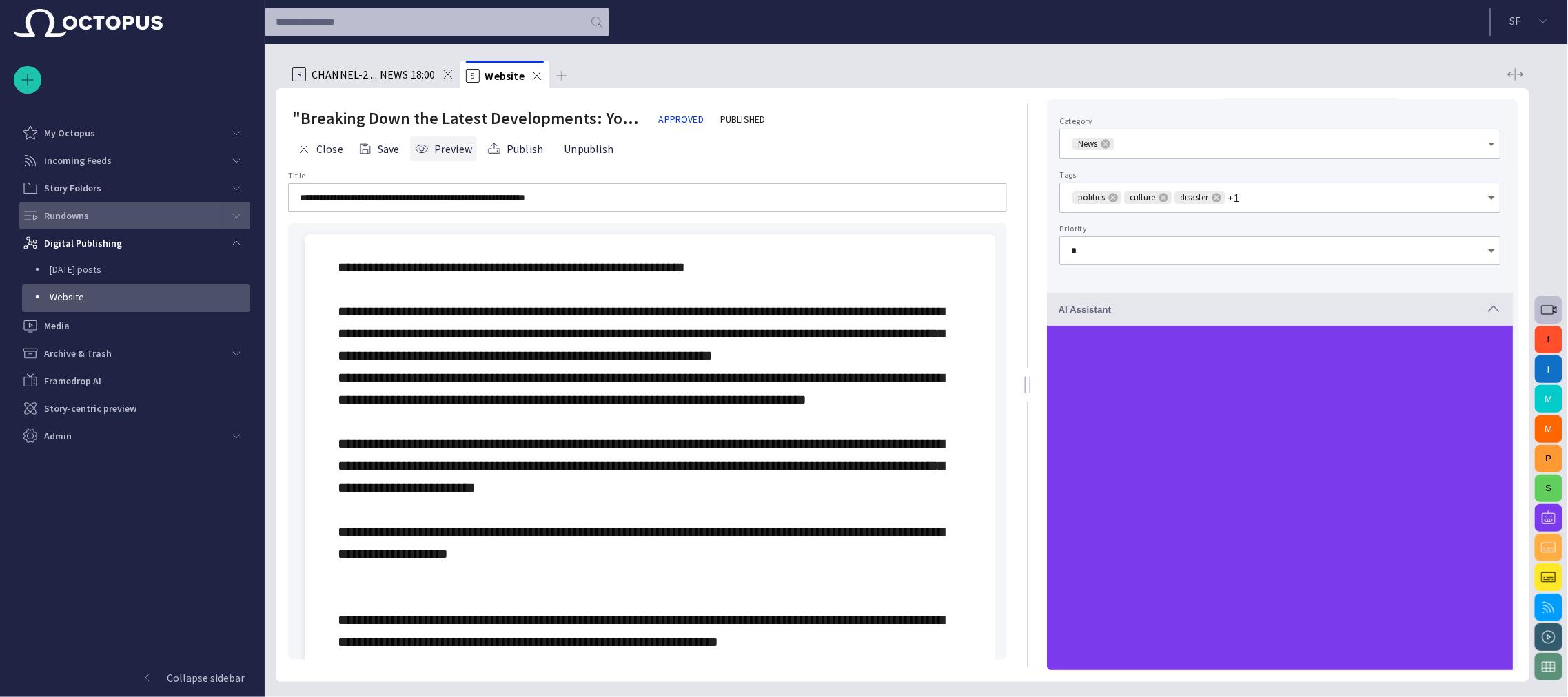
click at [448, 151] on button "Preview" at bounding box center [442, 148] width 67 height 24
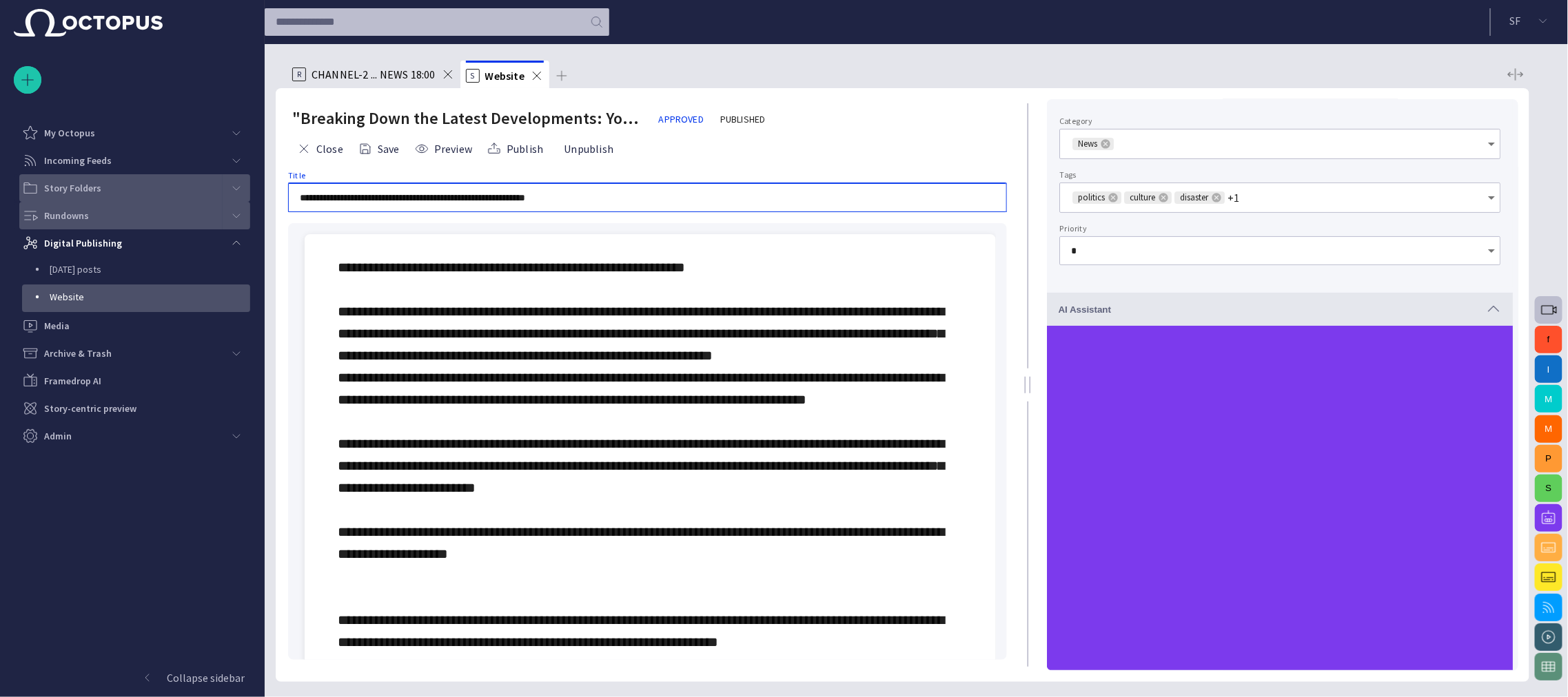
drag, startPoint x: 595, startPoint y: 197, endPoint x: 196, endPoint y: 194, distance: 399.0
click at [196, 194] on div "**********" at bounding box center [784, 348] width 1568 height 697
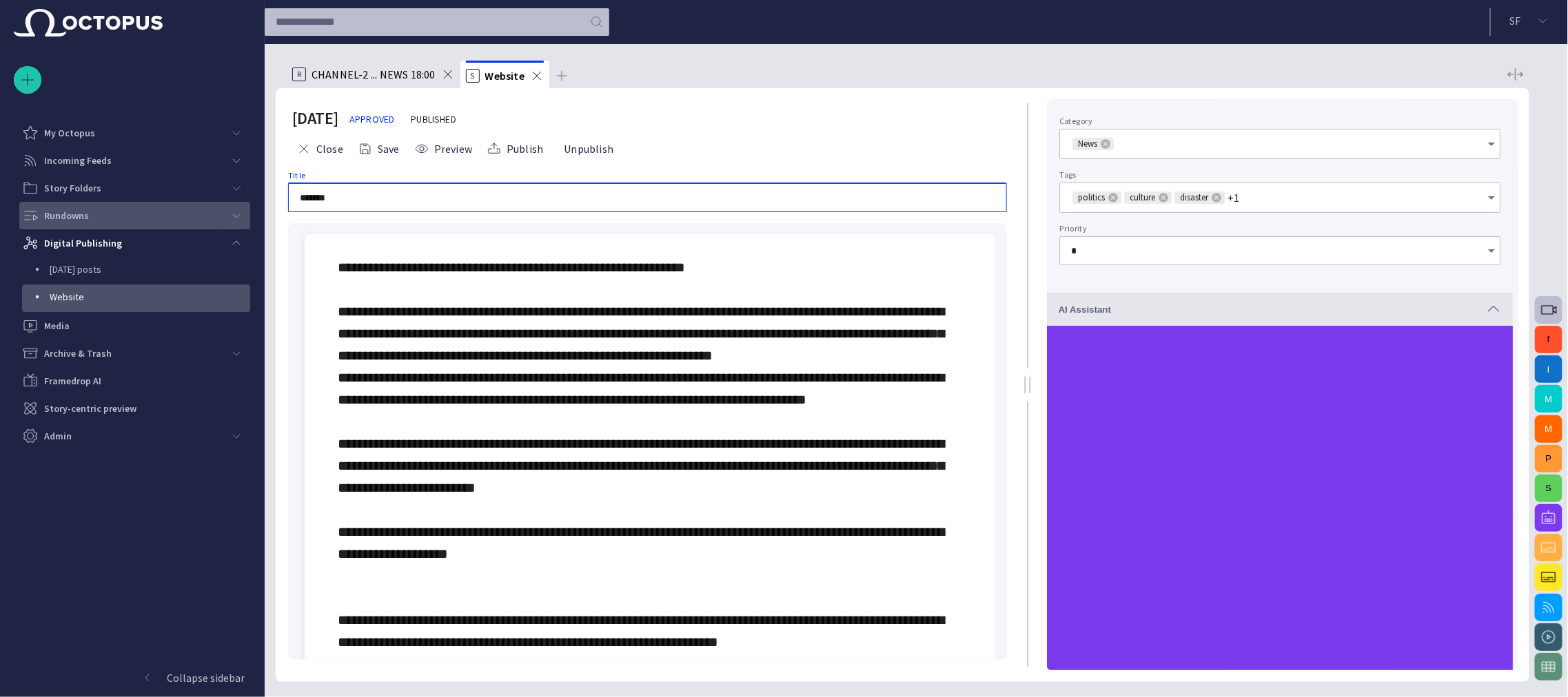
drag, startPoint x: 398, startPoint y: 197, endPoint x: 255, endPoint y: 198, distance: 143.0
click at [255, 198] on div "Story Rundown My Octopus Incoming Feeds Story Folders Rundowns Digital Publishi…" at bounding box center [784, 348] width 1568 height 697
paste input "**********"
type input "**********"
click at [522, 147] on button "Publish" at bounding box center [515, 148] width 66 height 24
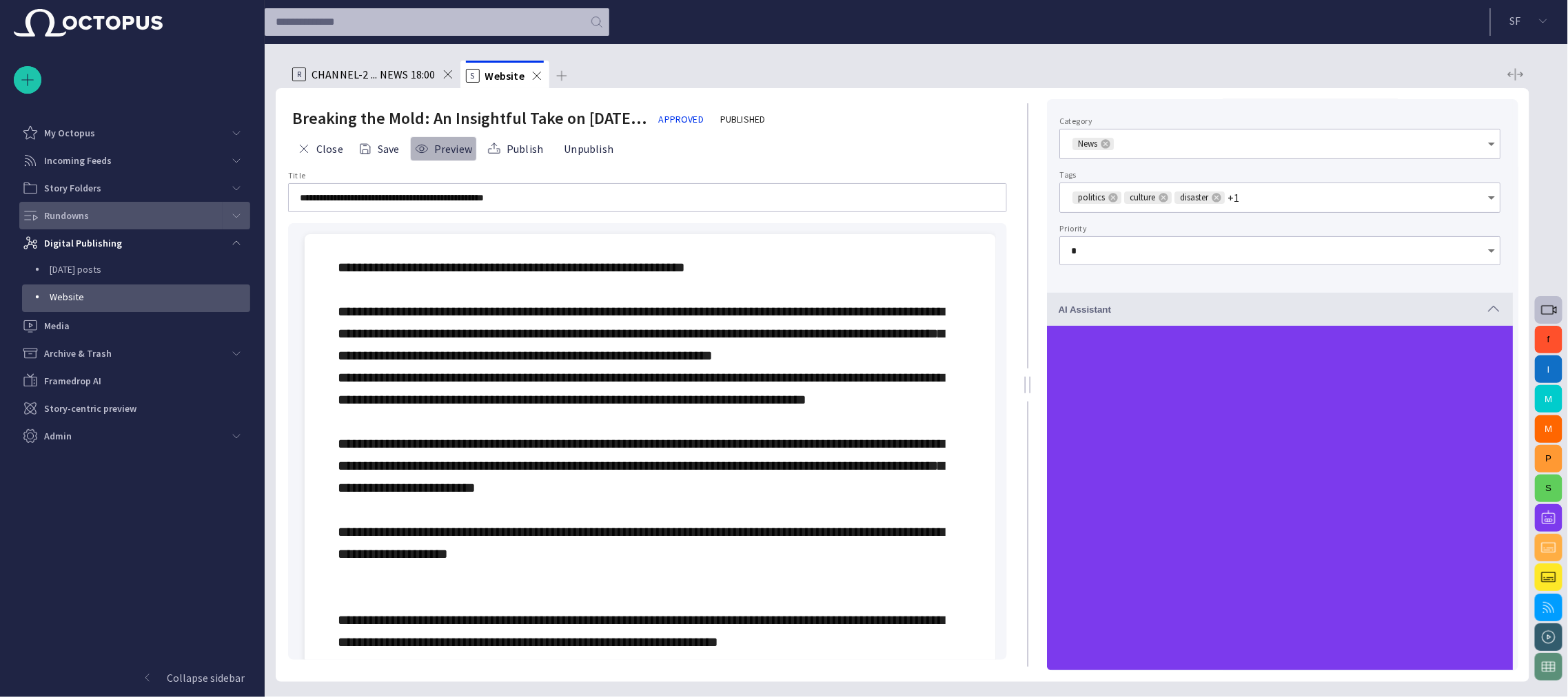
click at [443, 146] on button "Preview" at bounding box center [442, 148] width 67 height 24
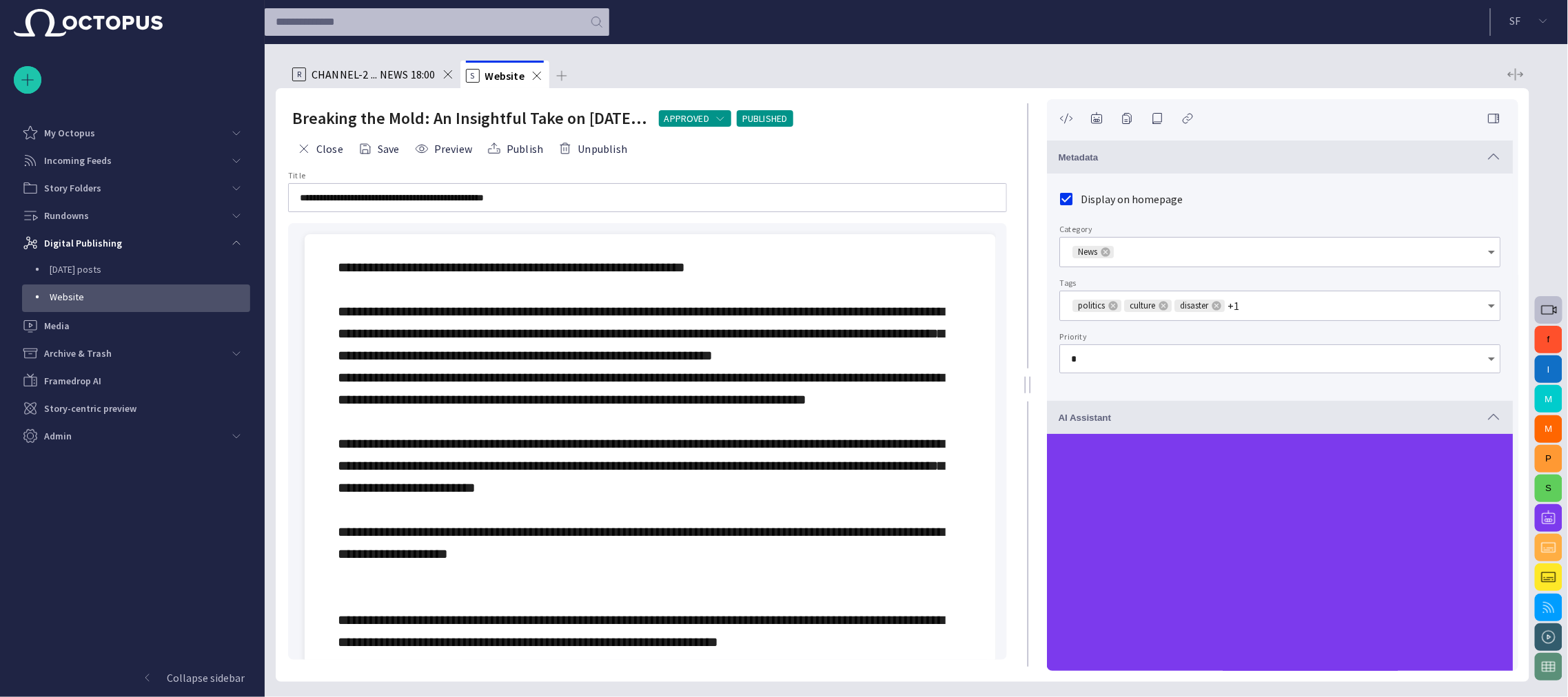
type input "*"
click at [327, 148] on button "Close" at bounding box center [319, 148] width 55 height 24
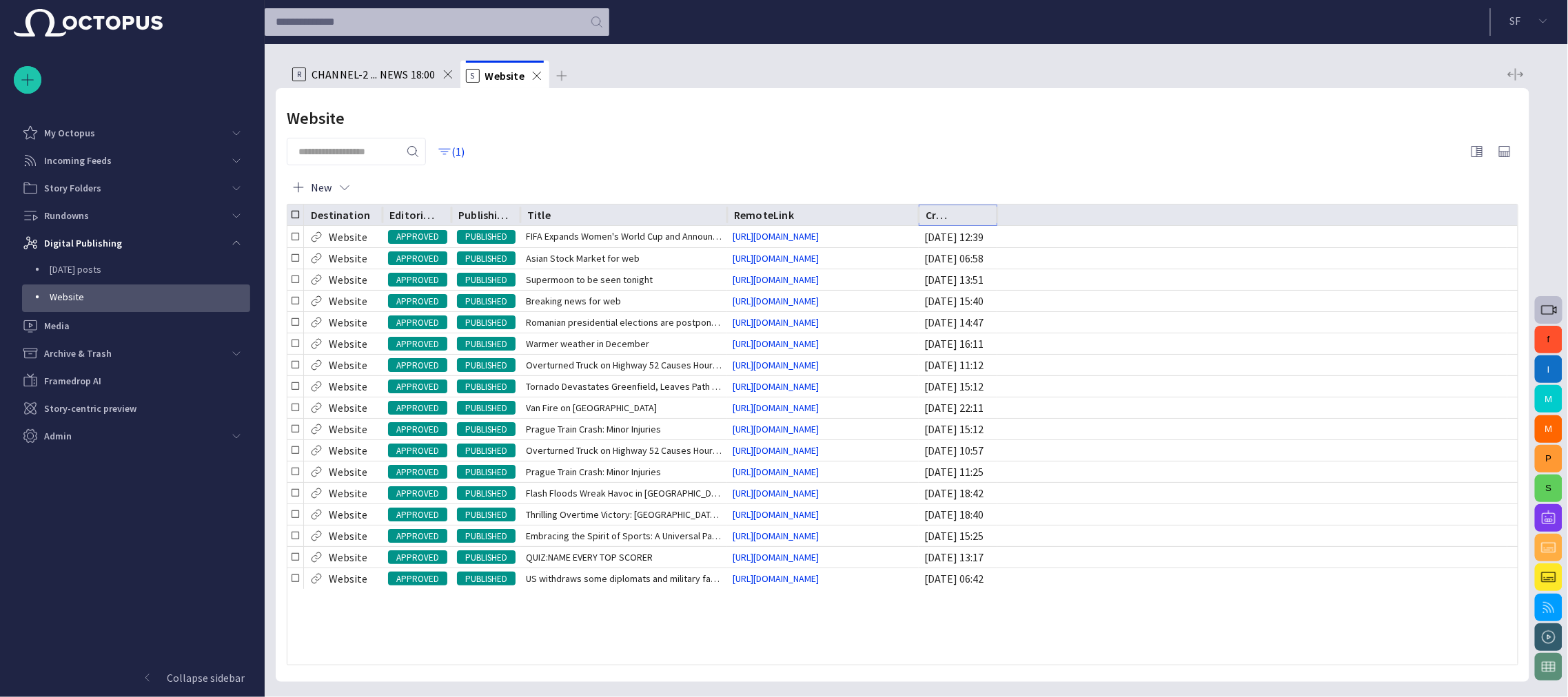
click at [968, 212] on icon "Sort" at bounding box center [962, 214] width 12 height 12
click at [966, 214] on icon "Sort" at bounding box center [962, 214] width 8 height 8
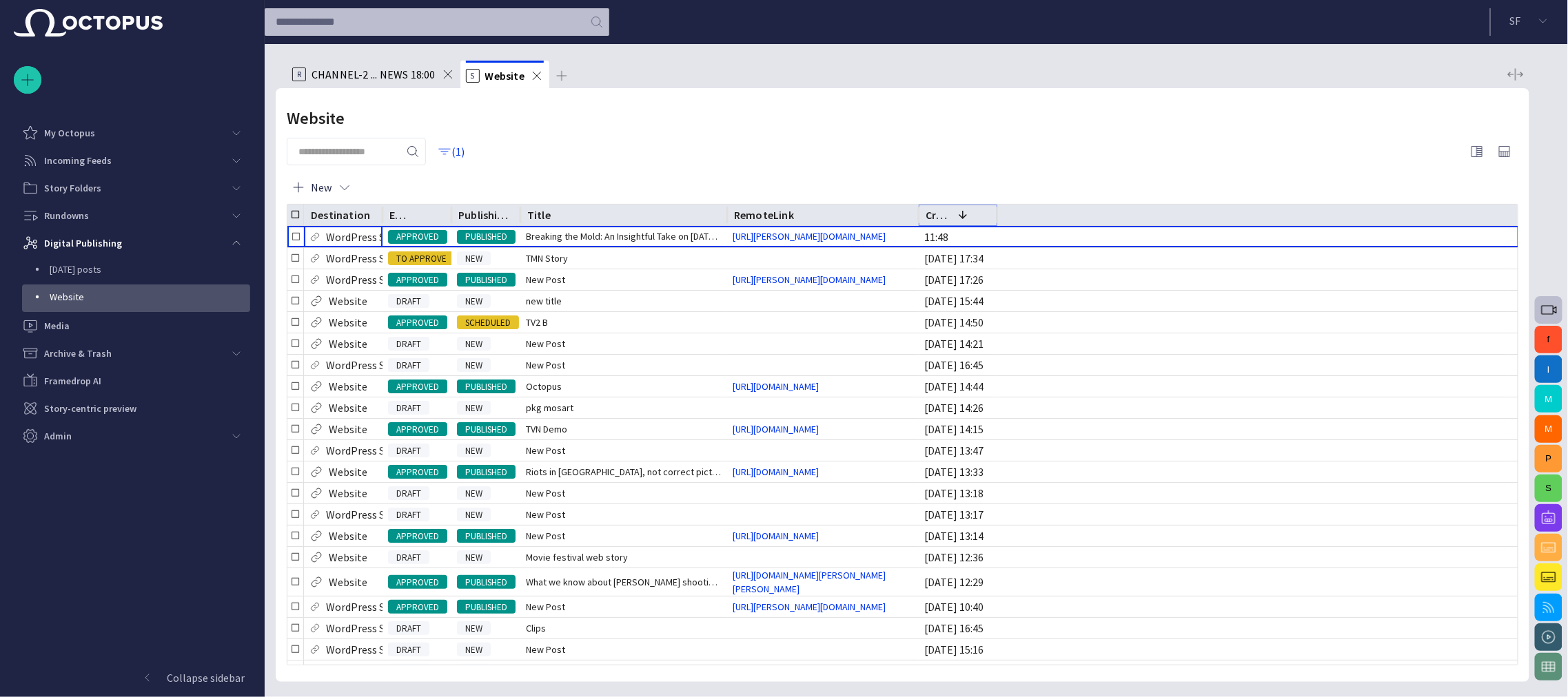
drag, startPoint x: 452, startPoint y: 210, endPoint x: 505, endPoint y: 208, distance: 53.0
click at [455, 208] on div at bounding box center [451, 215] width 7 height 22
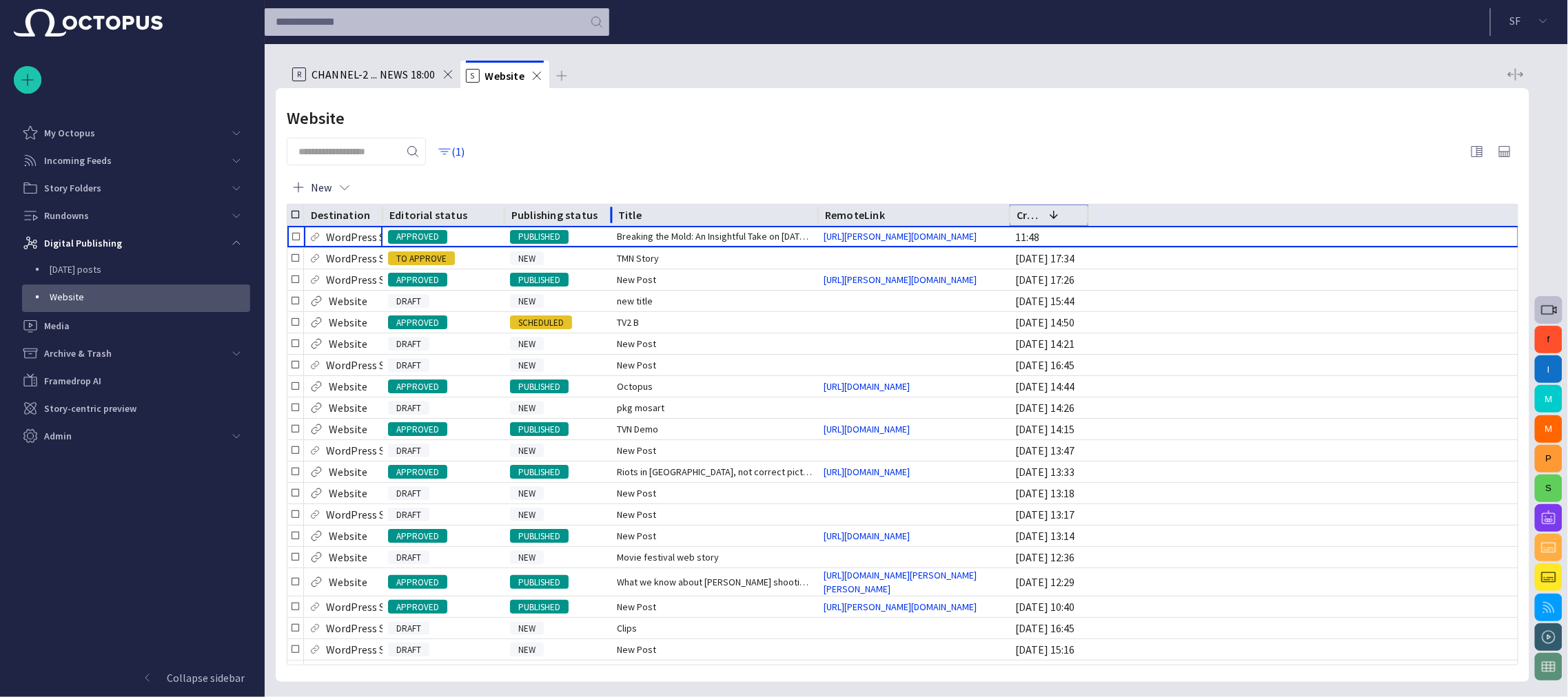
drag, startPoint x: 573, startPoint y: 209, endPoint x: 612, endPoint y: 211, distance: 39.1
click at [612, 211] on div at bounding box center [611, 215] width 7 height 22
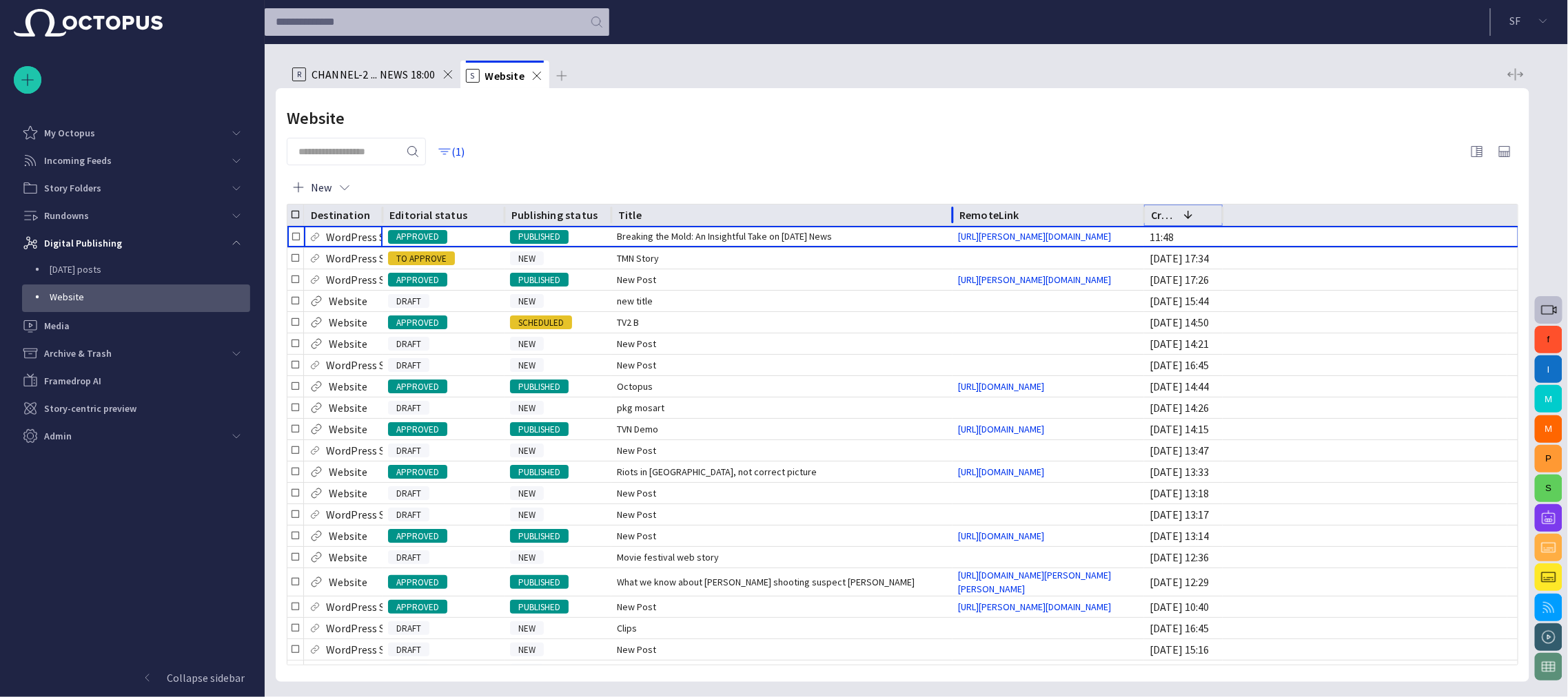
drag, startPoint x: 820, startPoint y: 212, endPoint x: 955, endPoint y: 206, distance: 135.1
click at [955, 206] on div at bounding box center [952, 215] width 7 height 22
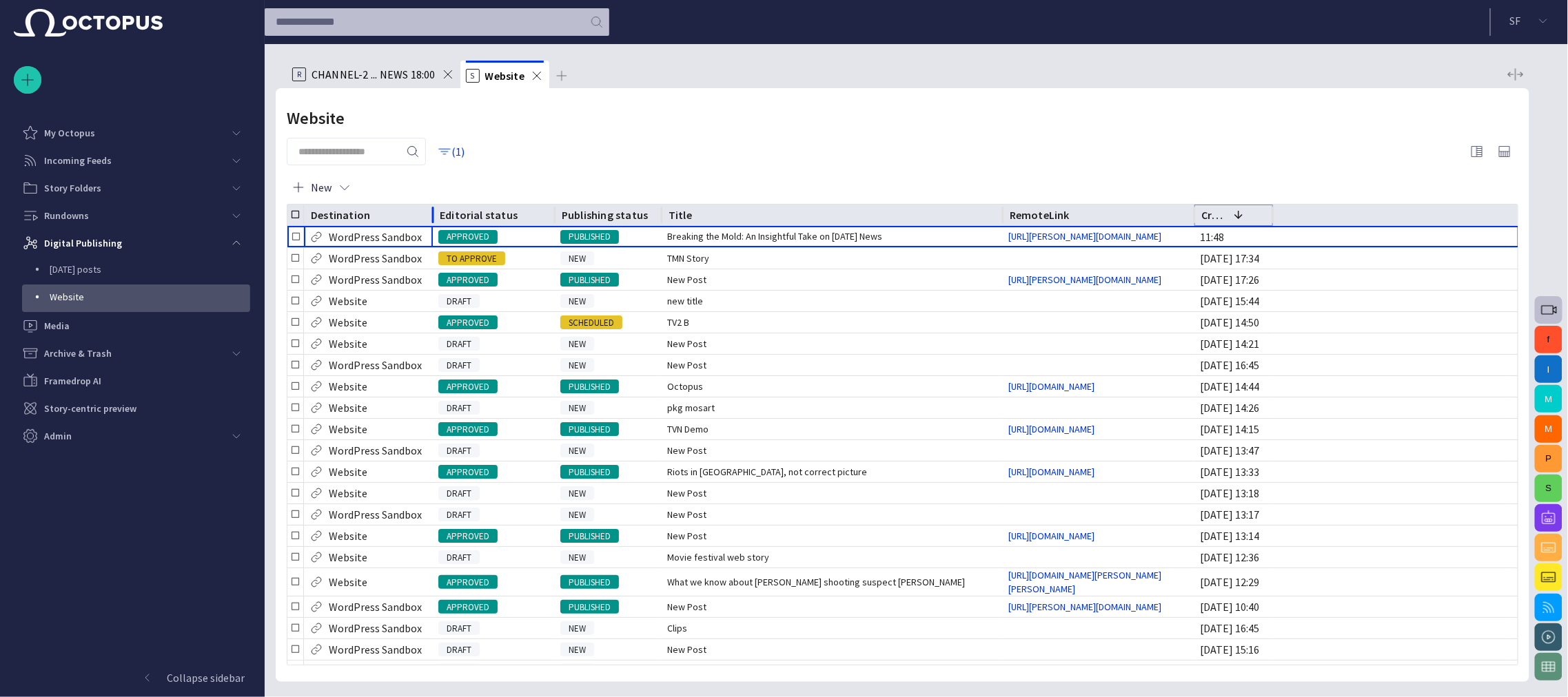
drag, startPoint x: 380, startPoint y: 213, endPoint x: 436, endPoint y: 217, distance: 56.1
click at [432, 215] on div at bounding box center [432, 215] width 7 height 22
click at [346, 191] on span "button" at bounding box center [344, 187] width 14 height 14
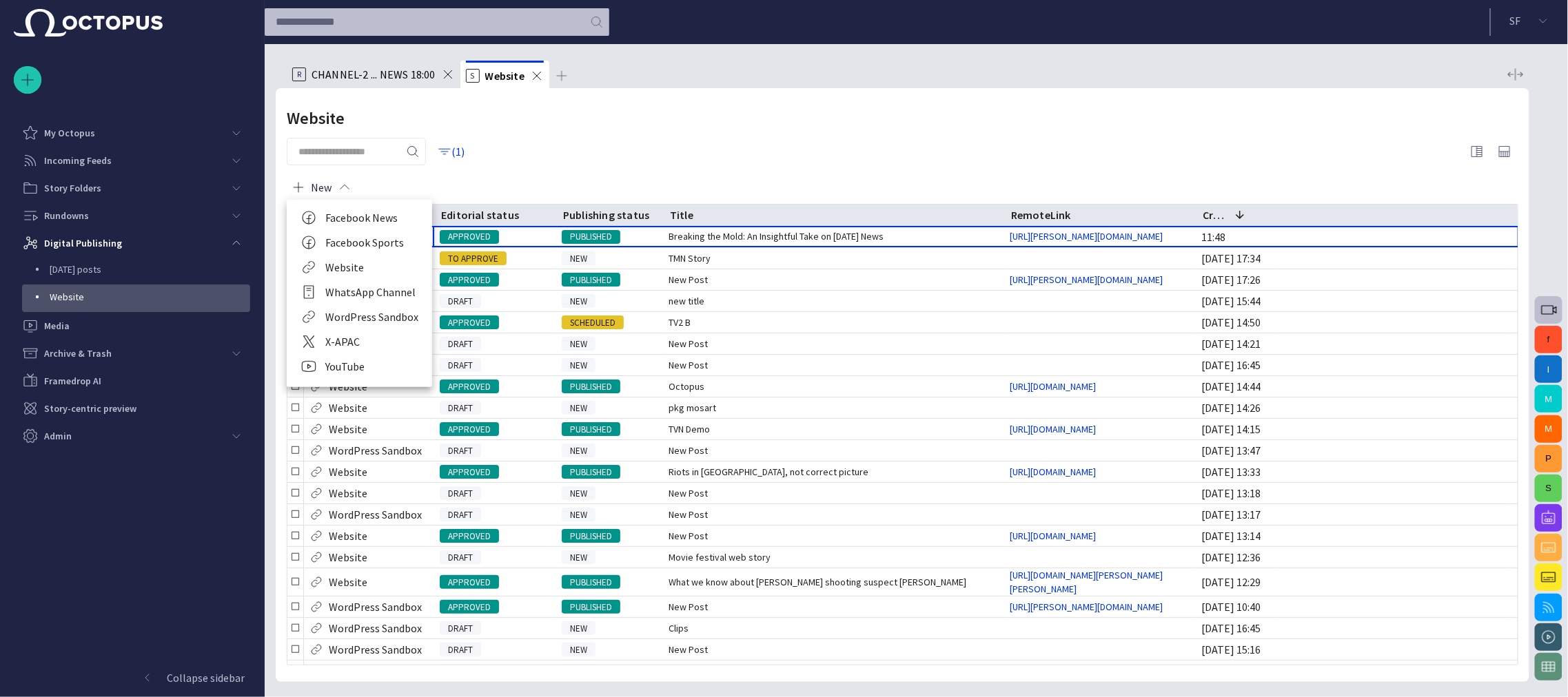
click at [353, 266] on li "Website" at bounding box center [359, 267] width 146 height 24
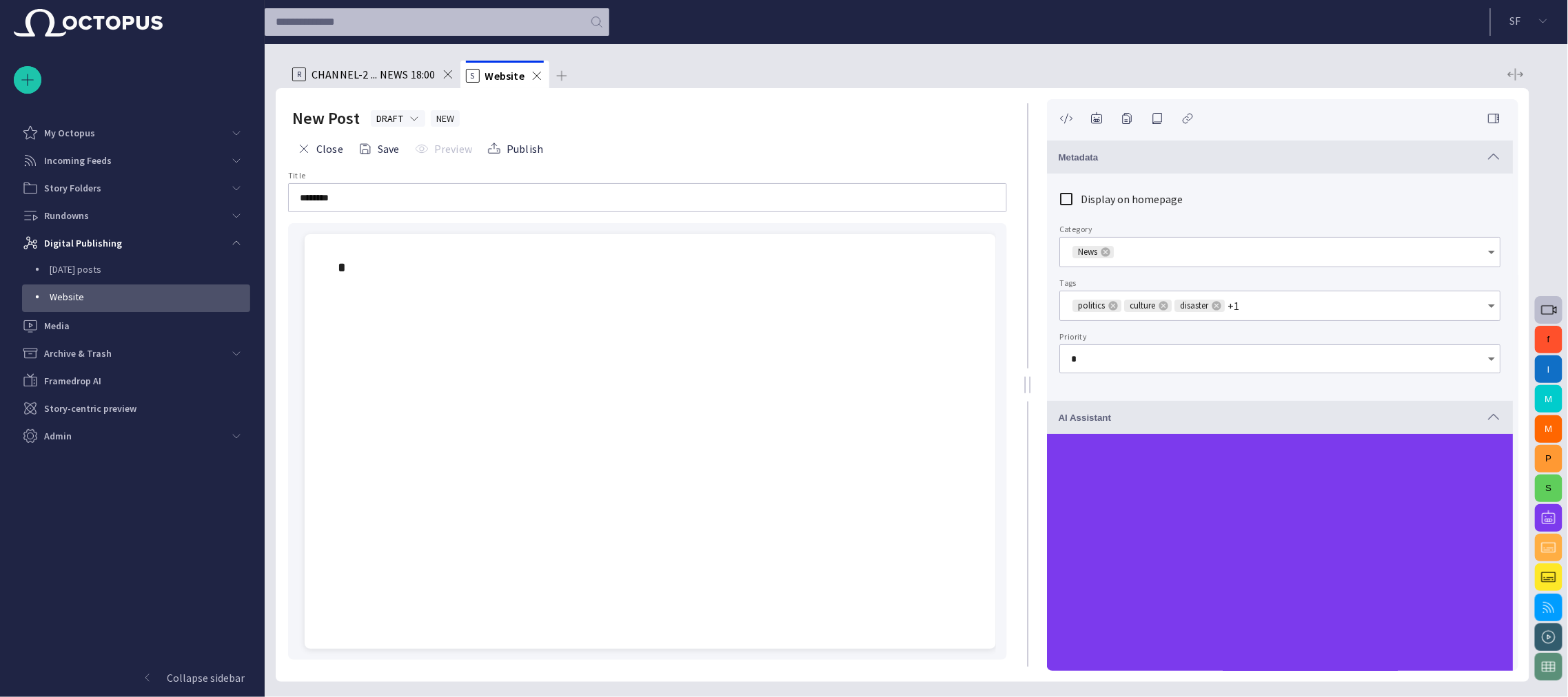
scroll to position [281, 0]
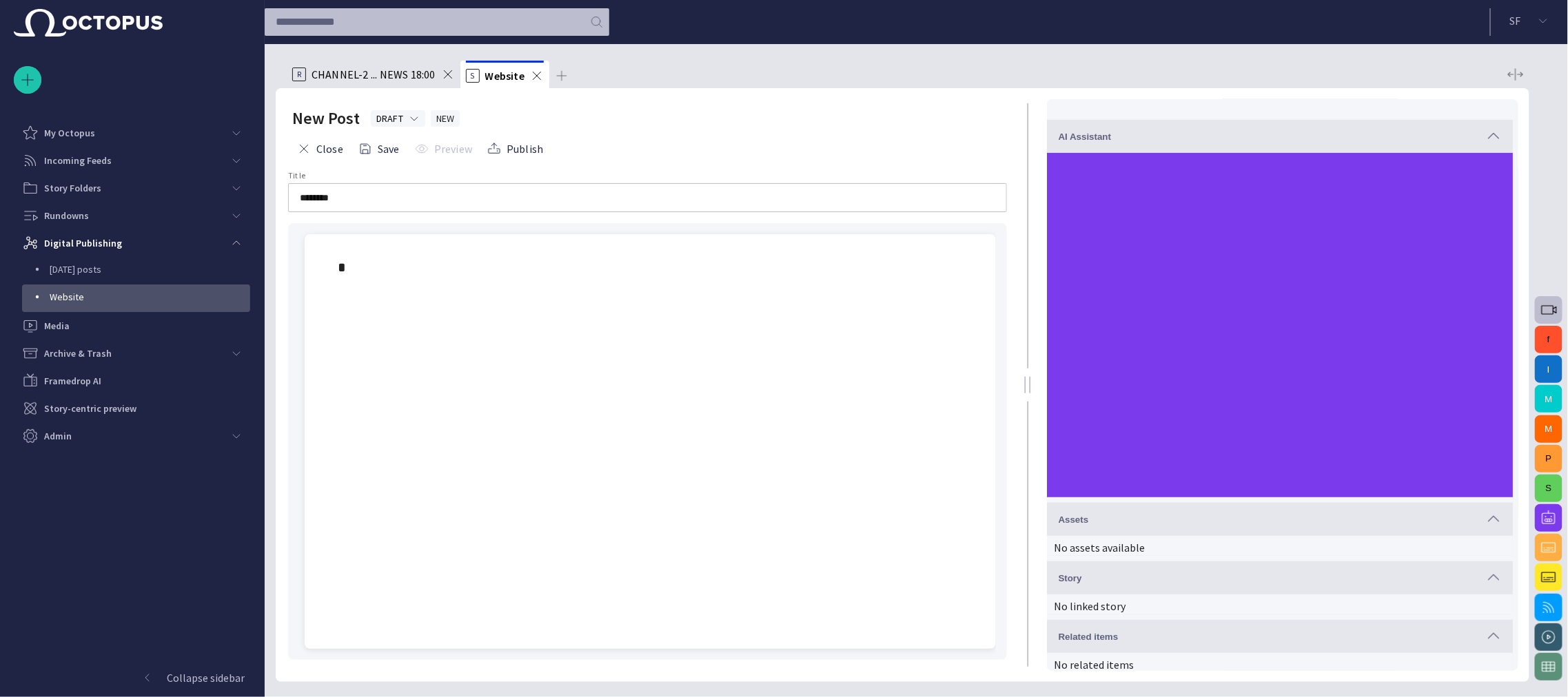
click at [344, 255] on div at bounding box center [650, 267] width 669 height 66
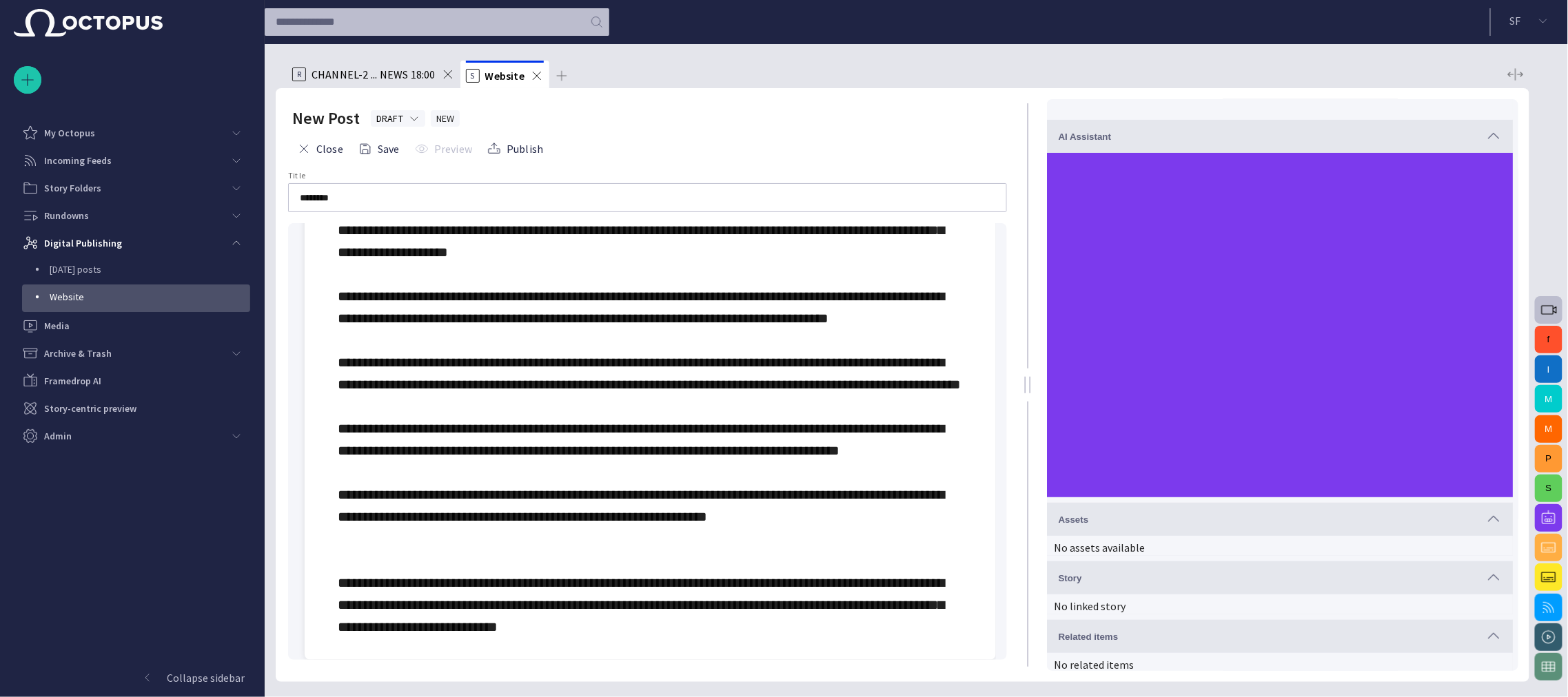
scroll to position [234, 0]
click at [438, 551] on div at bounding box center [649, 351] width 625 height 573
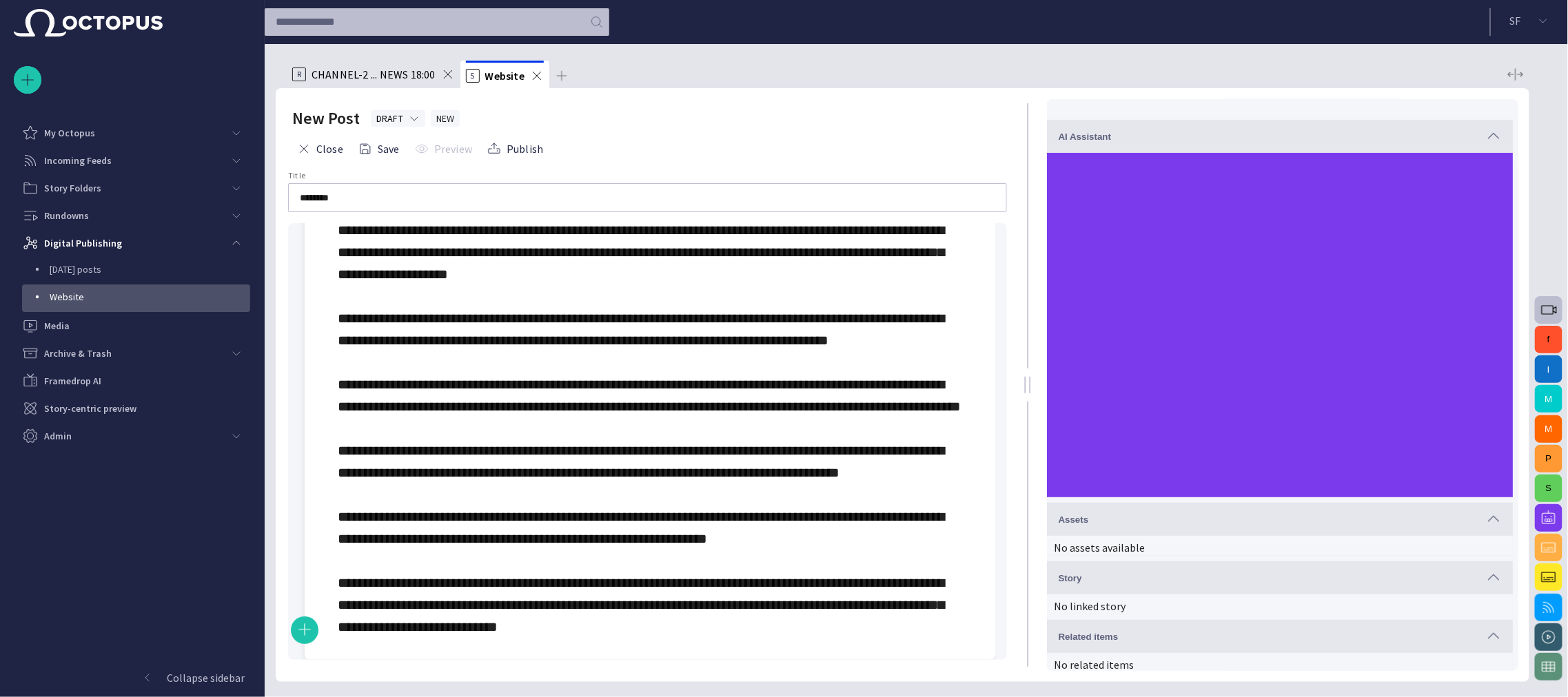
scroll to position [212, 0]
drag, startPoint x: 460, startPoint y: 196, endPoint x: 268, endPoint y: 206, distance: 192.3
click at [267, 206] on div "R CHANNEL-2 ... NEWS 18:00 S Website New Post DRAFT NEW Close Save Preview Publ…" at bounding box center [897, 370] width 1265 height 653
paste input "**********"
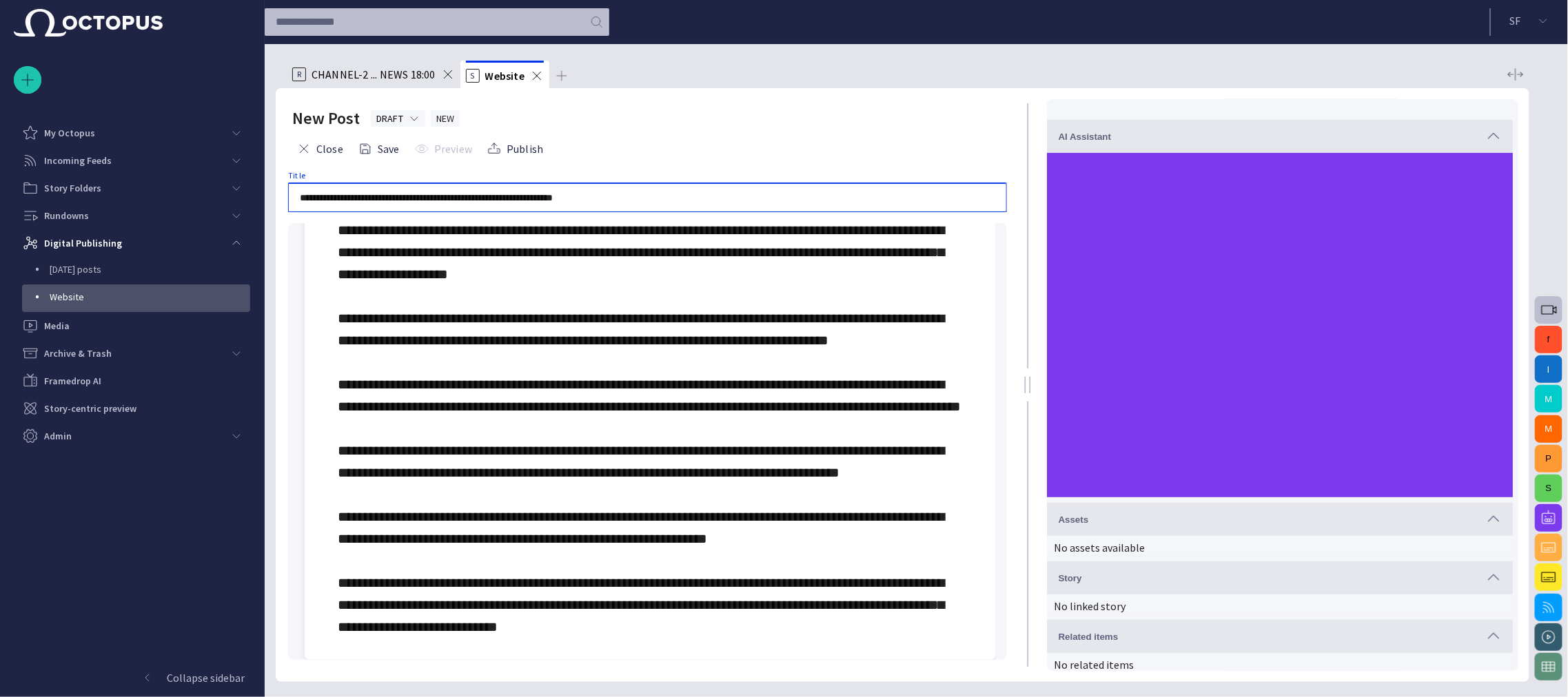
click at [304, 197] on input "**********" at bounding box center [647, 197] width 695 height 14
click at [619, 198] on input "**********" at bounding box center [647, 197] width 695 height 14
type input "**********"
click at [389, 153] on button "Save" at bounding box center [379, 148] width 51 height 24
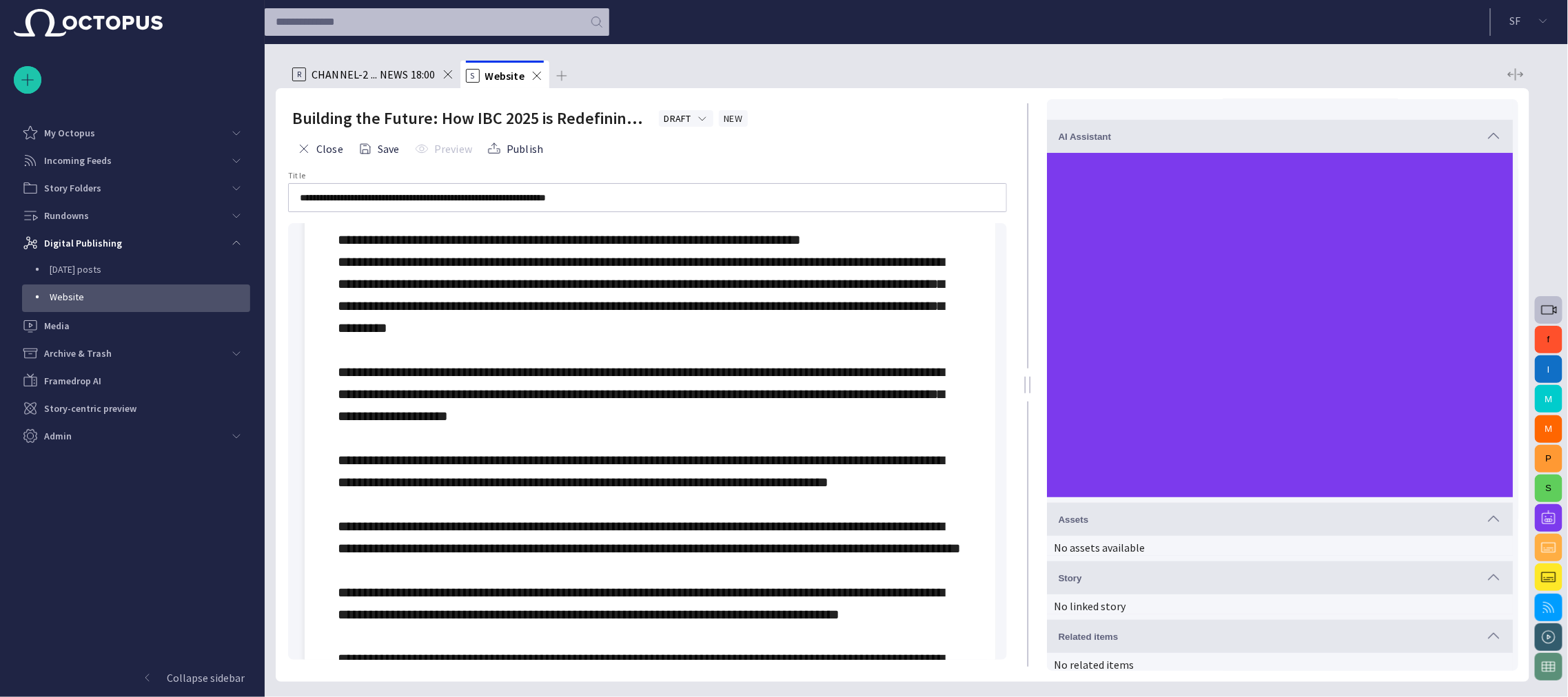
scroll to position [0, 0]
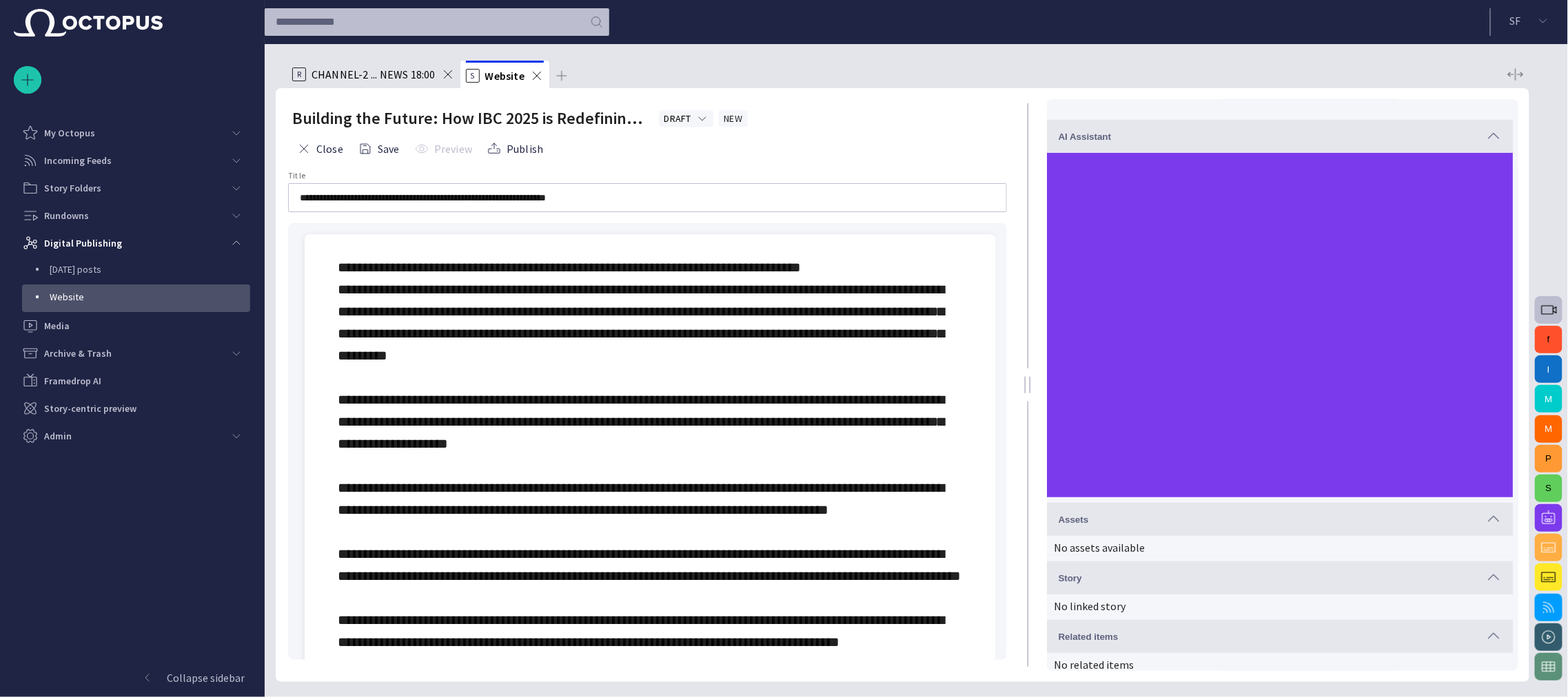
click at [350, 379] on div at bounding box center [649, 532] width 625 height 551
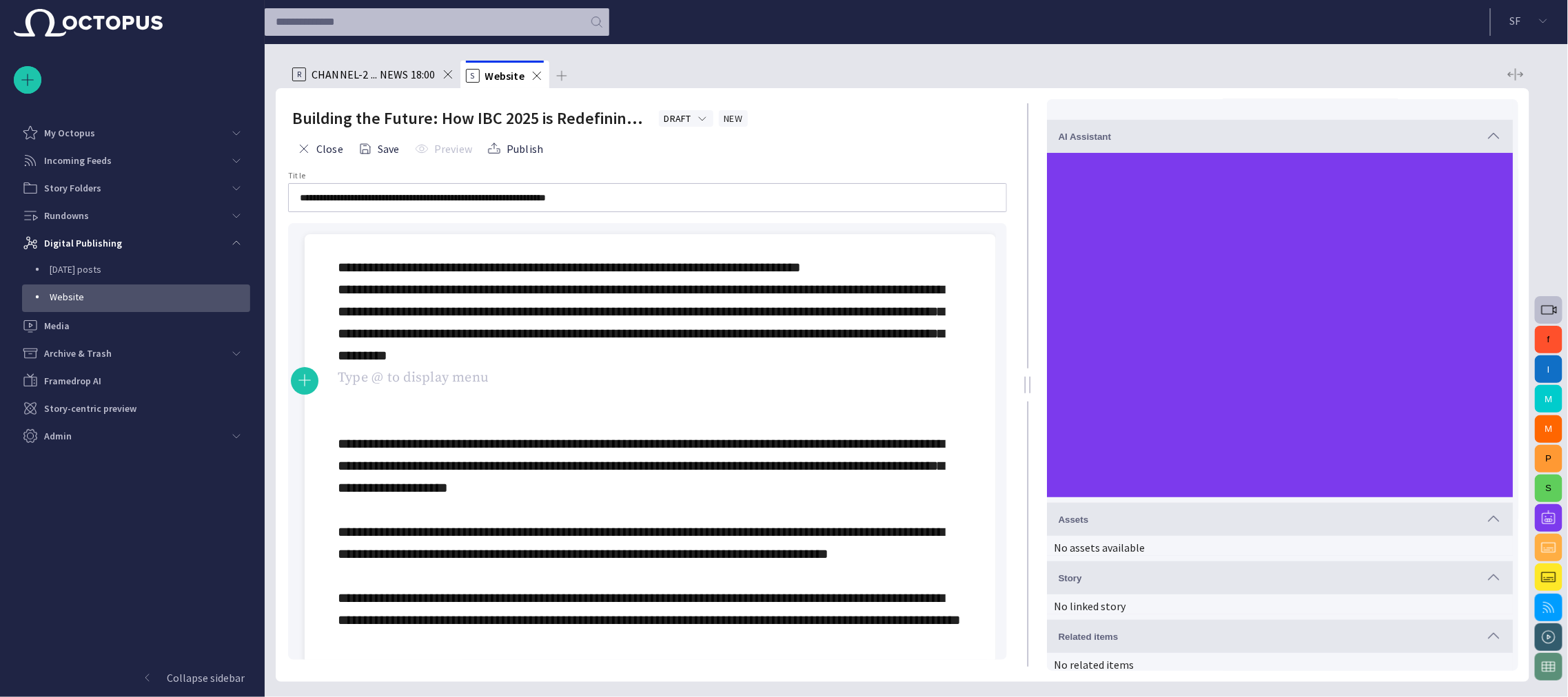
click at [341, 263] on span at bounding box center [648, 553] width 623 height 587
click at [392, 389] on div at bounding box center [649, 554] width 625 height 596
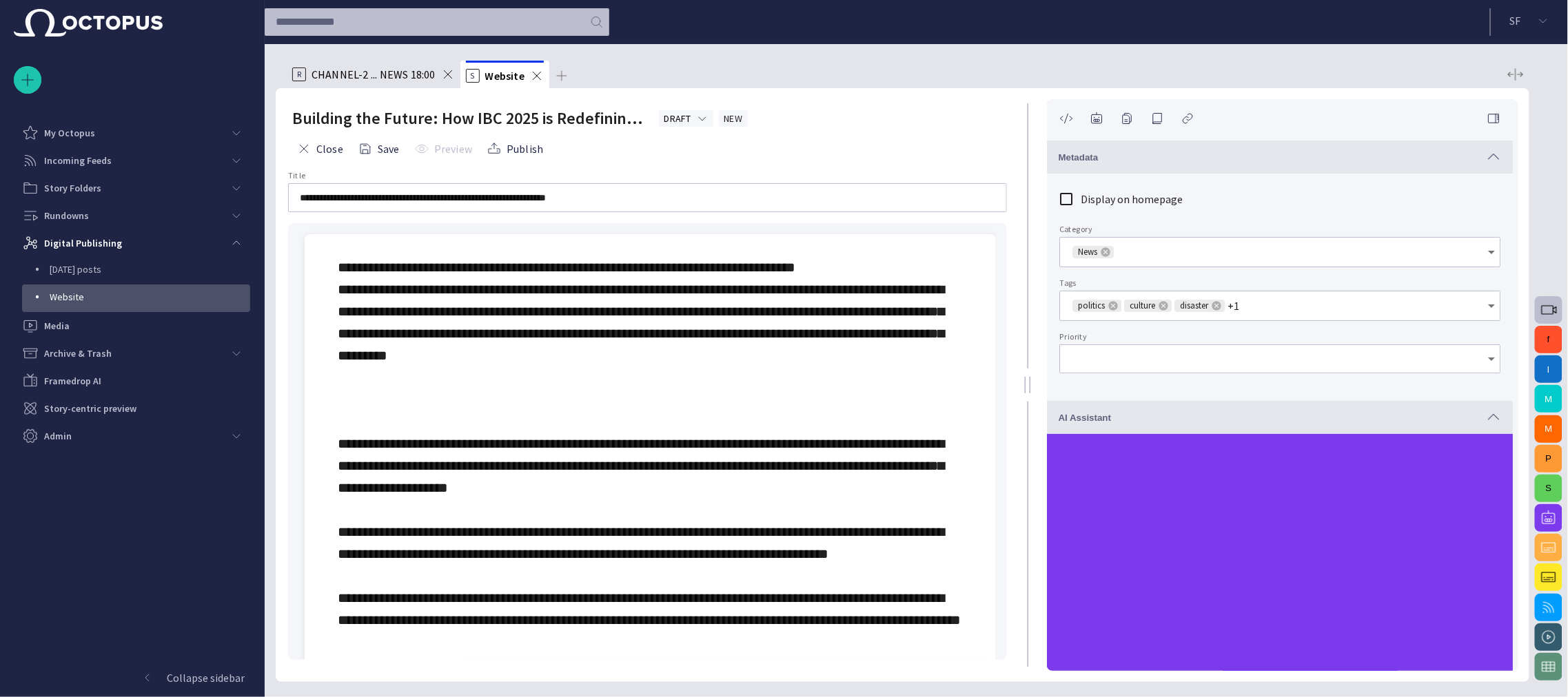
type input "*"
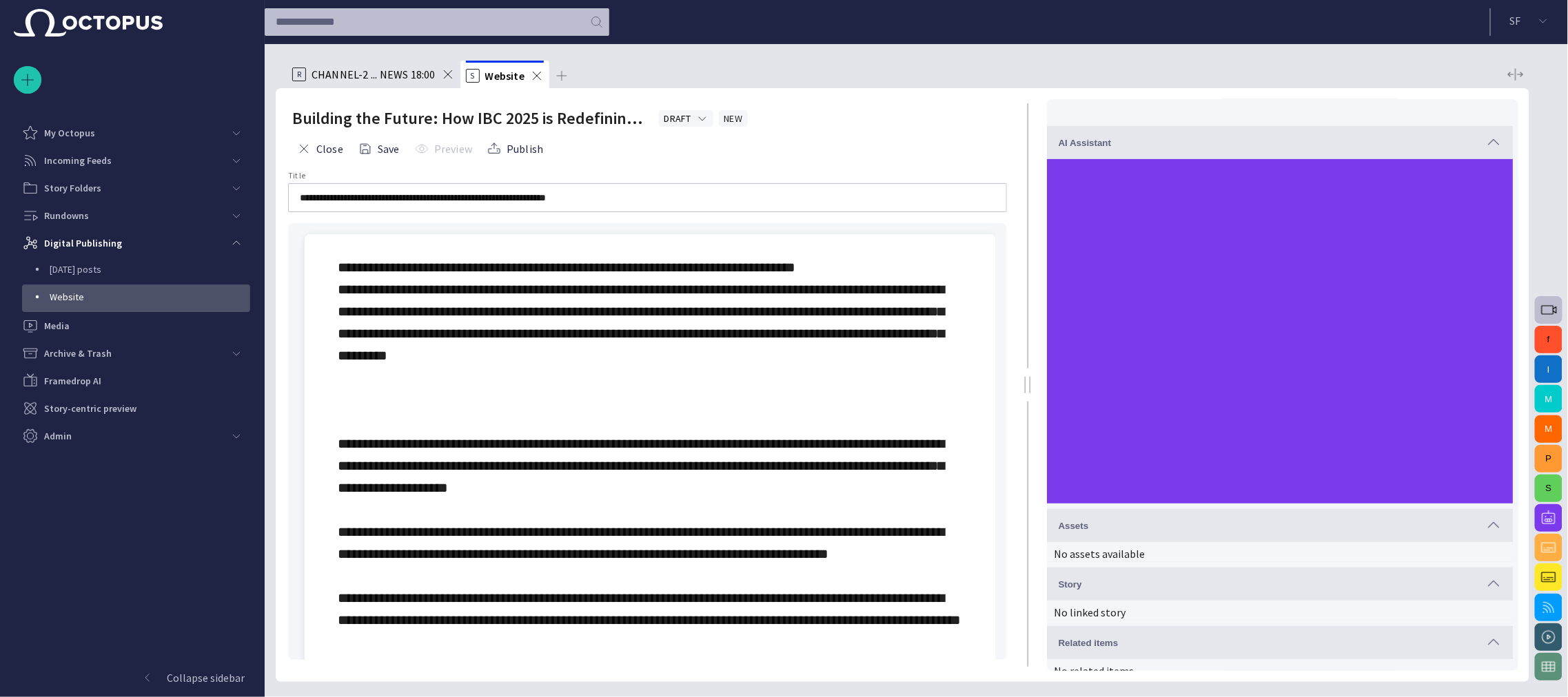
scroll to position [281, 0]
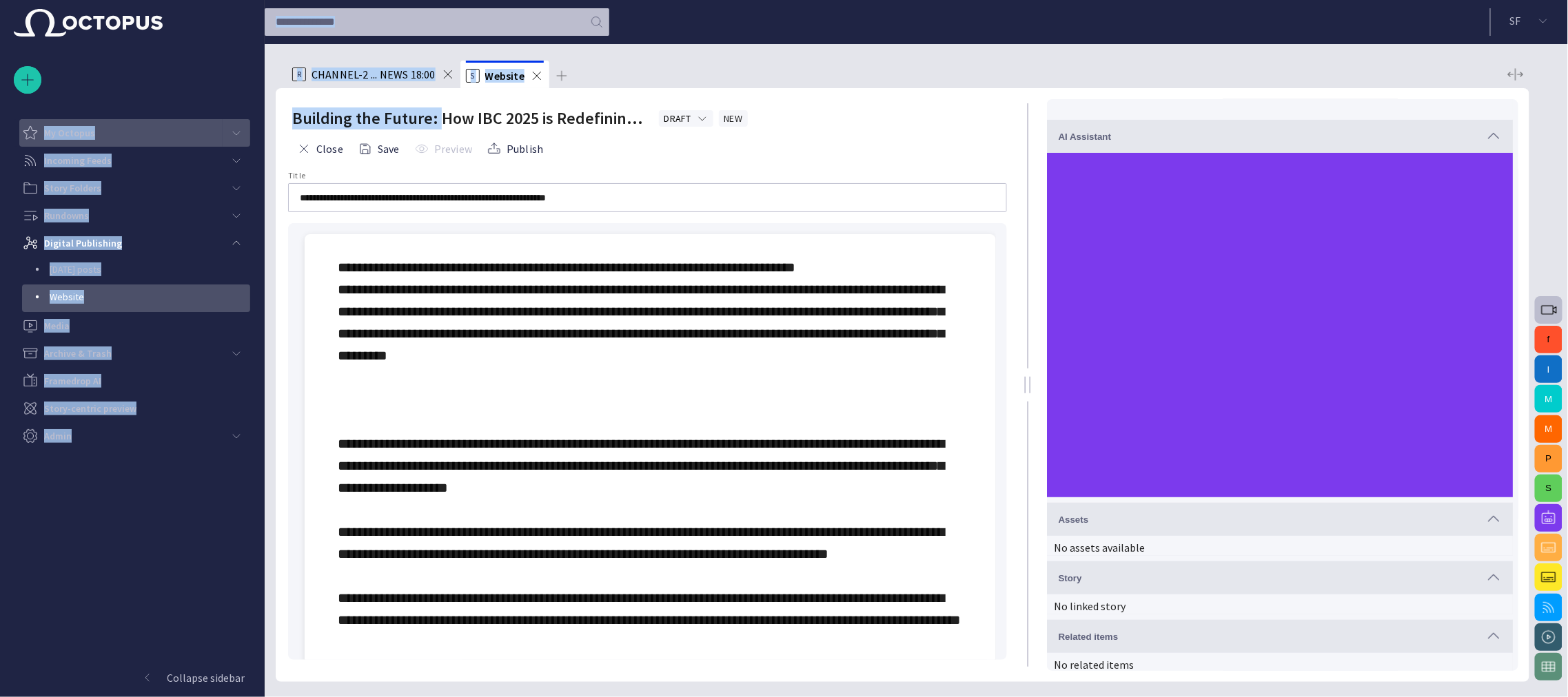
drag, startPoint x: 435, startPoint y: 115, endPoint x: 243, endPoint y: 122, distance: 192.1
click at [243, 125] on div "**********" at bounding box center [784, 348] width 1568 height 697
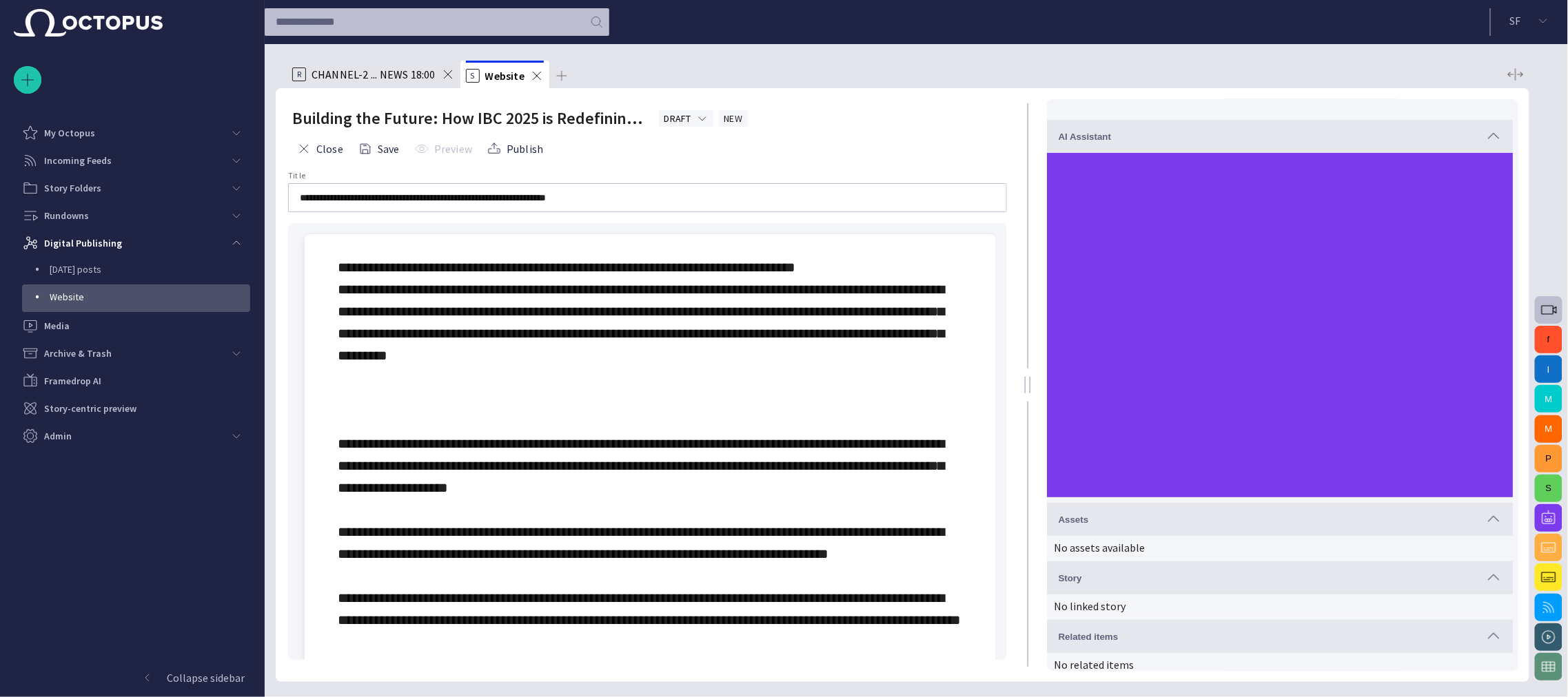
click at [479, 110] on h2 "Building the Future: How IBC 2025 is Redefining 'Cool' in Construction!" at bounding box center [470, 117] width 355 height 22
click at [597, 334] on span at bounding box center [648, 553] width 623 height 587
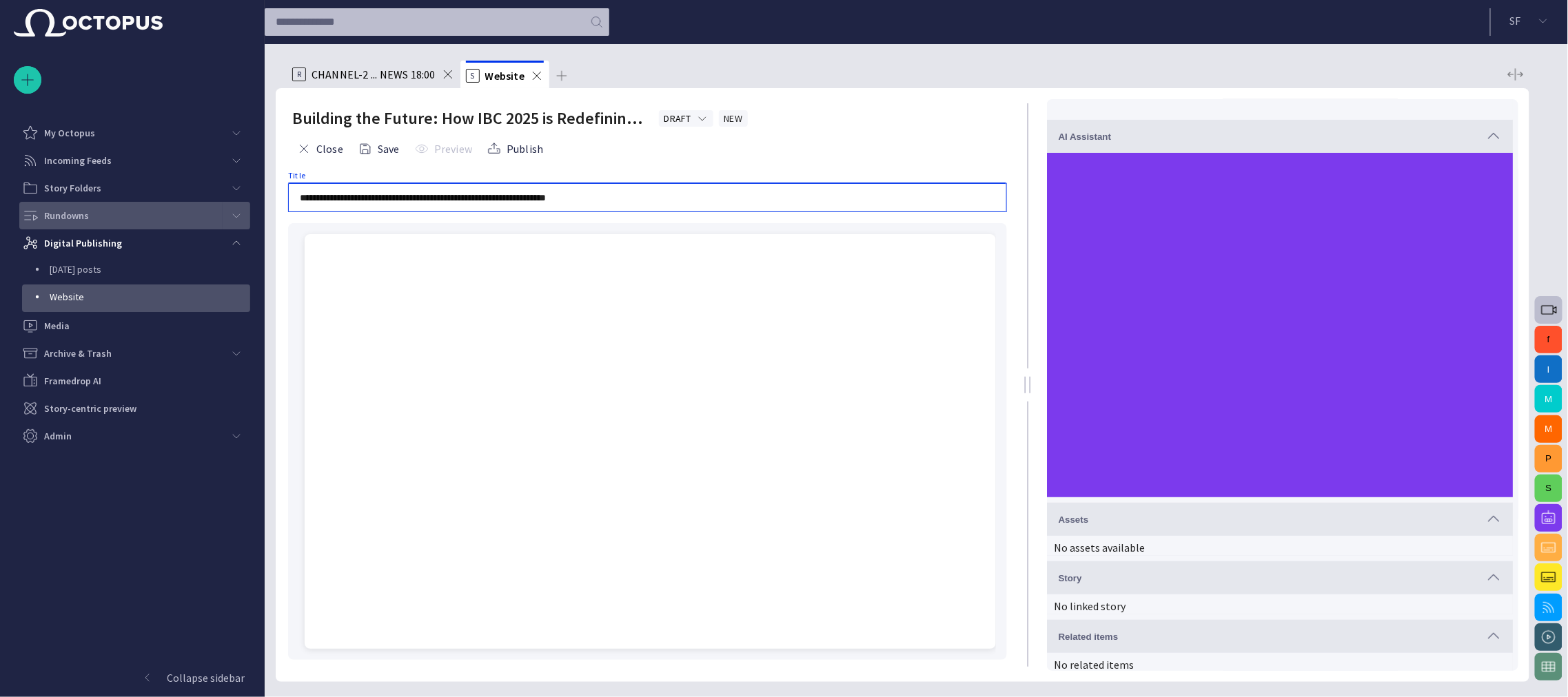
drag, startPoint x: 476, startPoint y: 202, endPoint x: 198, endPoint y: 229, distance: 279.3
click at [198, 229] on div "**********" at bounding box center [784, 348] width 1568 height 697
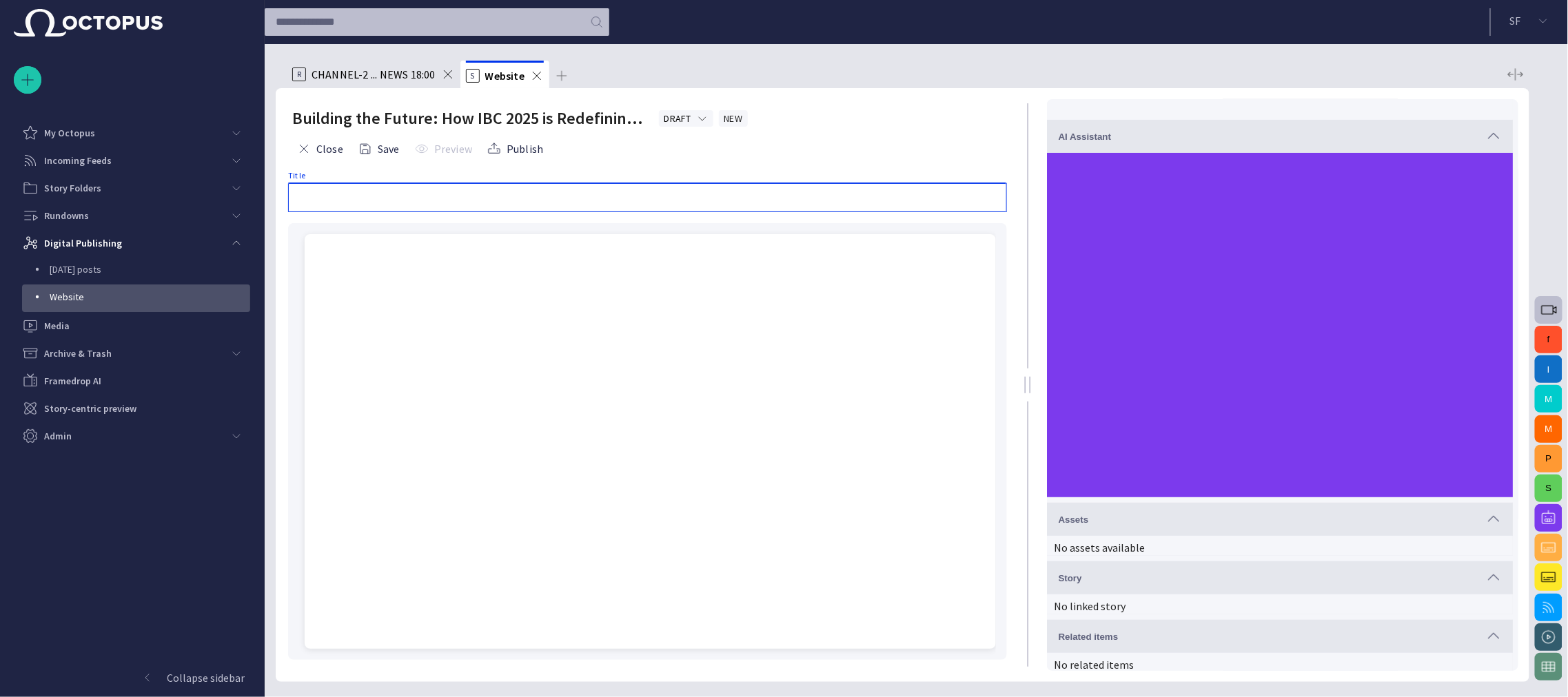
click at [649, 115] on div "Building the Future: How IBC 2025 is Redefining 'Cool' in Construction! DRAFT N…" at bounding box center [647, 117] width 710 height 22
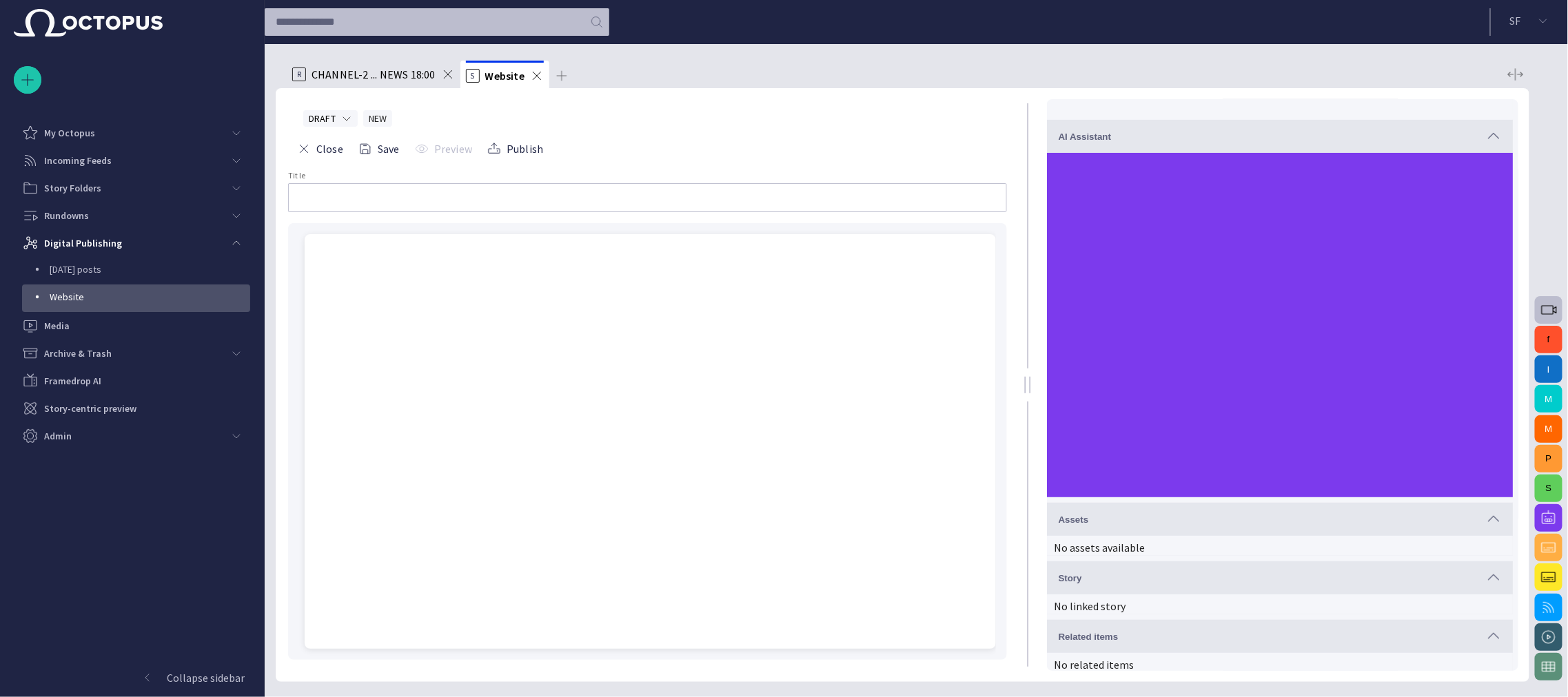
click at [348, 193] on input "Title" at bounding box center [647, 197] width 695 height 14
paste input "**********"
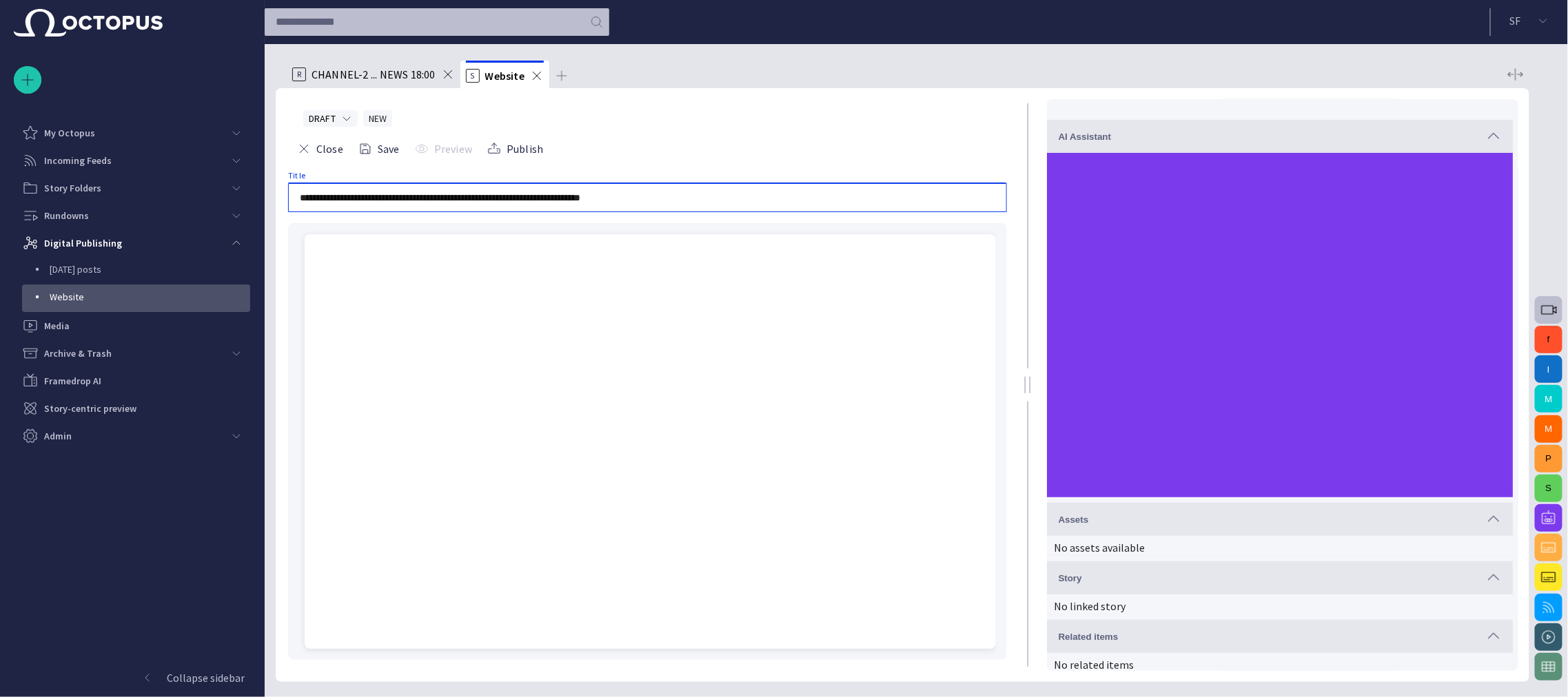
drag, startPoint x: 644, startPoint y: 195, endPoint x: 404, endPoint y: 197, distance: 240.0
click at [404, 197] on input "**********" at bounding box center [647, 197] width 695 height 14
type input "**********"
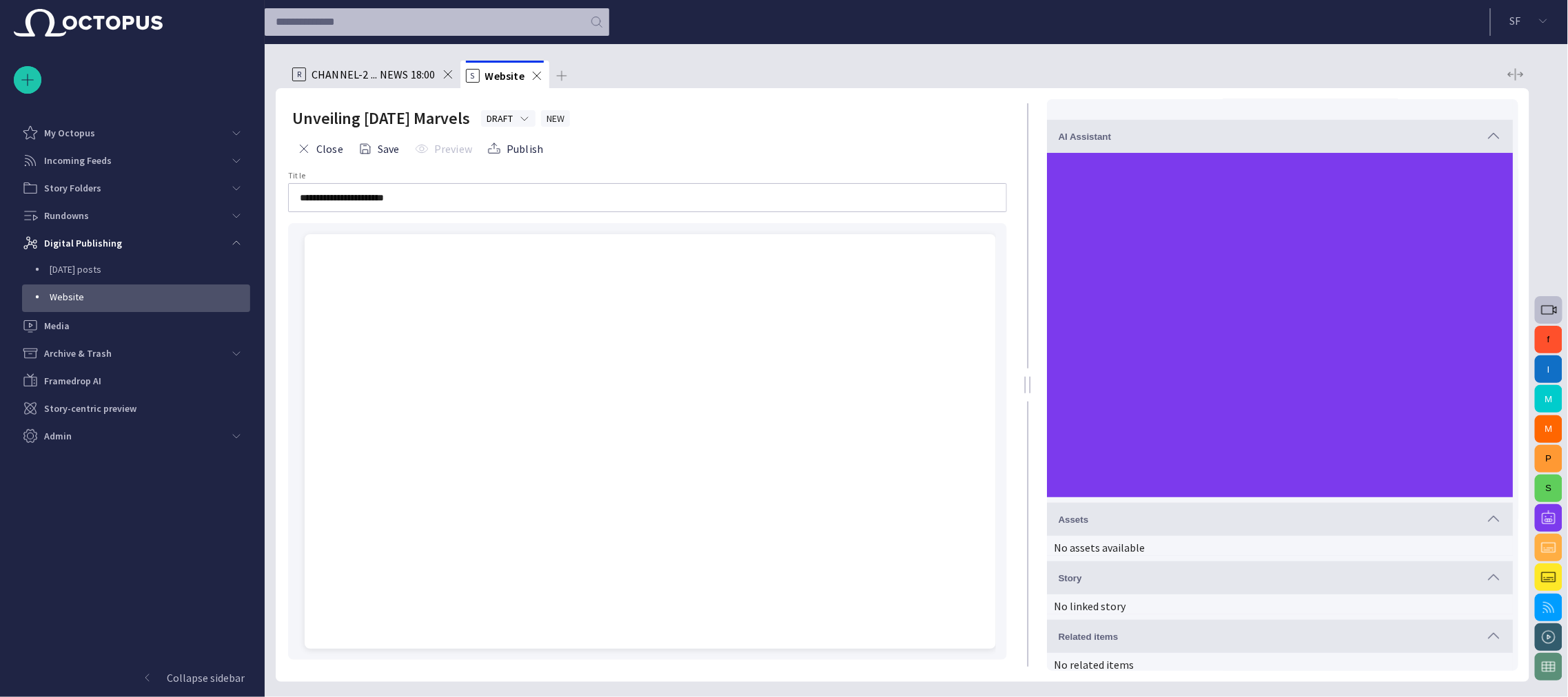
click at [351, 268] on div "﻿" at bounding box center [649, 267] width 625 height 22
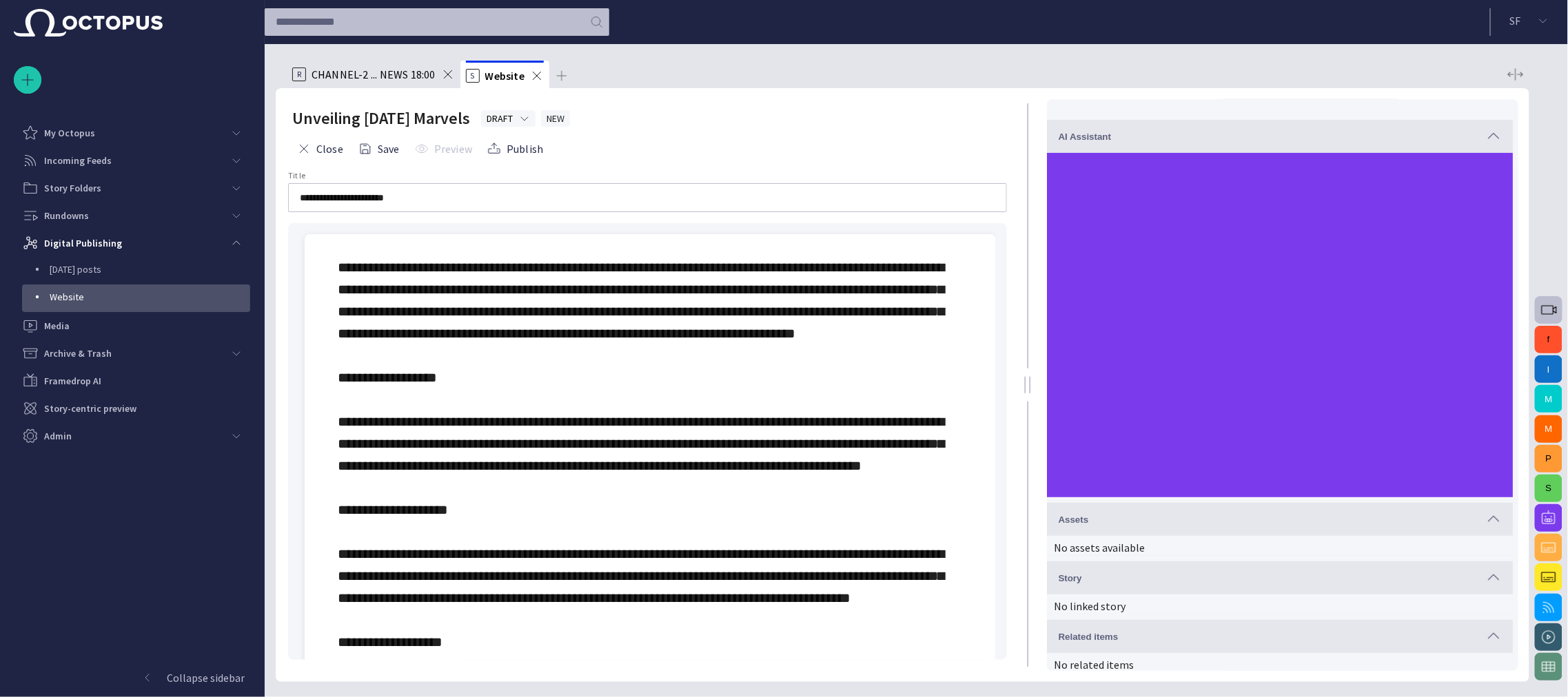
drag, startPoint x: 351, startPoint y: 383, endPoint x: 368, endPoint y: 376, distance: 18.4
click at [351, 381] on div at bounding box center [649, 697] width 625 height 882
click at [379, 376] on div at bounding box center [649, 697] width 625 height 882
click at [368, 370] on div at bounding box center [649, 697] width 625 height 882
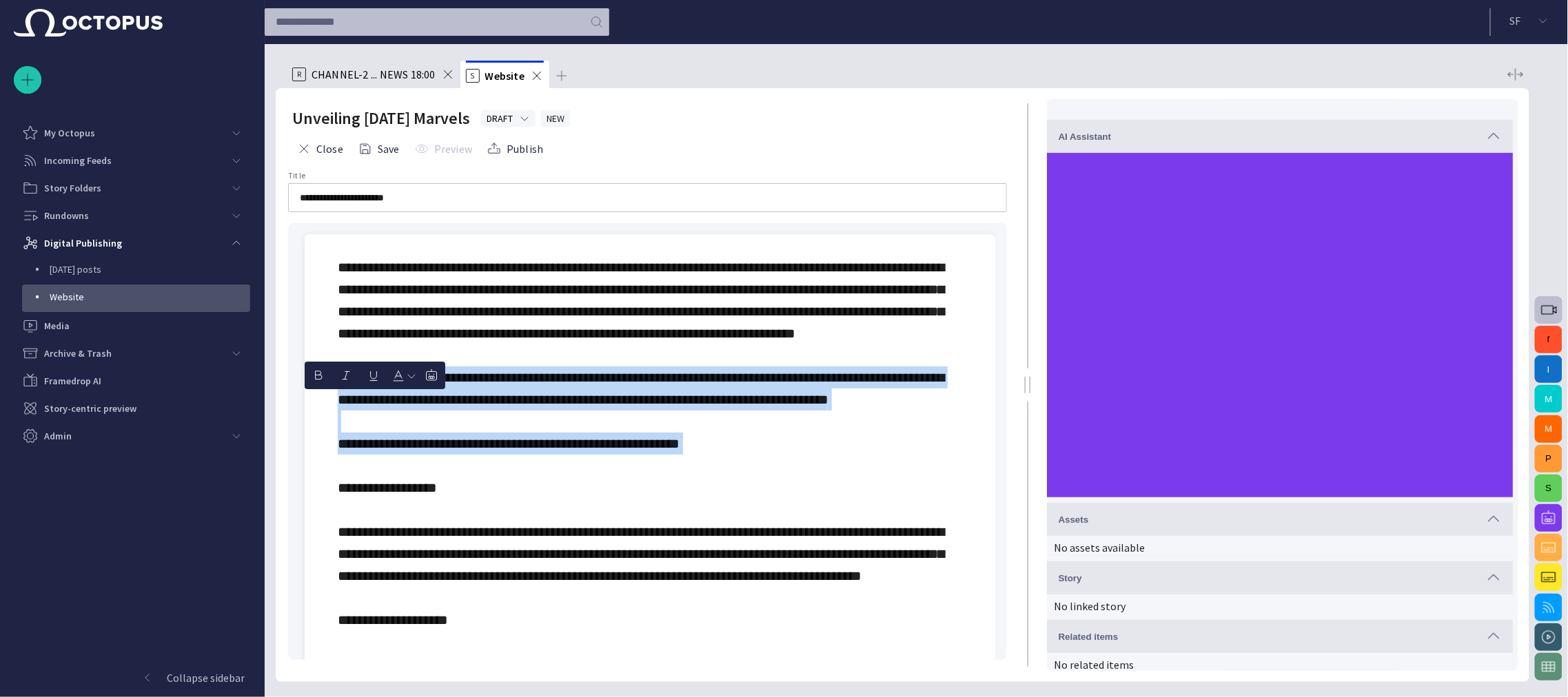
drag, startPoint x: 812, startPoint y: 501, endPoint x: 342, endPoint y: 405, distance: 479.7
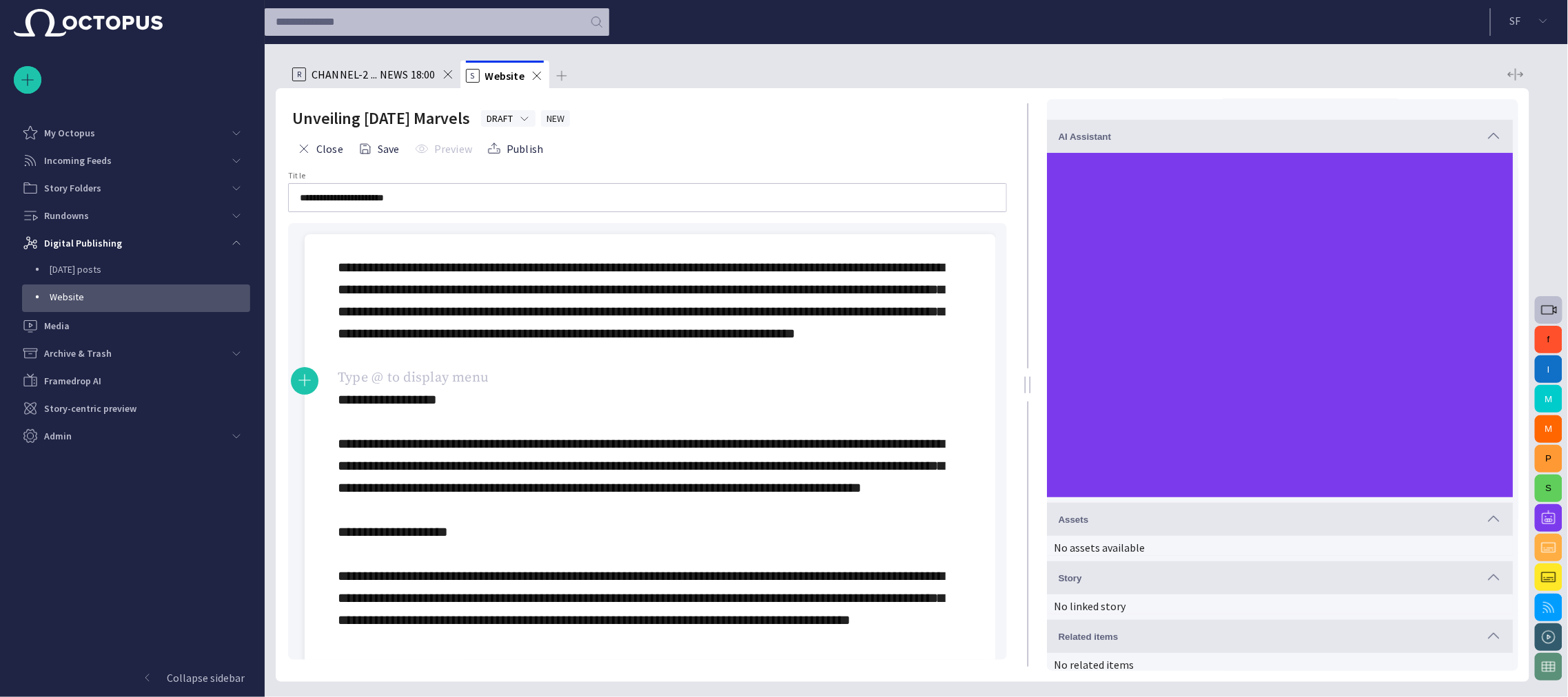
click at [355, 380] on div at bounding box center [649, 708] width 625 height 904
click at [402, 386] on div at bounding box center [649, 708] width 625 height 904
click at [389, 394] on div at bounding box center [649, 708] width 625 height 904
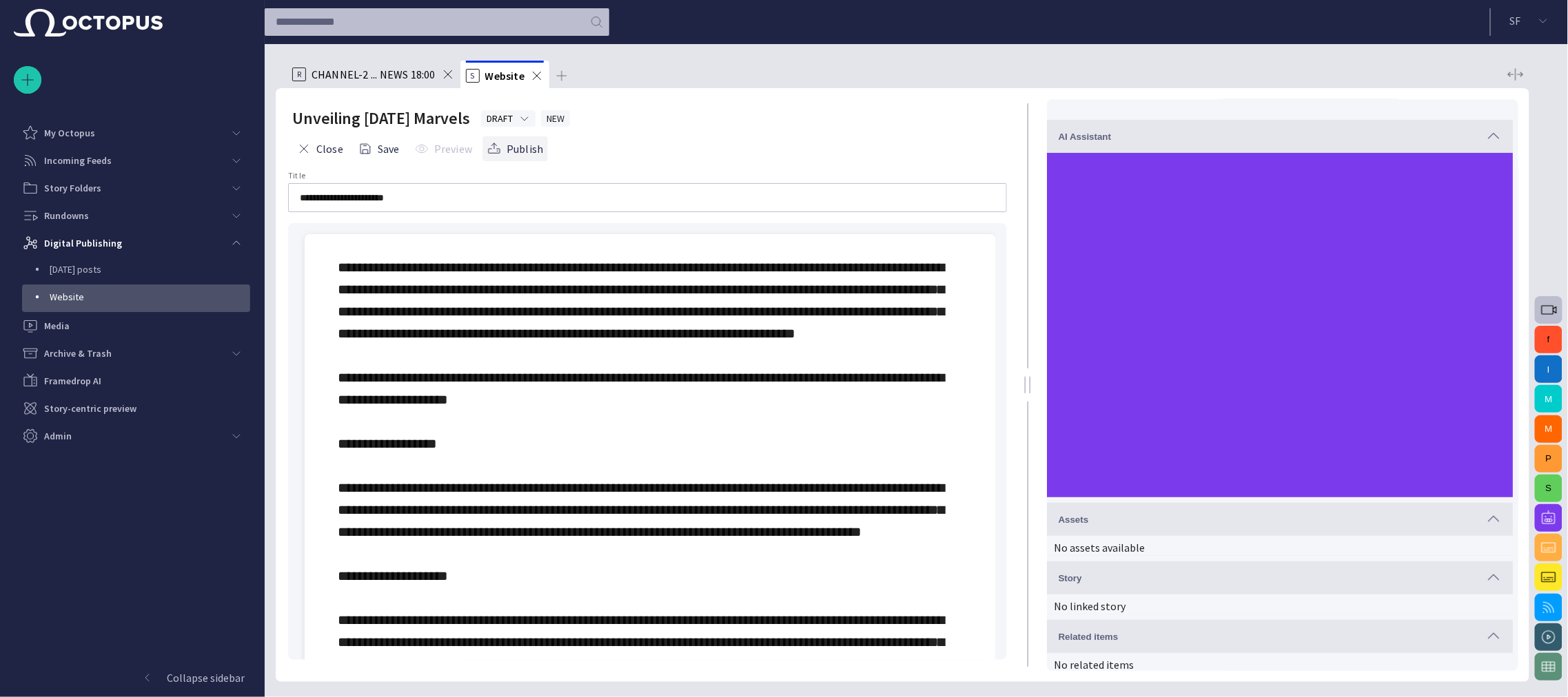
click at [520, 149] on button "Publish" at bounding box center [515, 148] width 66 height 24
click at [458, 152] on button "Preview" at bounding box center [442, 148] width 67 height 24
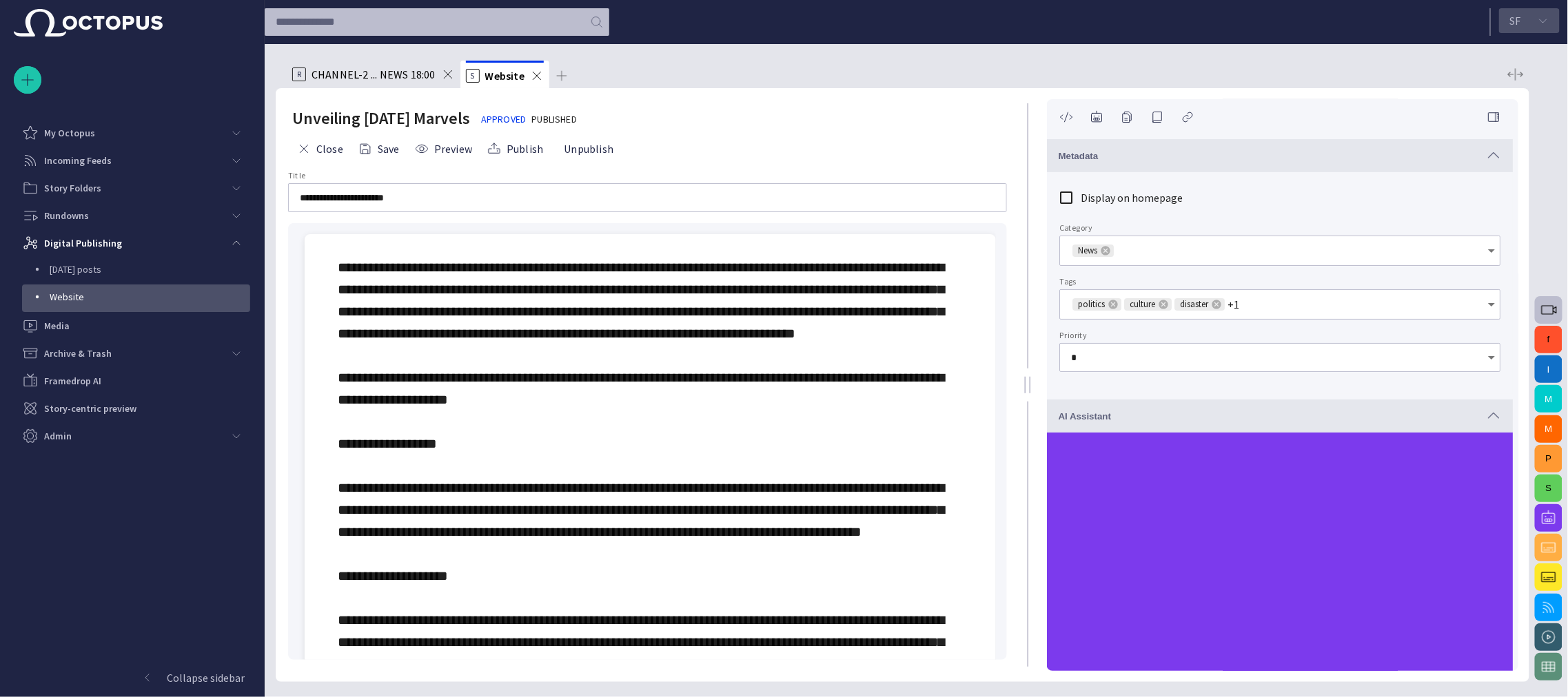
scroll to position [0, 0]
click at [1491, 413] on span "button" at bounding box center [1494, 418] width 17 height 17
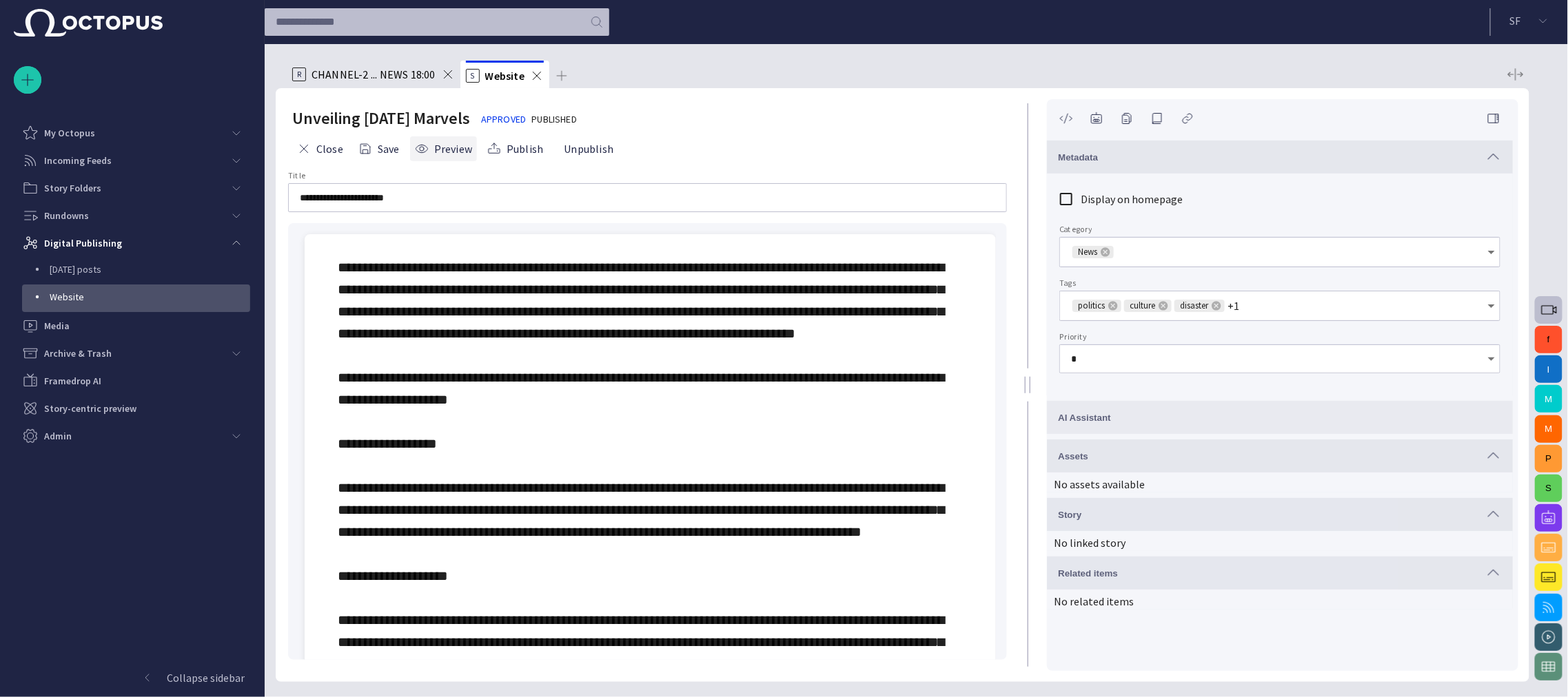
click at [445, 146] on button "Preview" at bounding box center [442, 148] width 67 height 24
click at [436, 145] on button "Preview" at bounding box center [442, 148] width 67 height 24
type input "*"
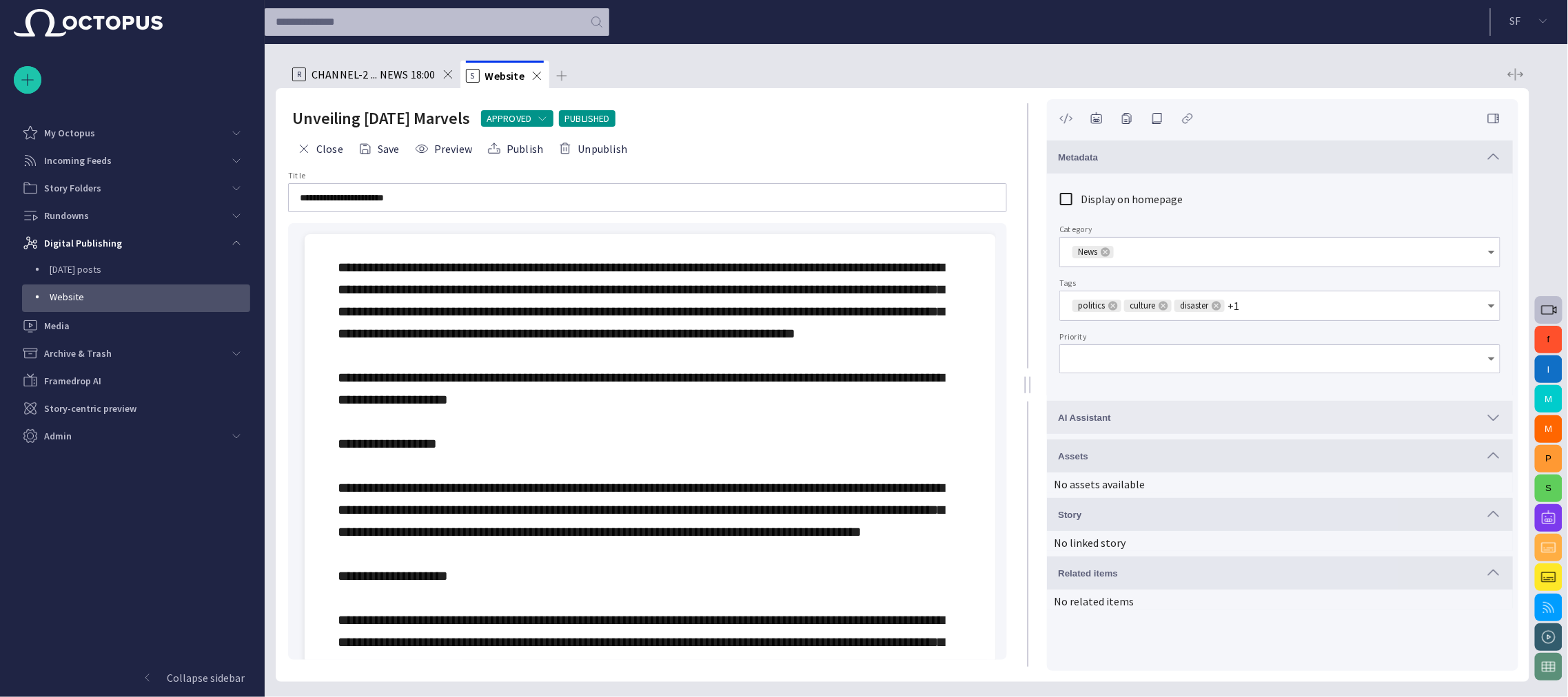
type input "*"
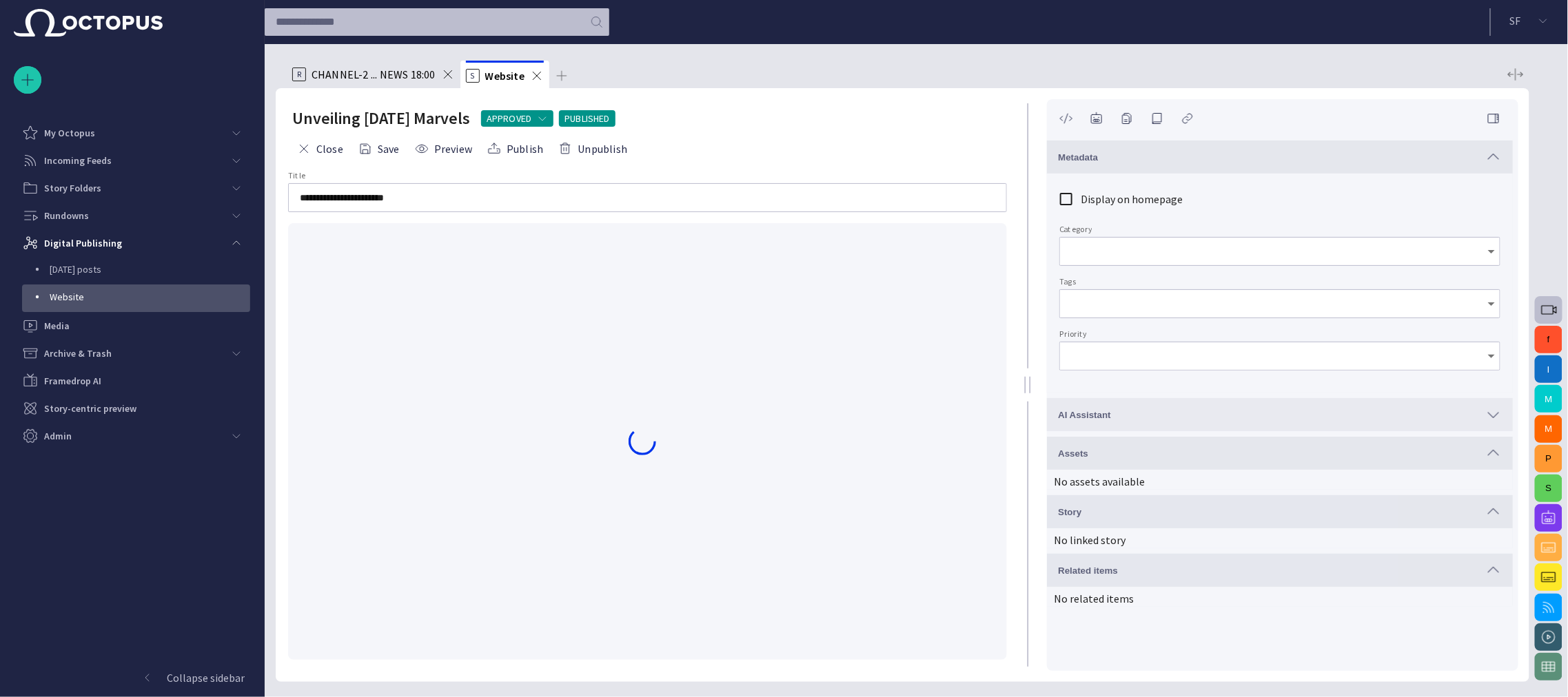
type input "*"
type input "**********"
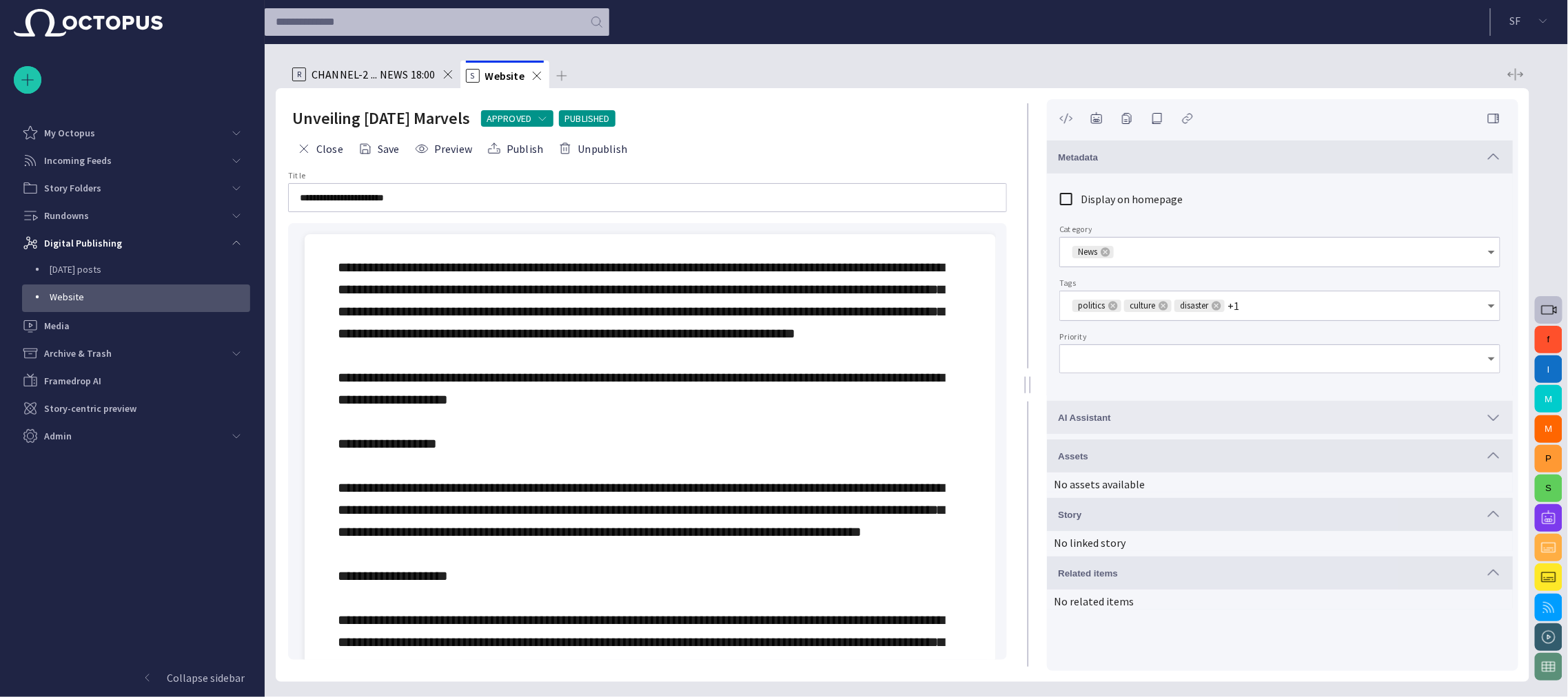
type input "*"
click at [446, 148] on button "Preview" at bounding box center [442, 148] width 67 height 24
click at [524, 150] on button "Publish" at bounding box center [515, 148] width 66 height 24
click at [463, 149] on button "Preview" at bounding box center [442, 148] width 67 height 24
click at [230, 249] on div "main menu" at bounding box center [236, 242] width 27 height 27
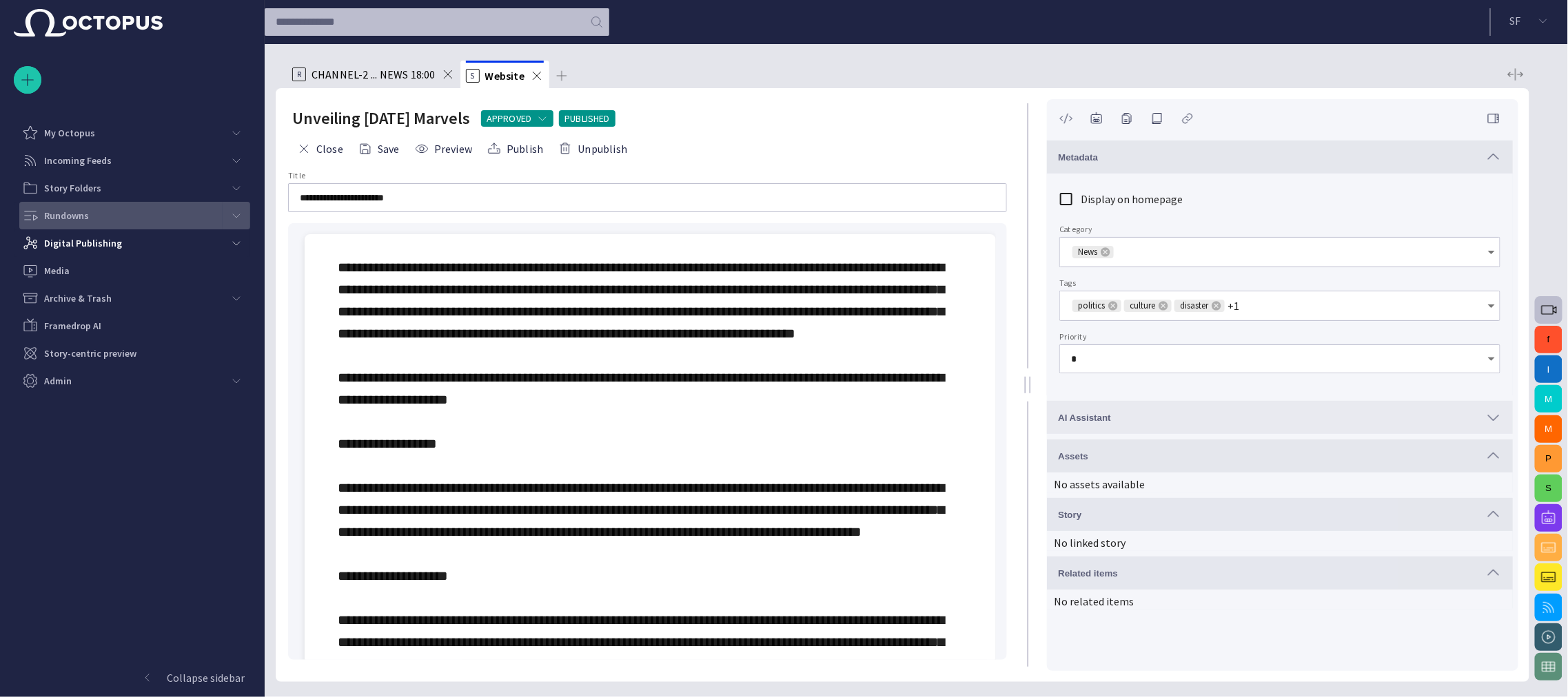
click at [250, 209] on div "main menu" at bounding box center [236, 215] width 27 height 27
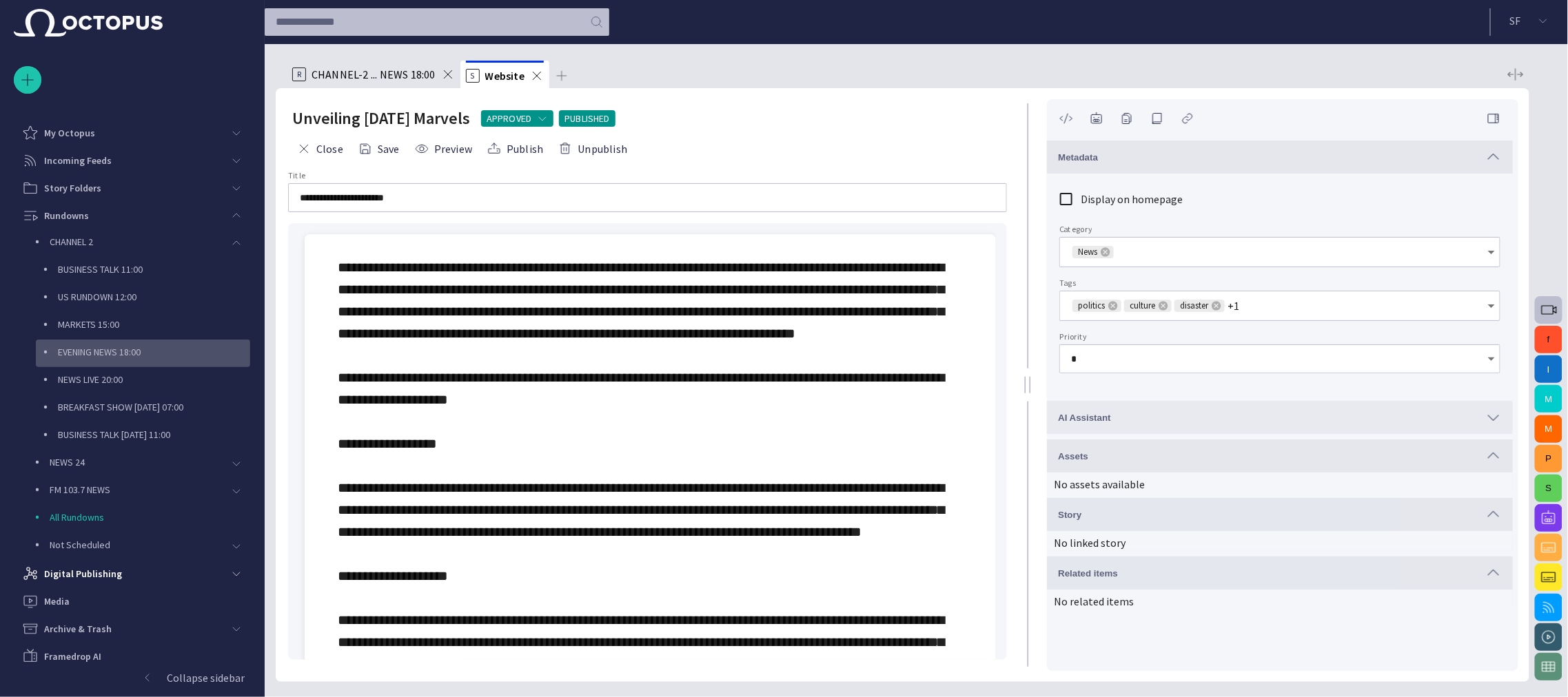
click at [167, 361] on div "EVENING NEWS 18:00" at bounding box center [144, 352] width 211 height 20
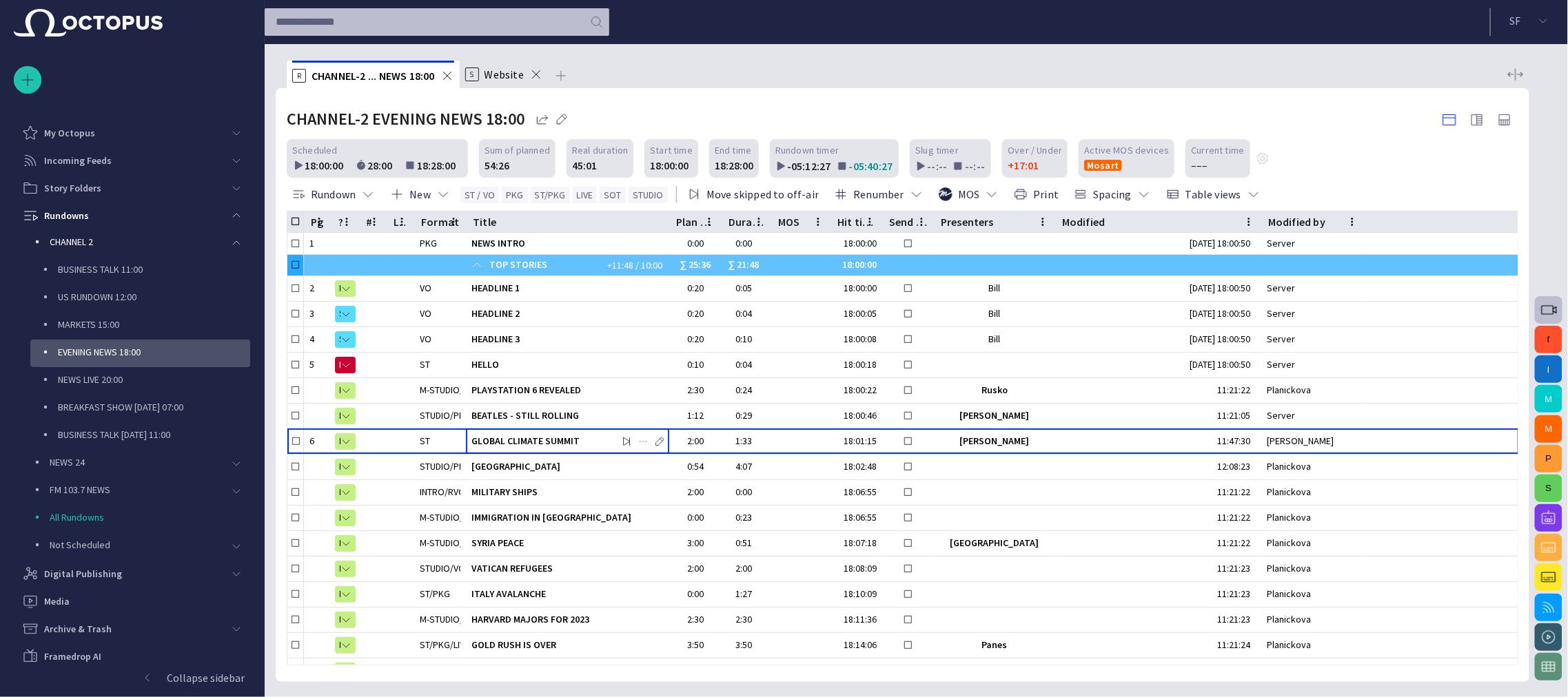
scroll to position [61, 0]
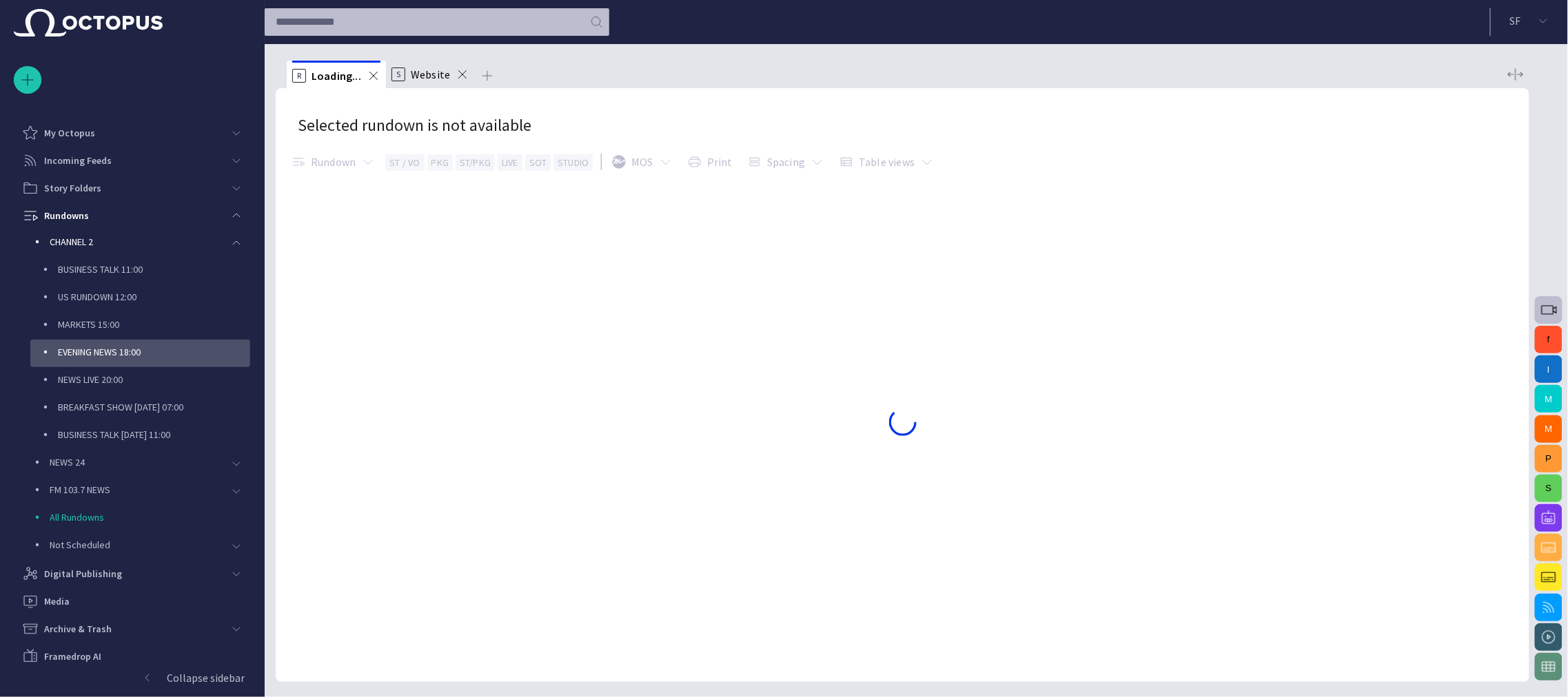
scroll to position [61, 0]
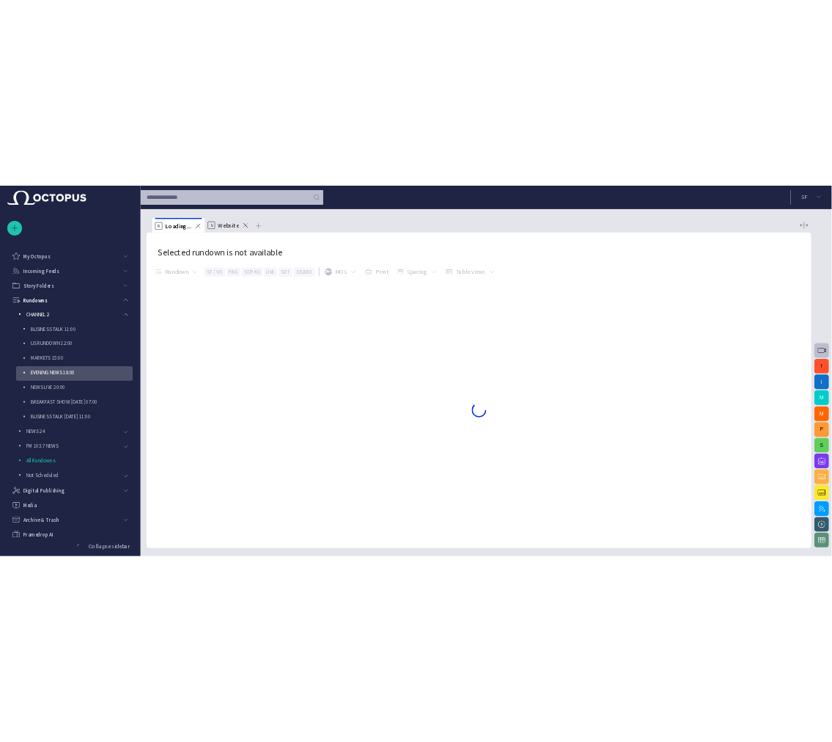
scroll to position [65, 0]
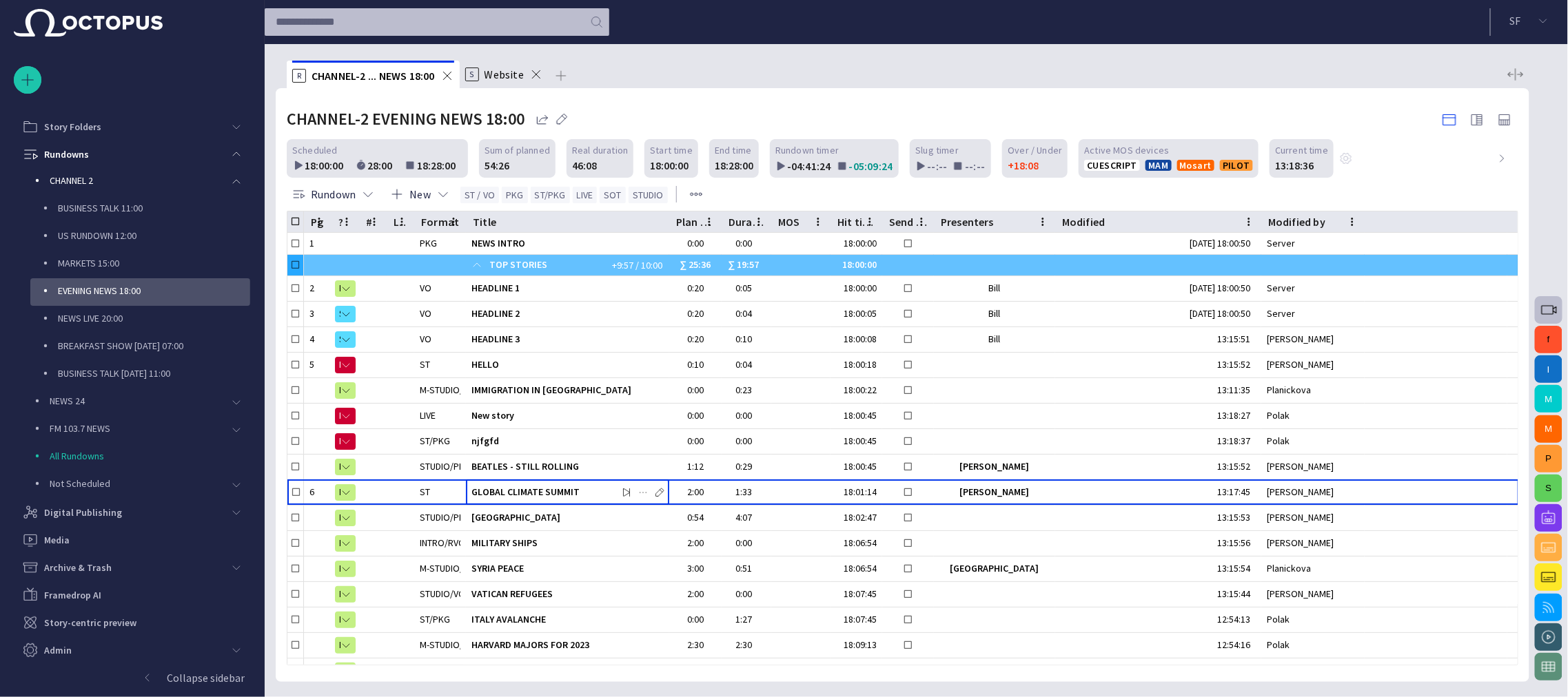
scroll to position [61, 0]
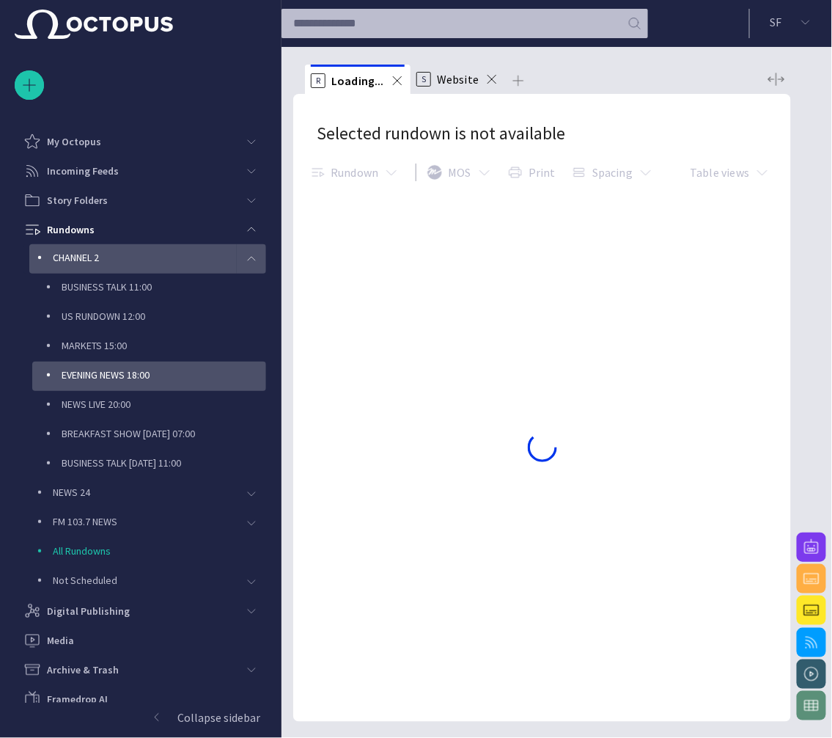
scroll to position [68, 0]
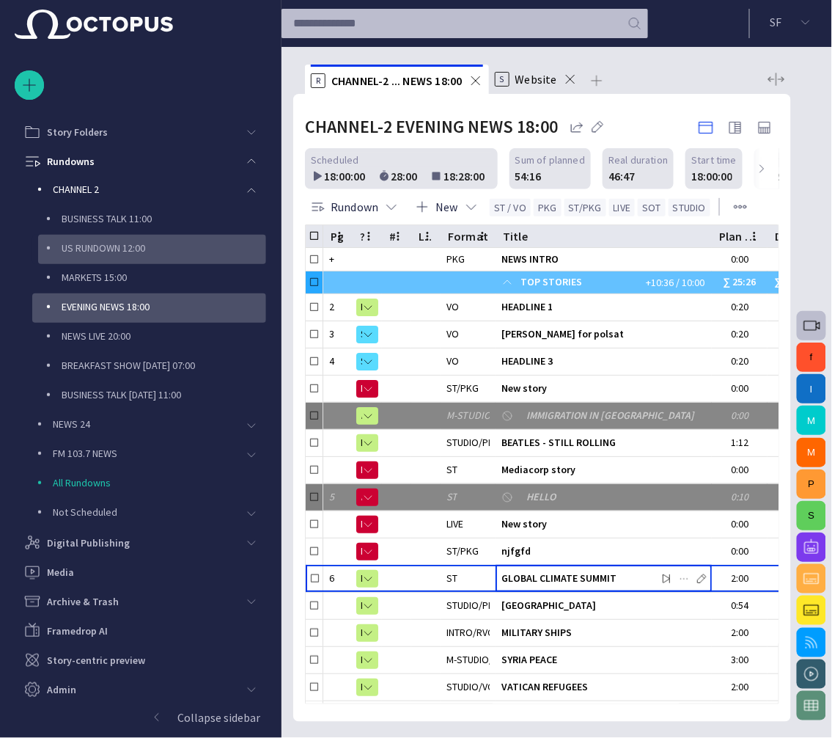
click at [131, 254] on p "US RUNDOWN 12:00" at bounding box center [164, 248] width 205 height 15
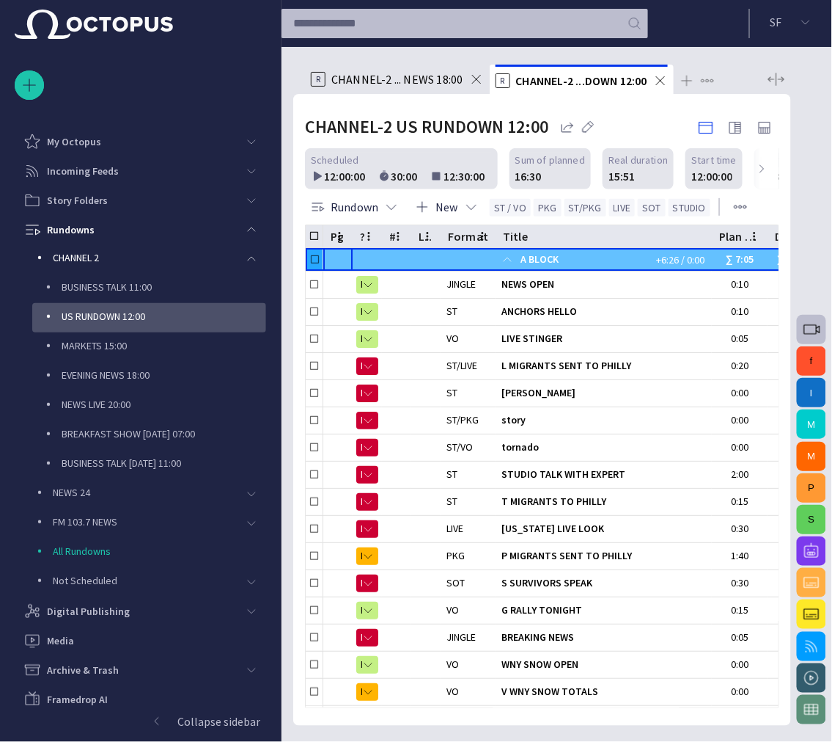
scroll to position [65, 0]
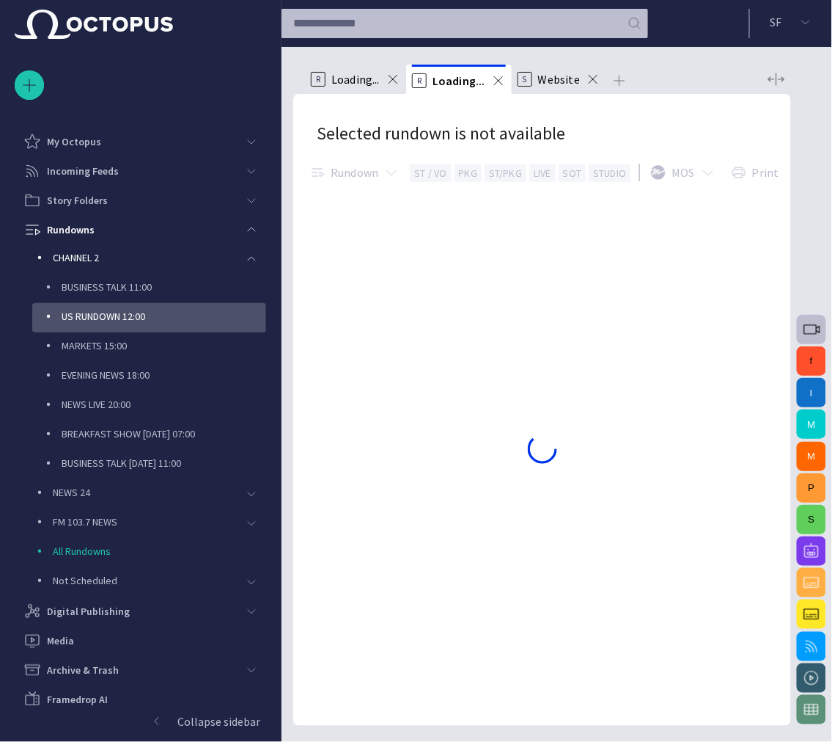
scroll to position [65, 0]
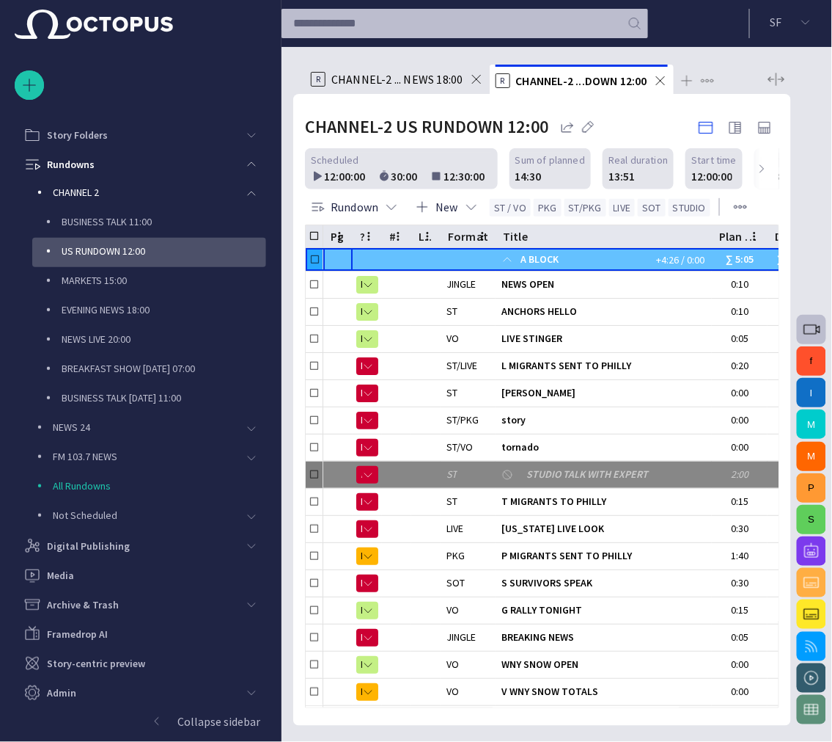
click at [483, 89] on div "R CHANNEL-2 ... NEWS 18:00" at bounding box center [397, 79] width 173 height 29
click at [475, 83] on span at bounding box center [476, 79] width 15 height 15
